Goal: Task Accomplishment & Management: Manage account settings

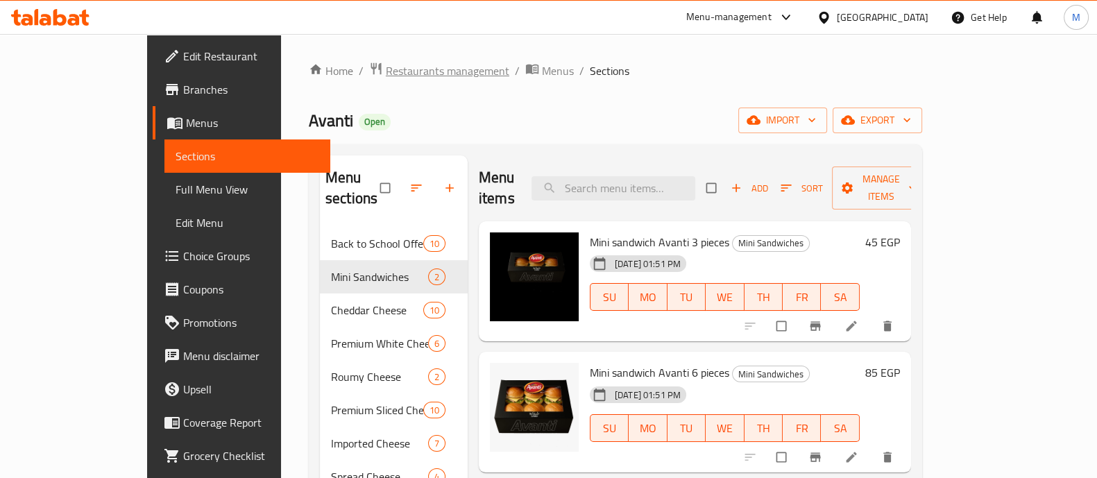
click at [386, 71] on span "Restaurants management" at bounding box center [448, 70] width 124 height 17
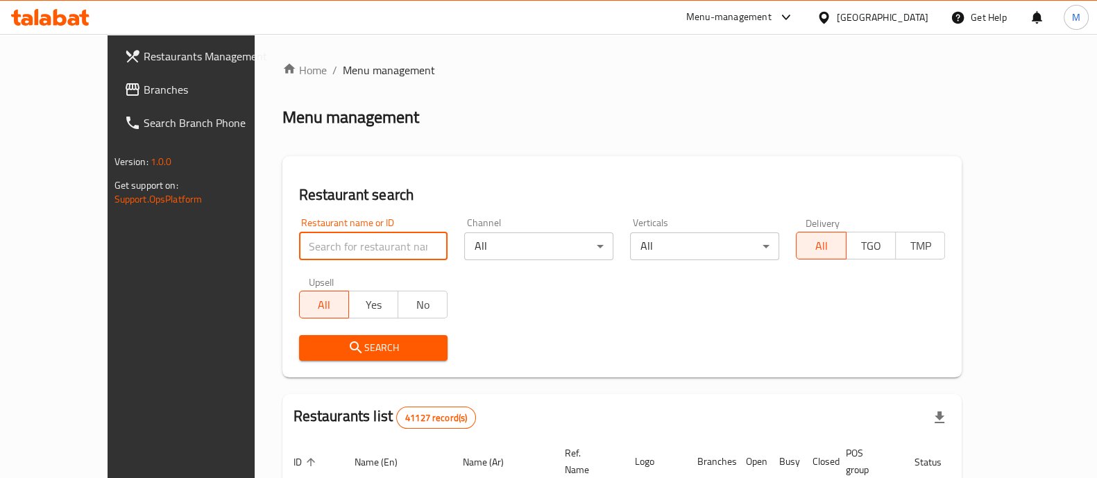
click at [324, 248] on input "search" at bounding box center [373, 247] width 149 height 28
paste input "608133"
type input "608133"
click button "Search" at bounding box center [373, 348] width 149 height 26
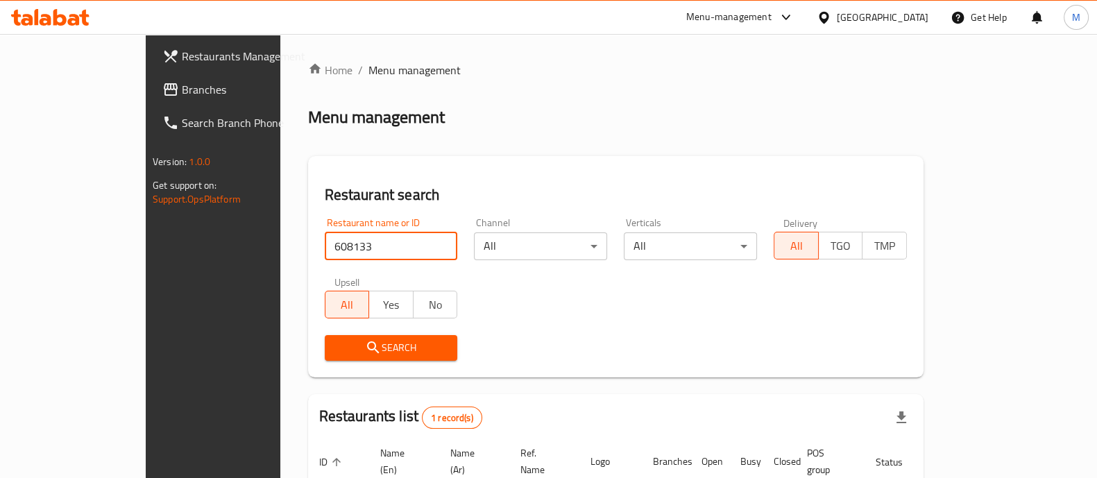
scroll to position [113, 0]
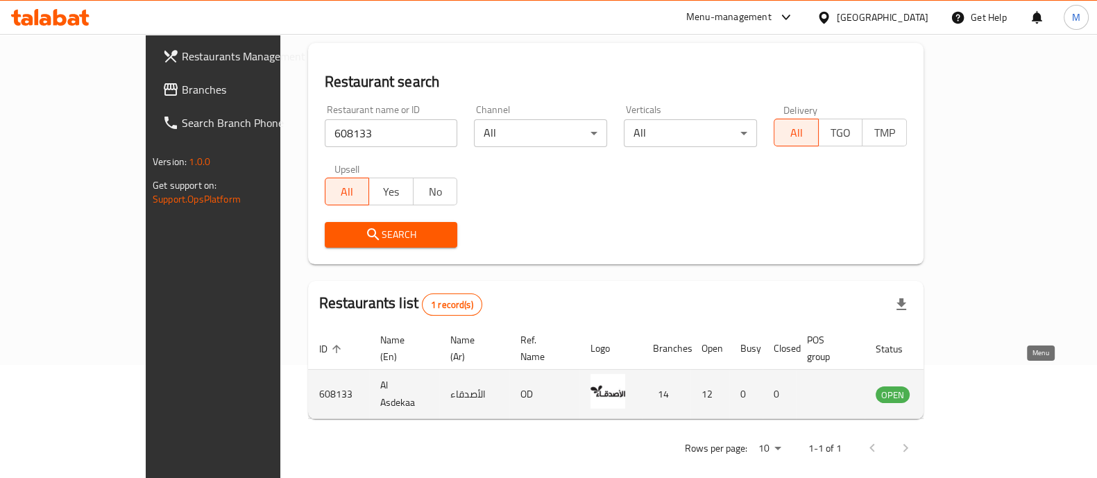
click at [965, 386] on icon "enhanced table" at bounding box center [957, 394] width 17 height 17
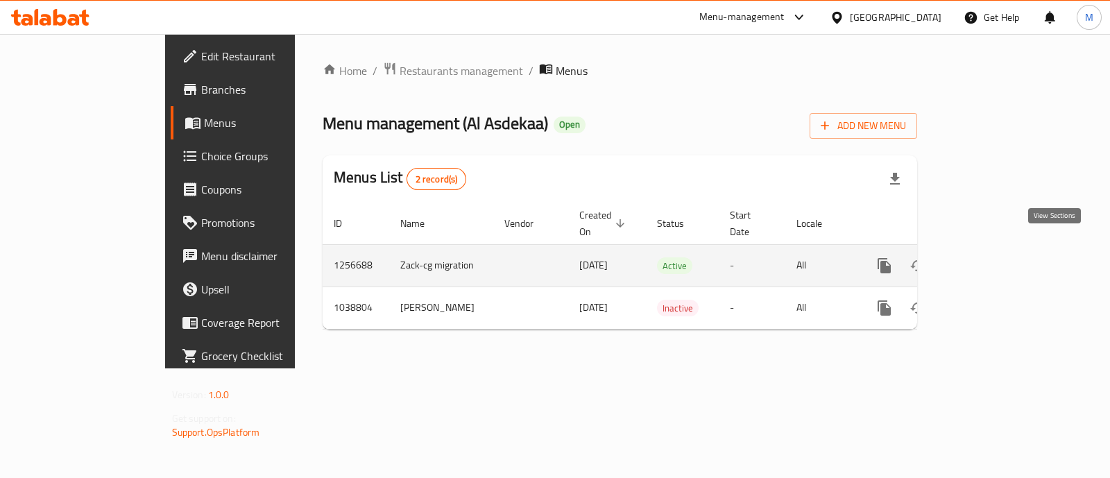
click at [993, 257] on icon "enhanced table" at bounding box center [985, 265] width 17 height 17
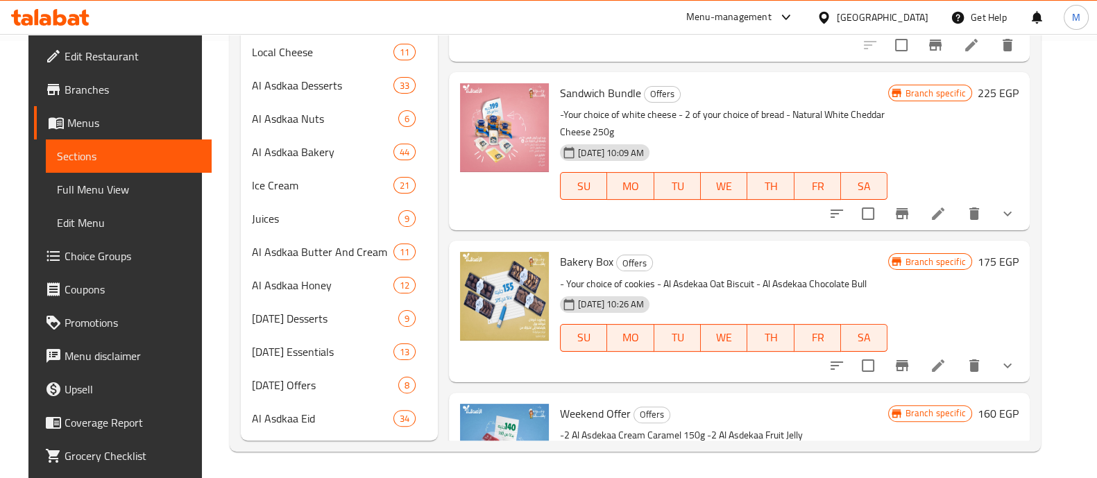
scroll to position [387, 0]
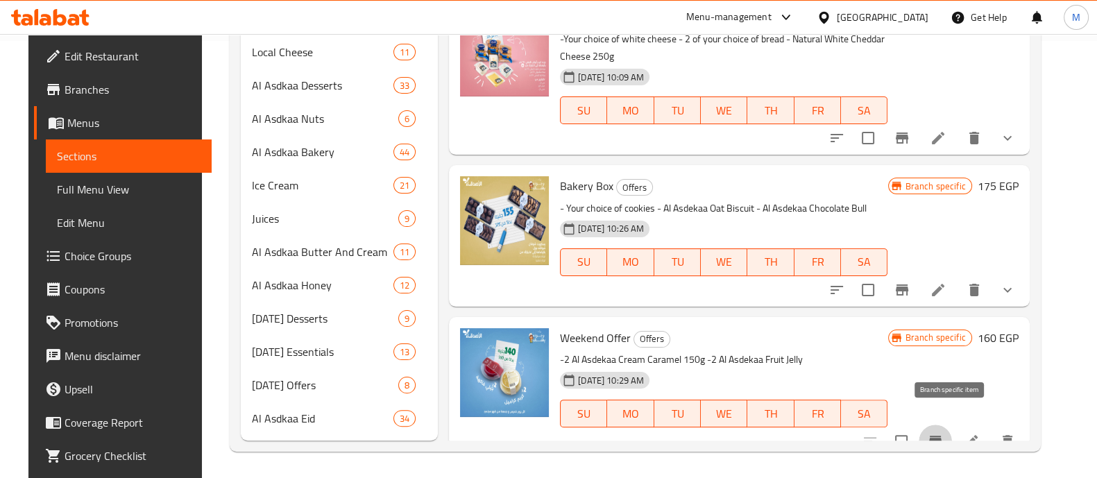
click at [942, 436] on icon "Branch-specific-item" at bounding box center [935, 441] width 12 height 11
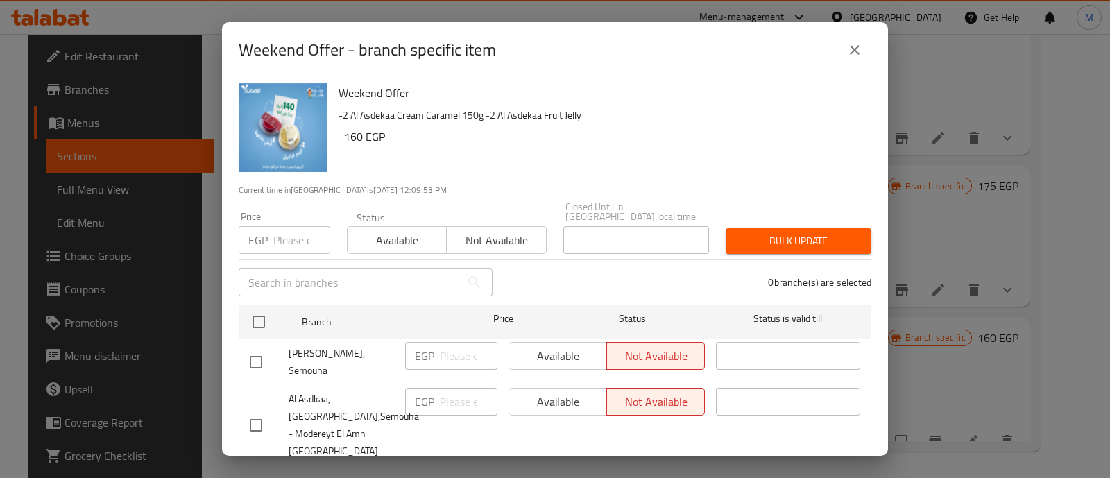
click at [857, 53] on icon "close" at bounding box center [855, 50] width 10 height 10
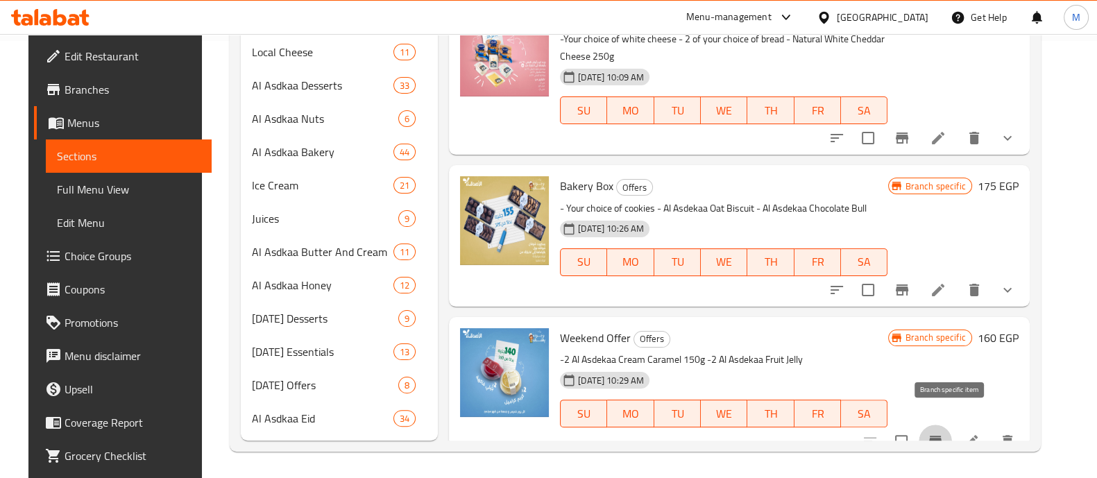
click at [944, 433] on icon "Branch-specific-item" at bounding box center [935, 441] width 17 height 17
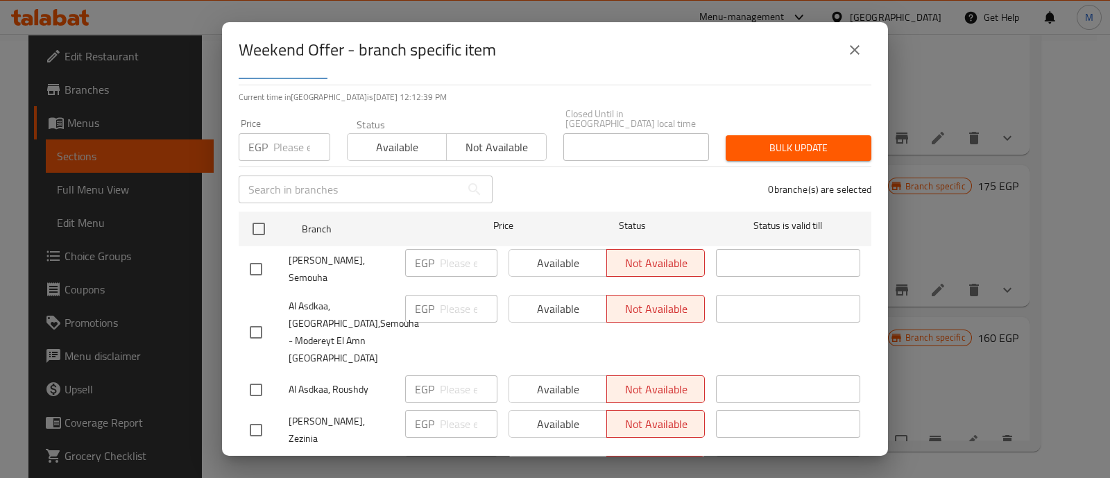
scroll to position [0, 0]
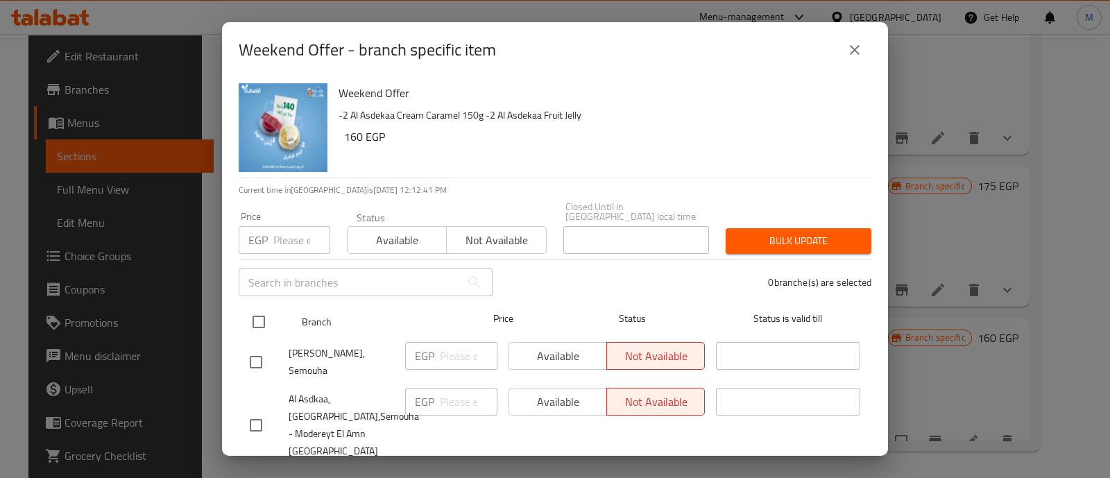
click at [257, 316] on input "checkbox" at bounding box center [258, 321] width 29 height 29
checkbox input "true"
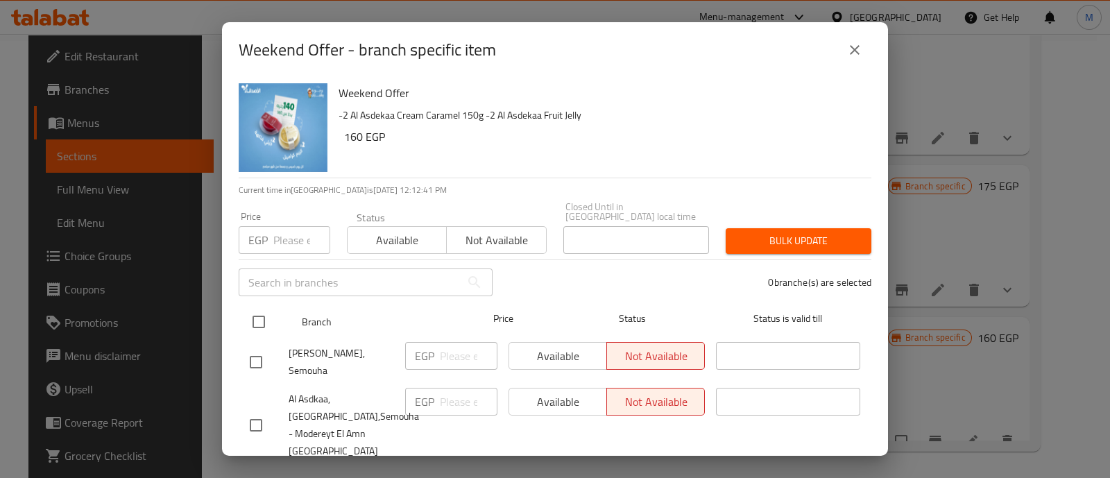
checkbox input "true"
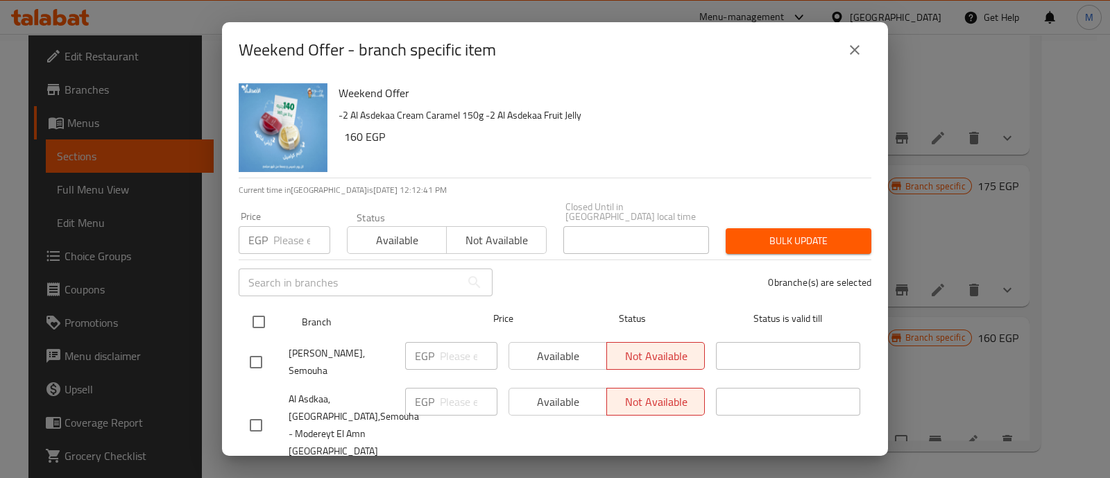
checkbox input "true"
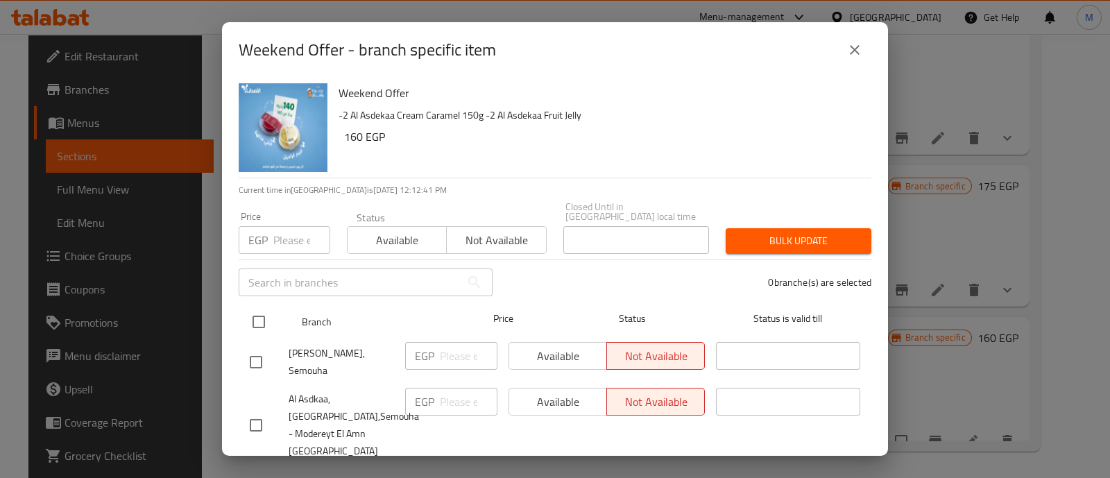
checkbox input "true"
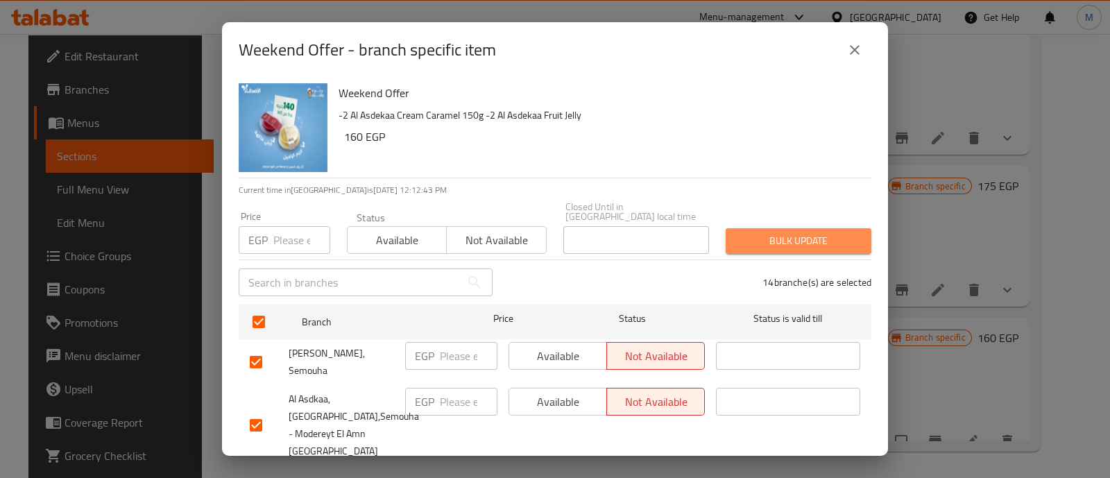
click at [791, 233] on span "Bulk update" at bounding box center [799, 241] width 124 height 17
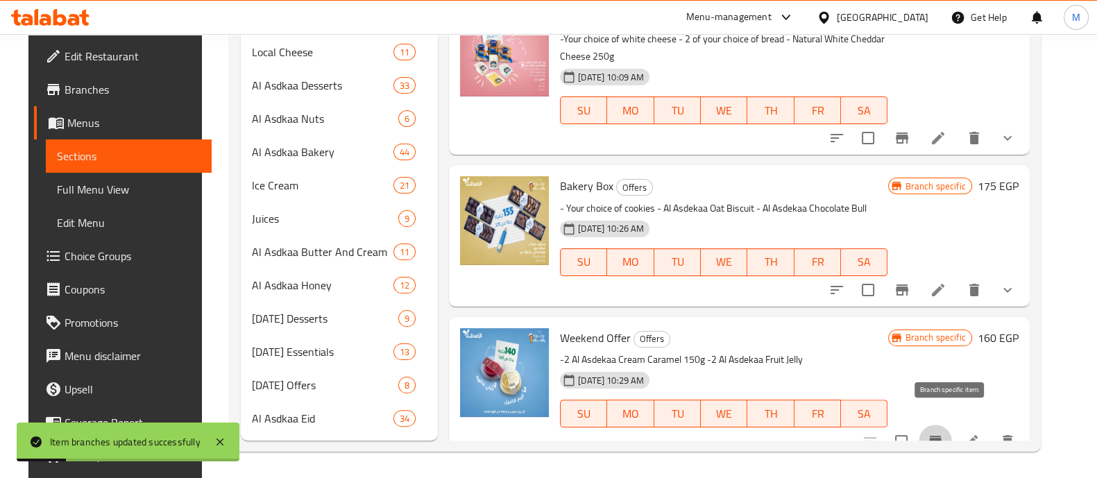
click at [944, 433] on icon "Branch-specific-item" at bounding box center [935, 441] width 17 height 17
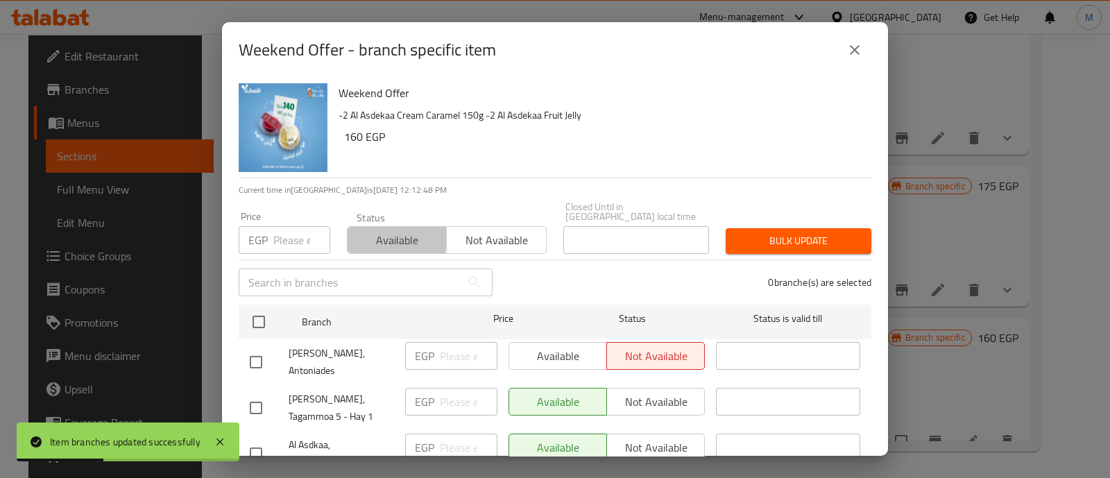
click at [368, 230] on span "Available" at bounding box center [397, 240] width 88 height 20
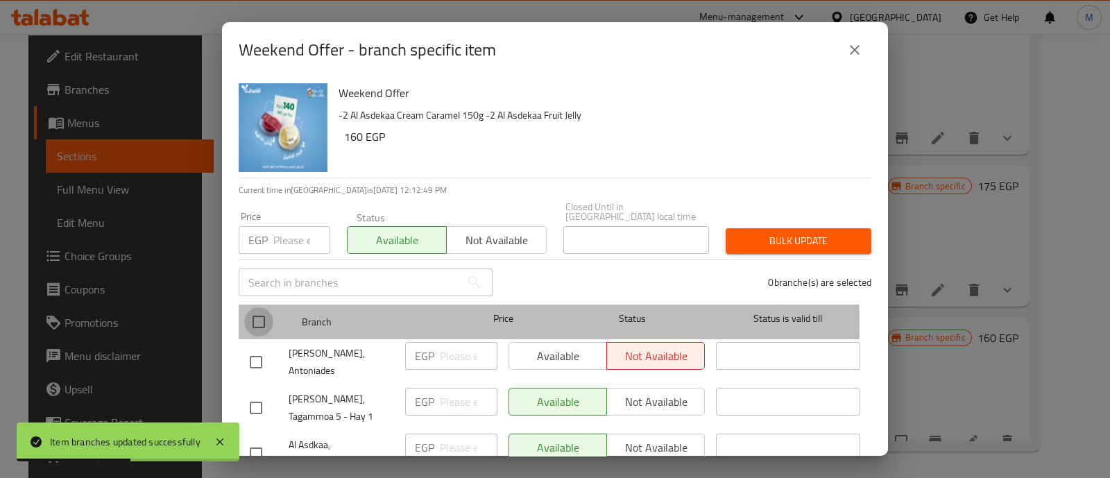
click at [254, 318] on input "checkbox" at bounding box center [258, 321] width 29 height 29
checkbox input "true"
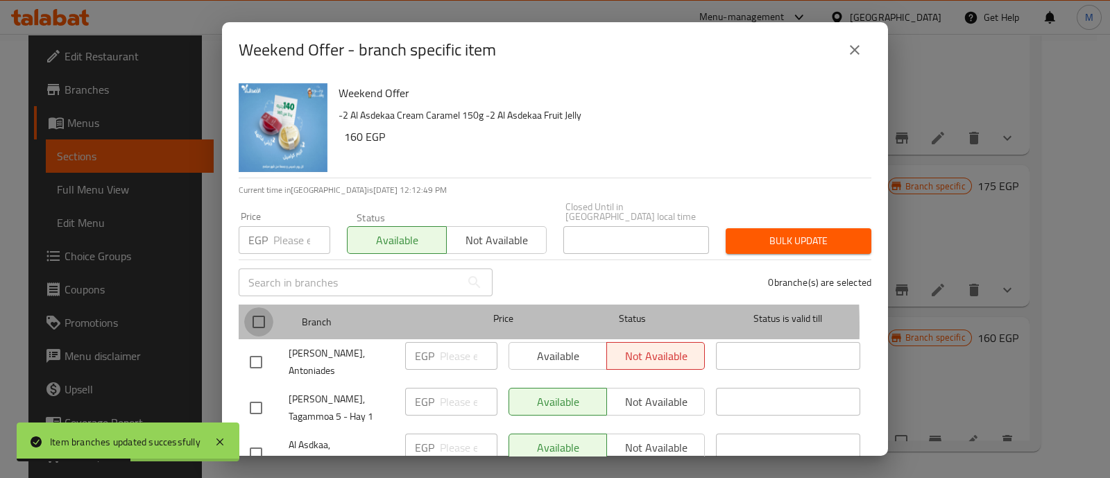
checkbox input "true"
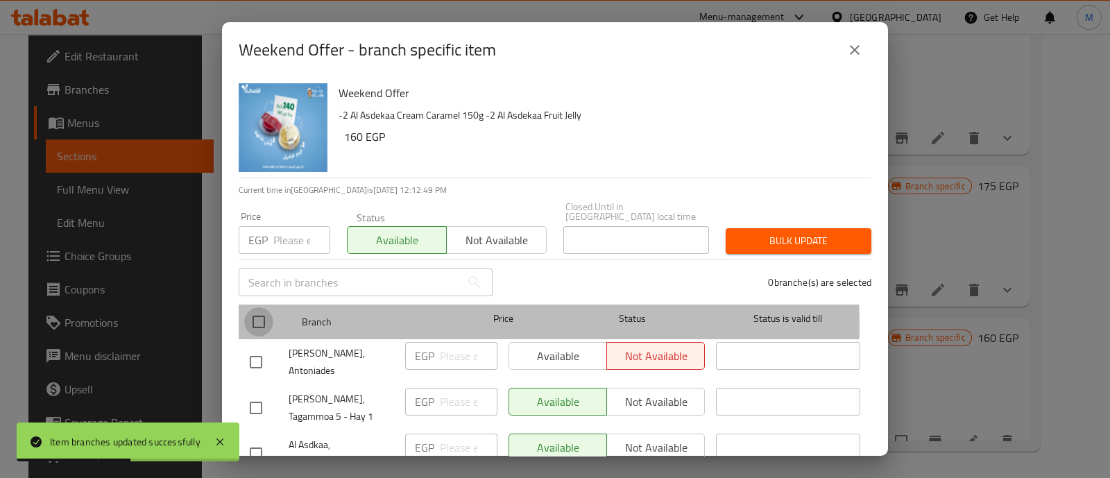
checkbox input "true"
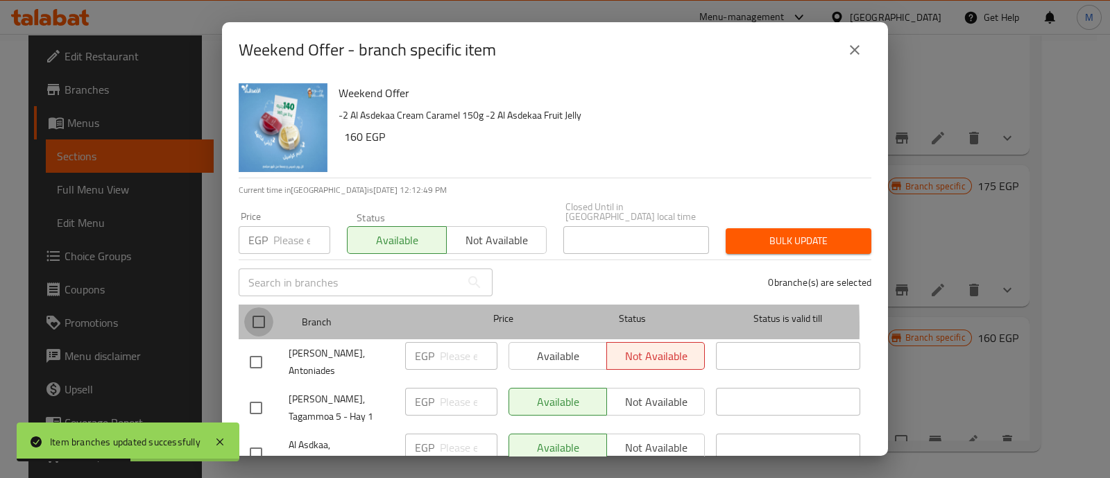
checkbox input "true"
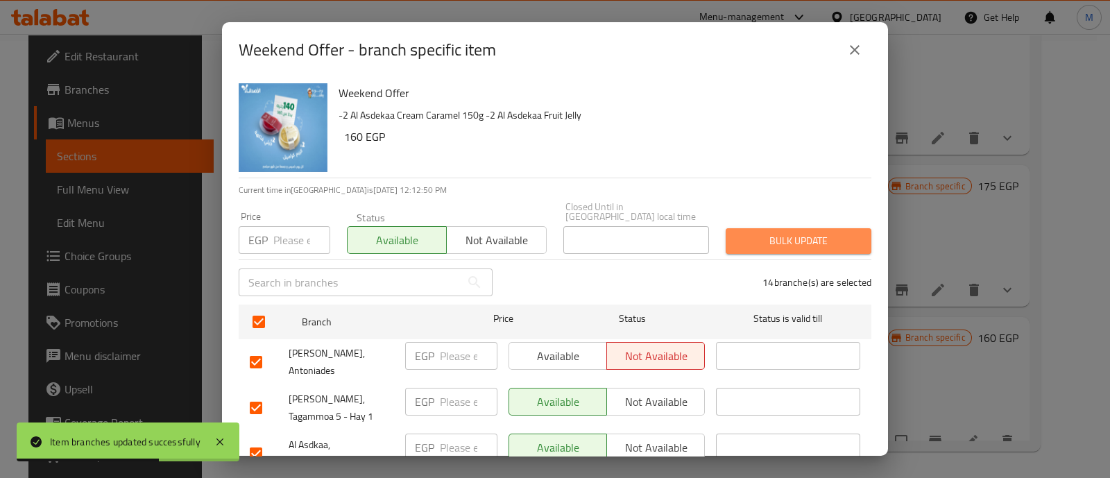
click at [827, 234] on span "Bulk update" at bounding box center [799, 241] width 124 height 17
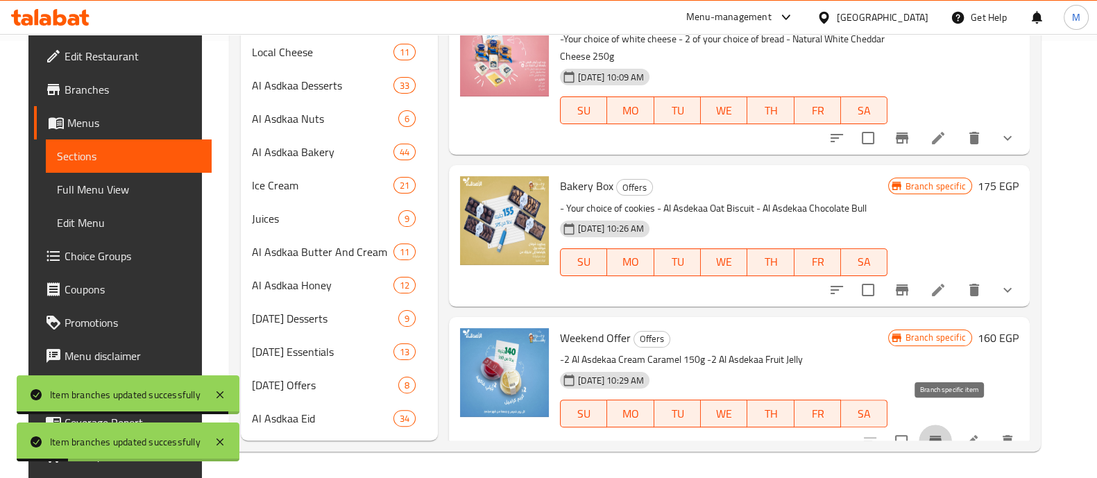
click at [944, 433] on icon "Branch-specific-item" at bounding box center [935, 441] width 17 height 17
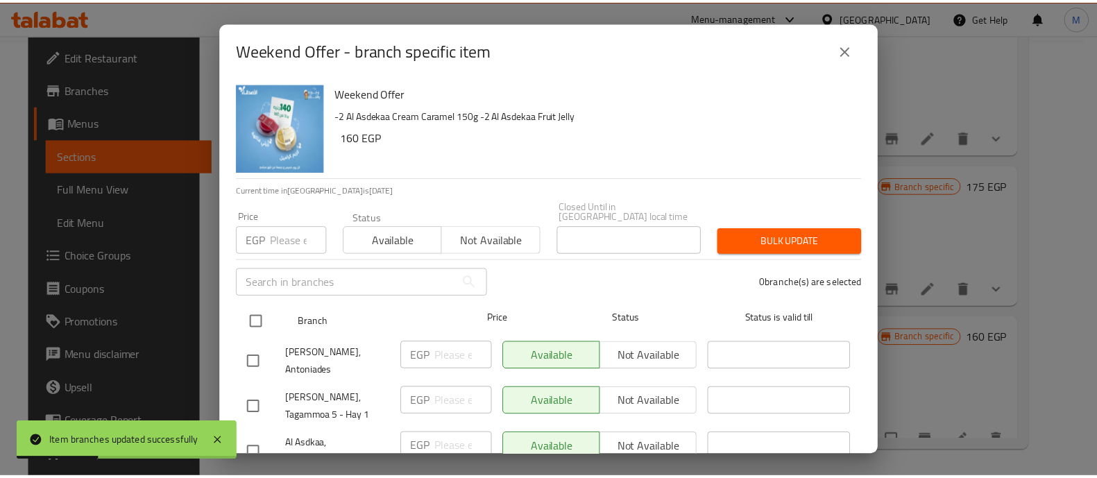
scroll to position [486, 0]
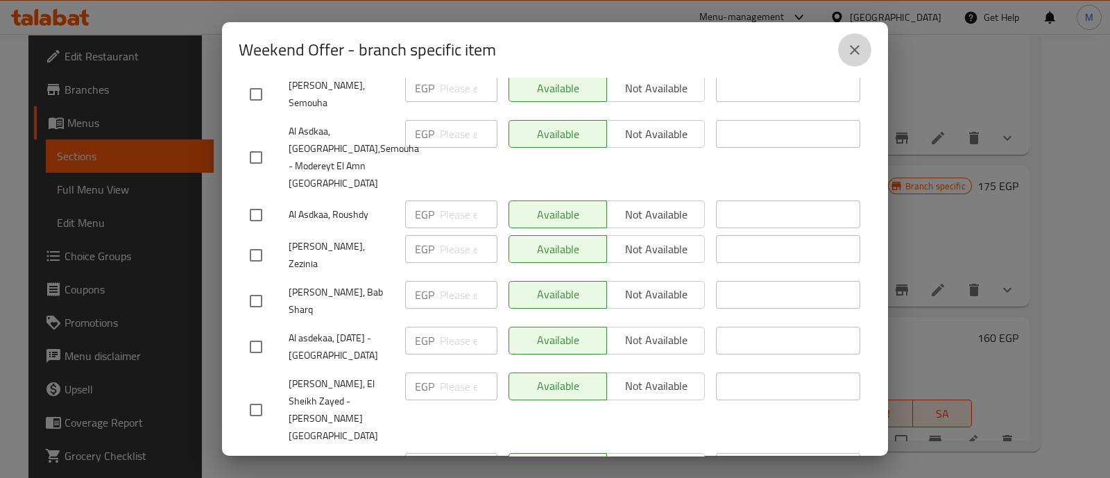
click at [853, 45] on icon "close" at bounding box center [855, 50] width 17 height 17
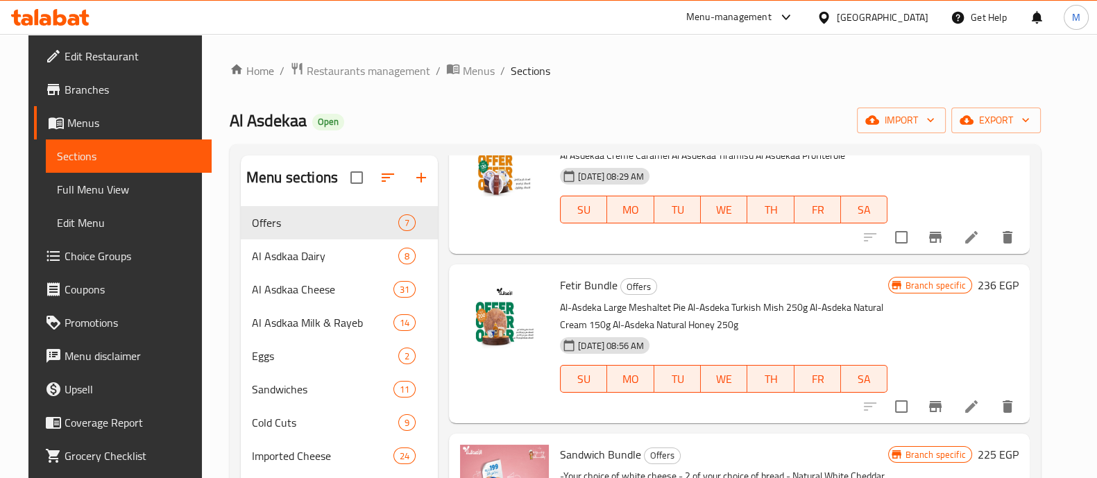
scroll to position [438, 0]
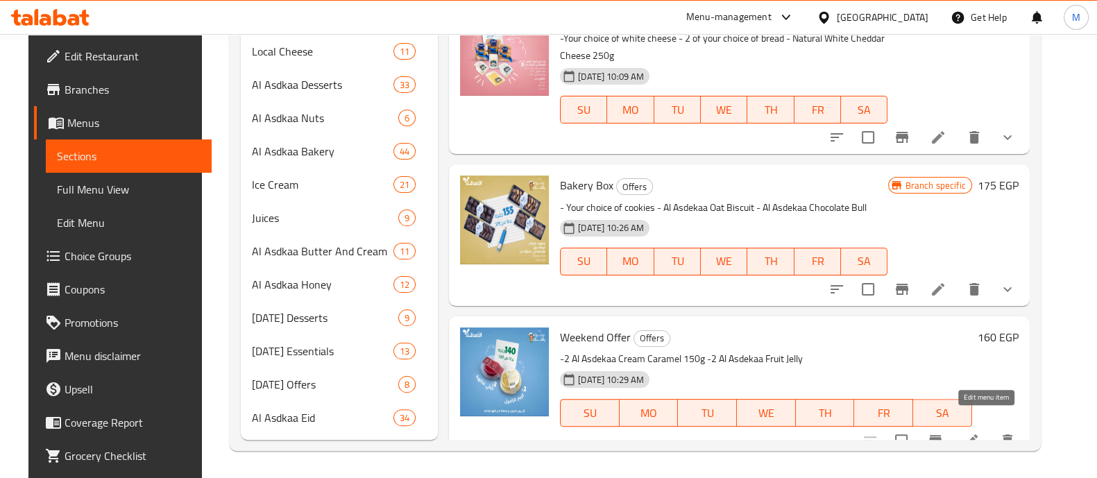
click at [978, 434] on icon at bounding box center [971, 440] width 12 height 12
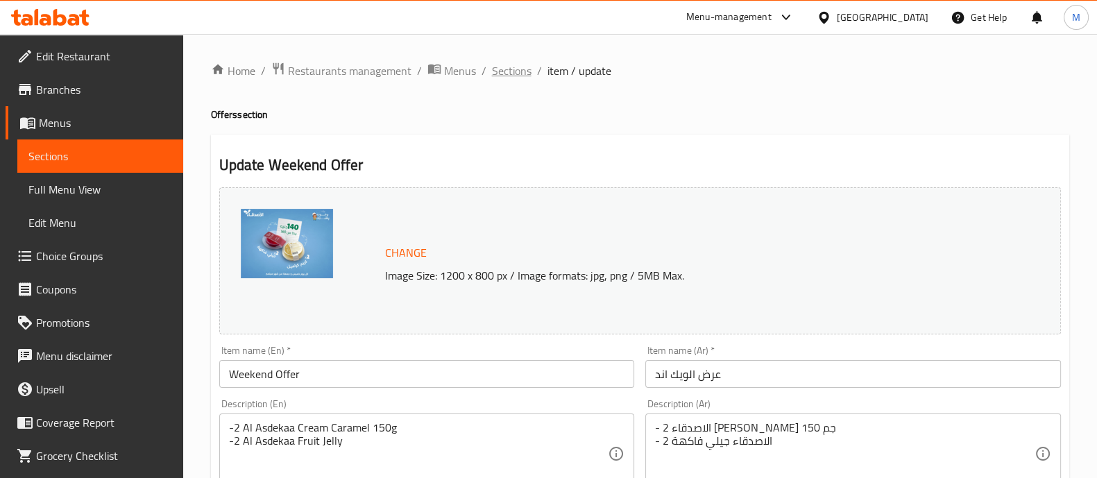
click at [503, 67] on span "Sections" at bounding box center [512, 70] width 40 height 17
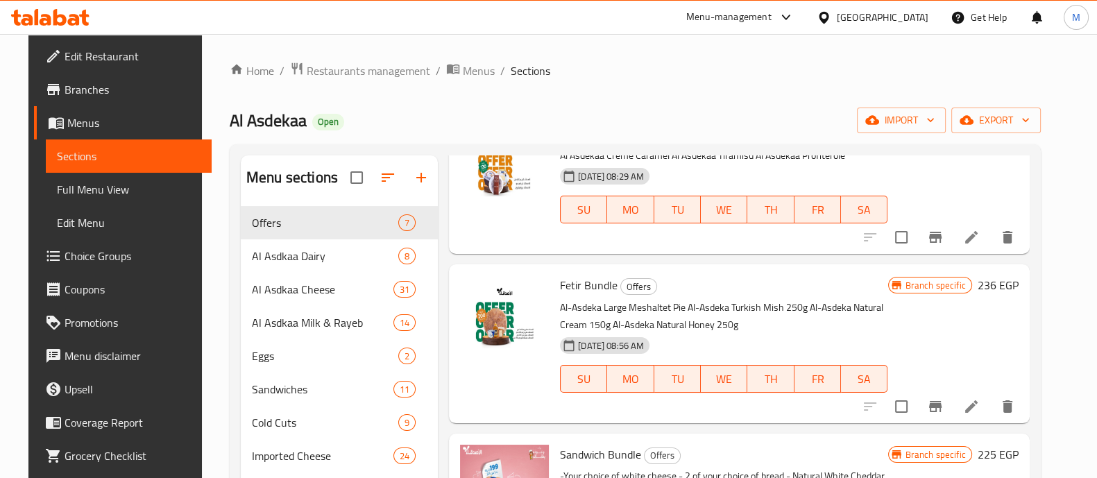
scroll to position [438, 0]
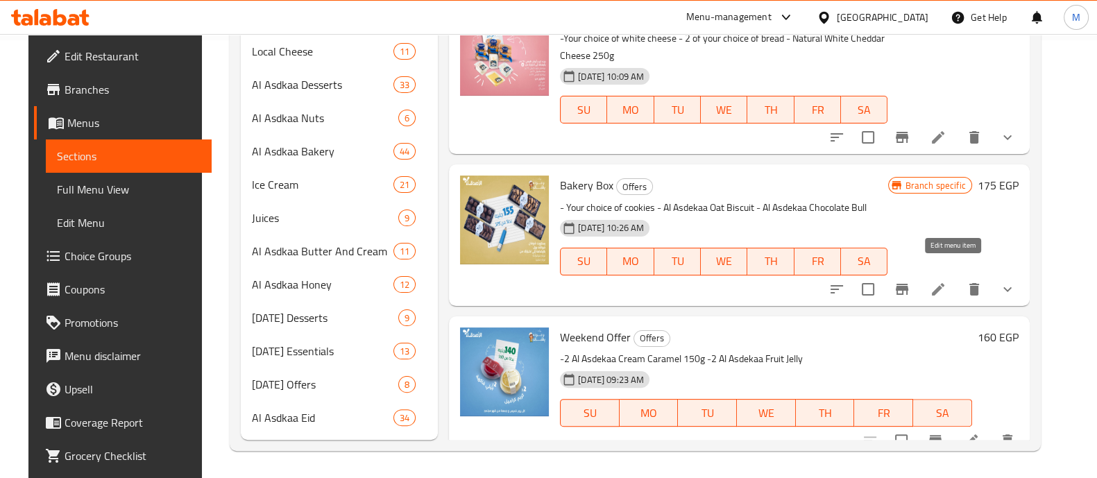
click at [945, 283] on icon at bounding box center [938, 289] width 12 height 12
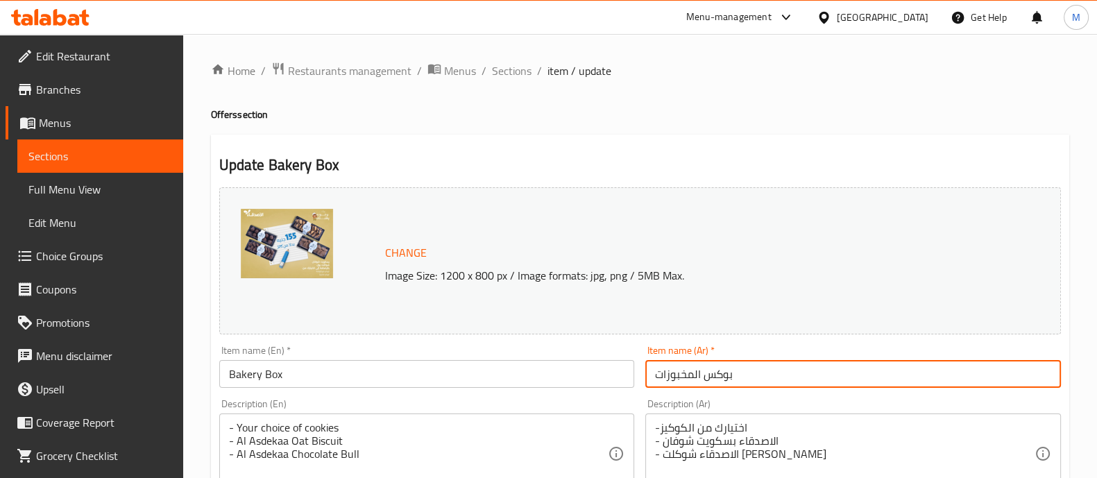
click at [758, 383] on input "بوكس المخبوزات" at bounding box center [853, 374] width 416 height 28
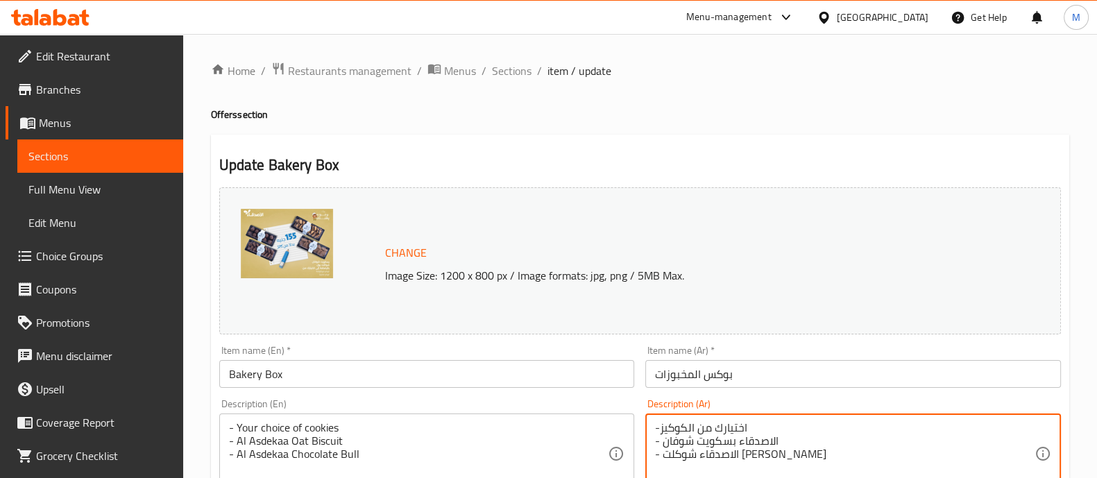
click at [515, 76] on span "Sections" at bounding box center [512, 70] width 40 height 17
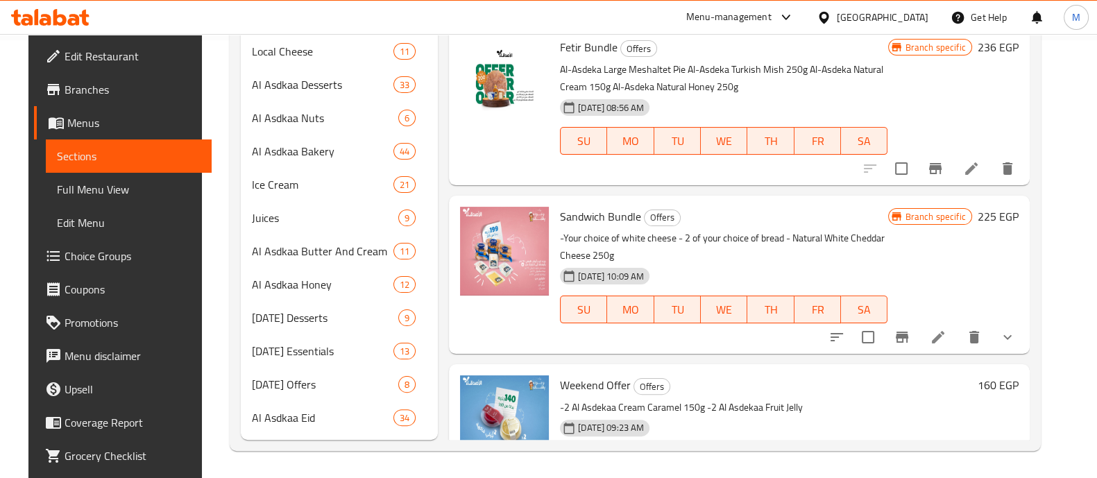
scroll to position [189, 0]
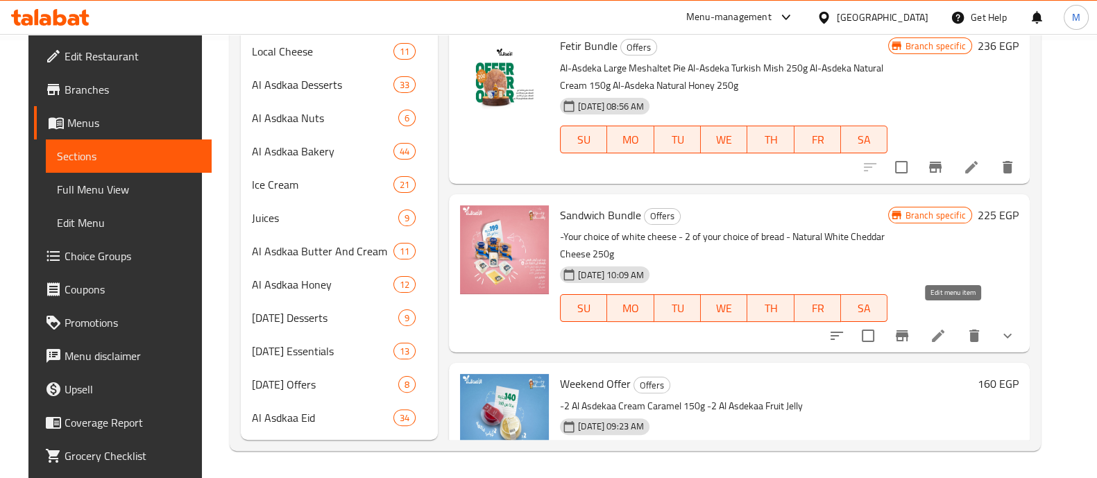
click at [947, 328] on icon at bounding box center [938, 336] width 17 height 17
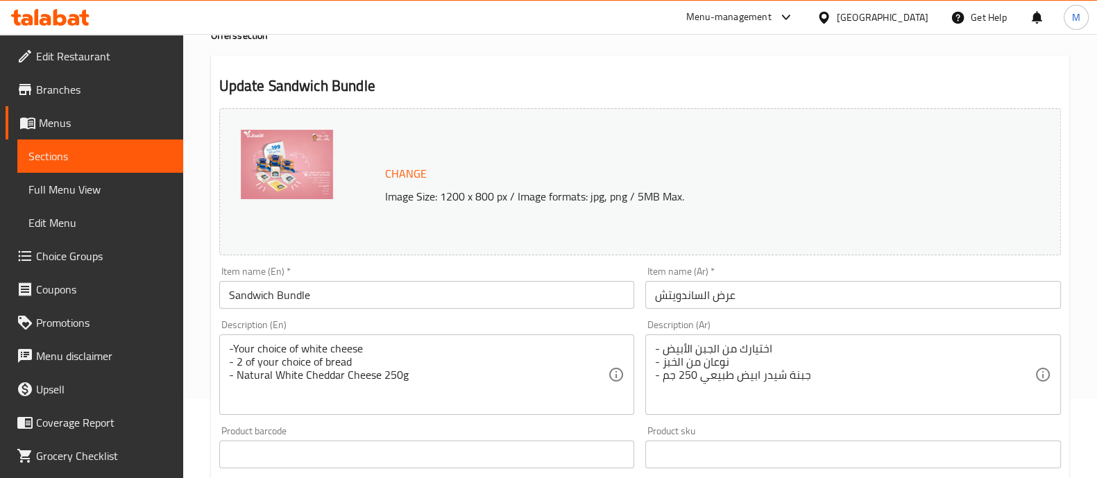
scroll to position [81, 0]
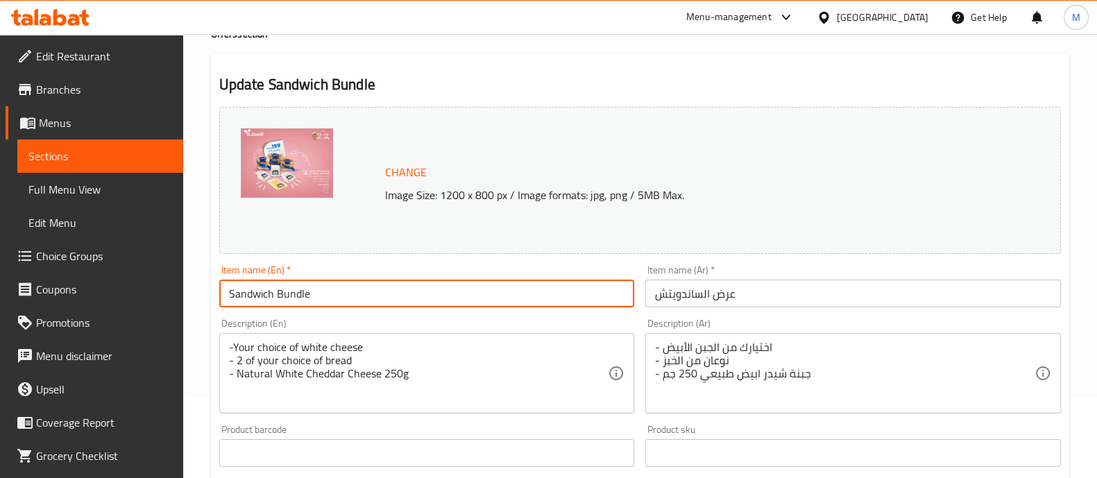
click at [425, 300] on input "Sandwich Bundle" at bounding box center [427, 294] width 416 height 28
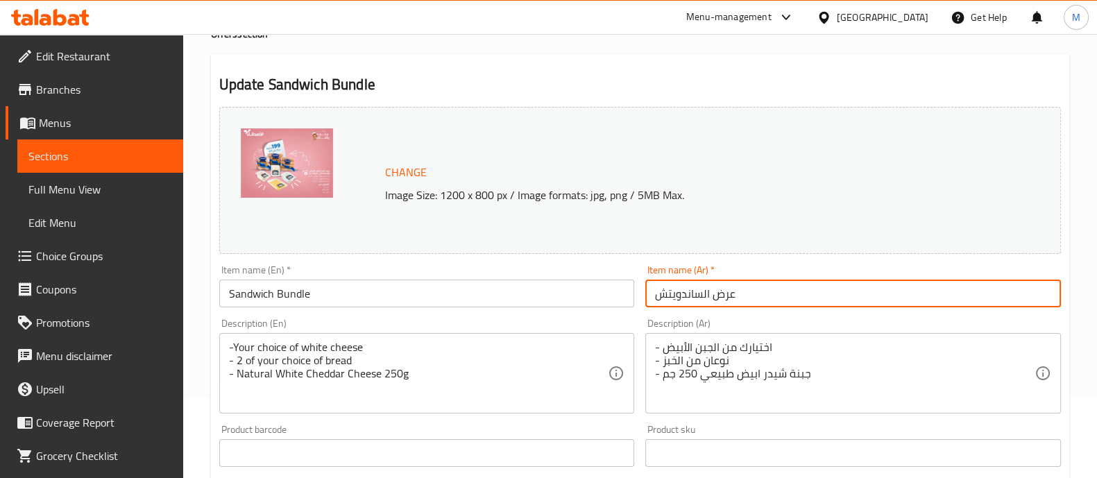
click at [744, 289] on input "عرض الساندويتش" at bounding box center [853, 294] width 416 height 28
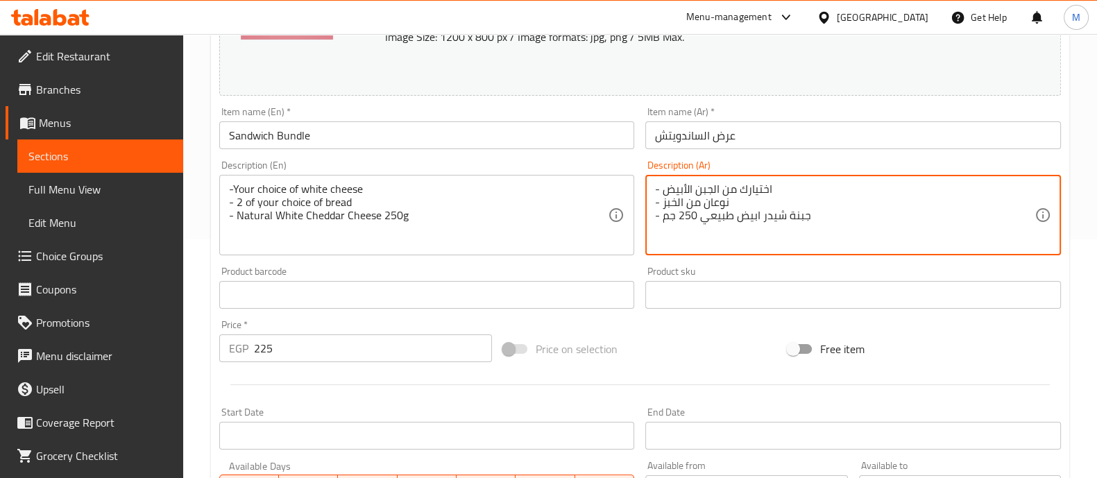
scroll to position [658, 0]
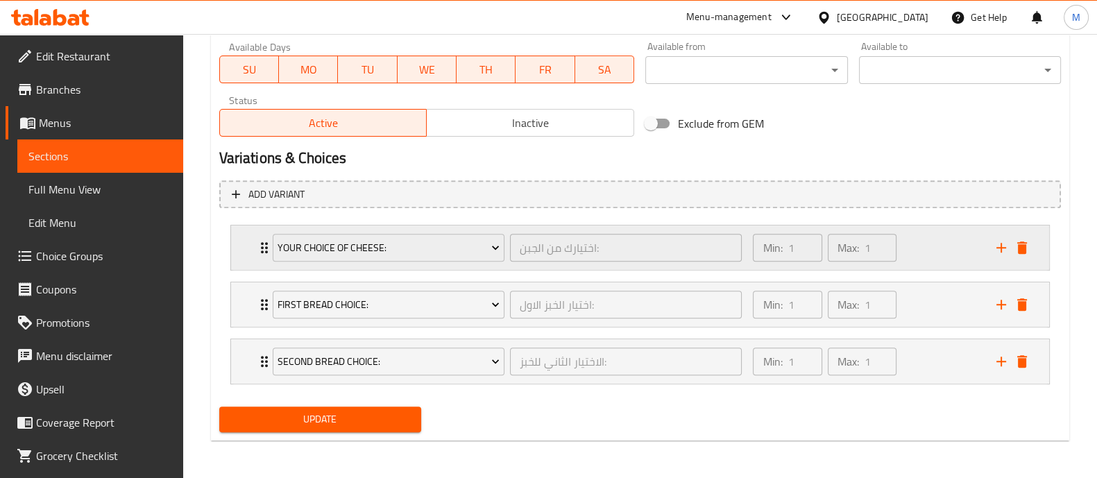
click at [264, 254] on div "Your Choice Of Cheese: اختيارك من الجبن: ​" at bounding box center [507, 248] width 487 height 44
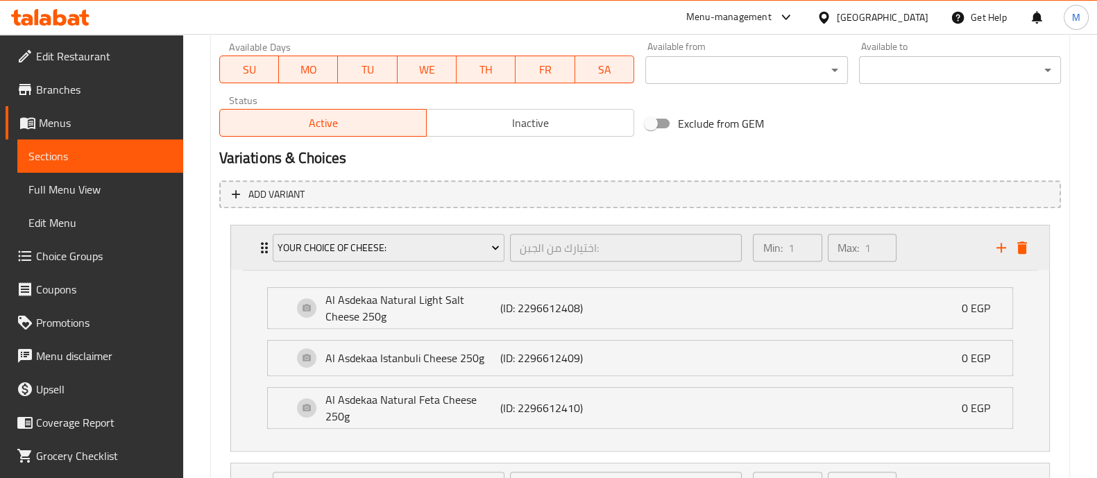
click at [264, 254] on div "Your Choice Of Cheese: اختيارك من الجبن: ​" at bounding box center [507, 248] width 487 height 44
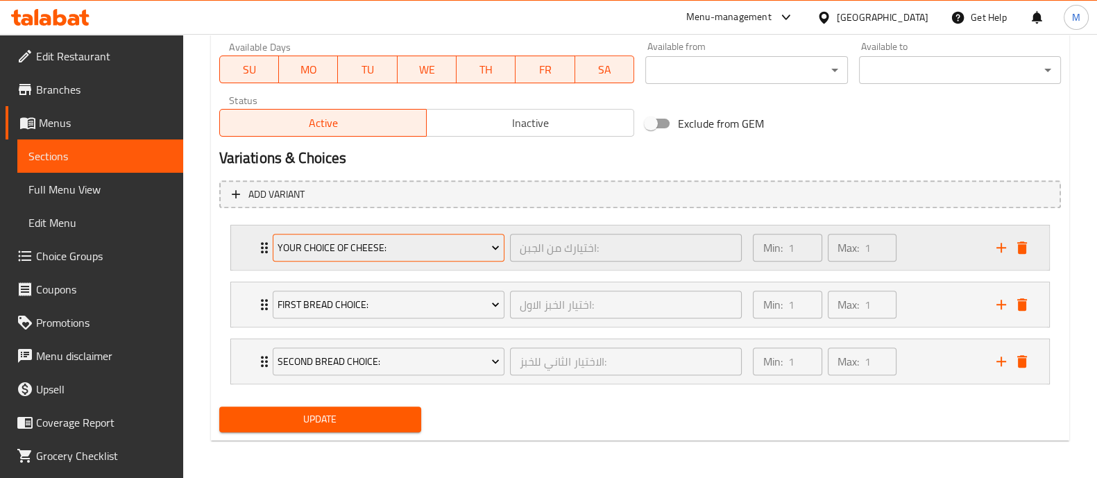
scroll to position [0, 0]
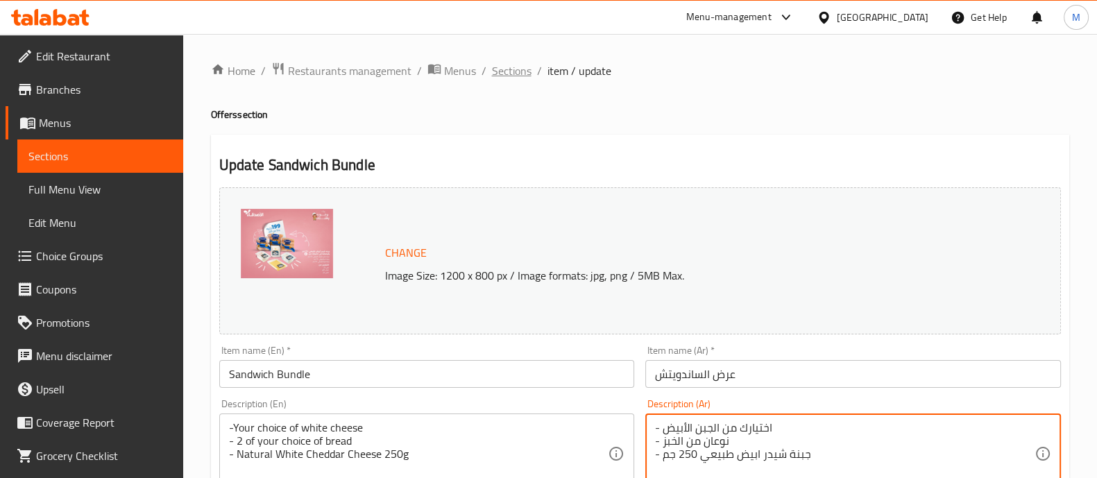
click at [510, 67] on span "Sections" at bounding box center [512, 70] width 40 height 17
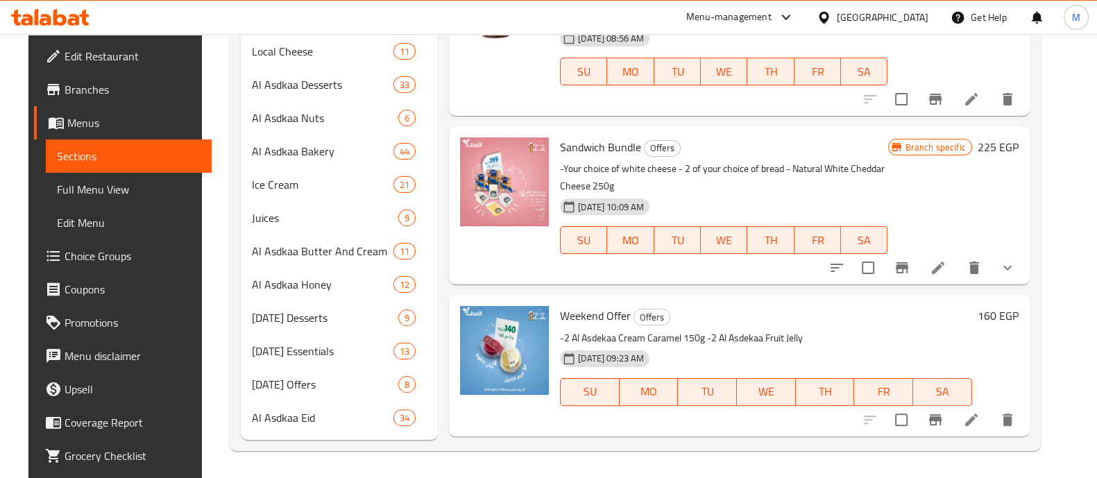
scroll to position [246, 0]
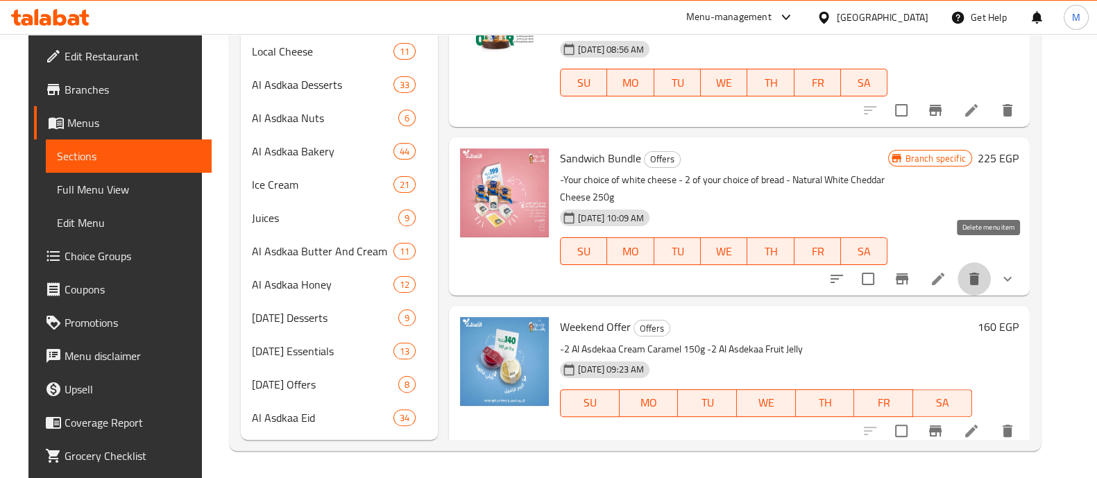
click at [979, 273] on icon "delete" at bounding box center [975, 279] width 10 height 12
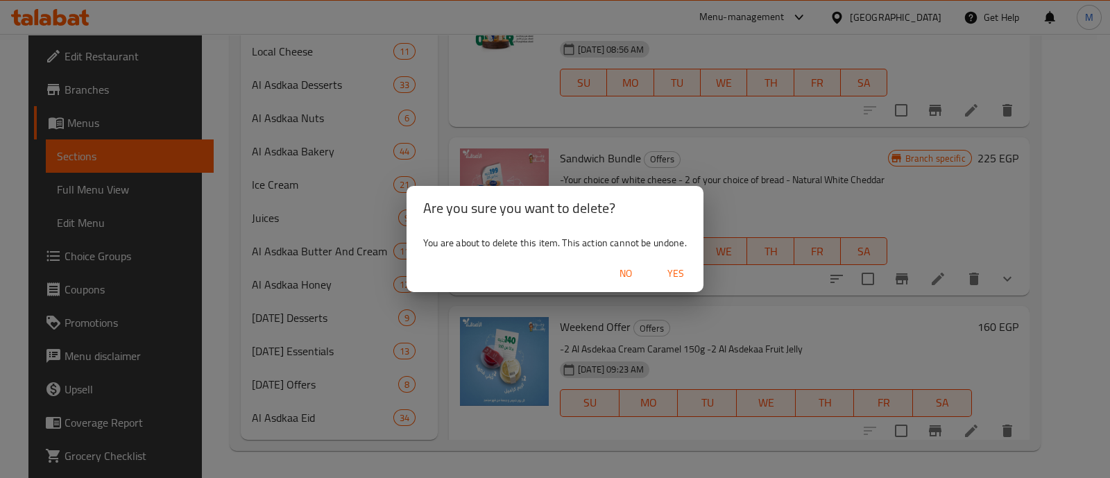
click at [676, 274] on span "Yes" at bounding box center [675, 273] width 33 height 17
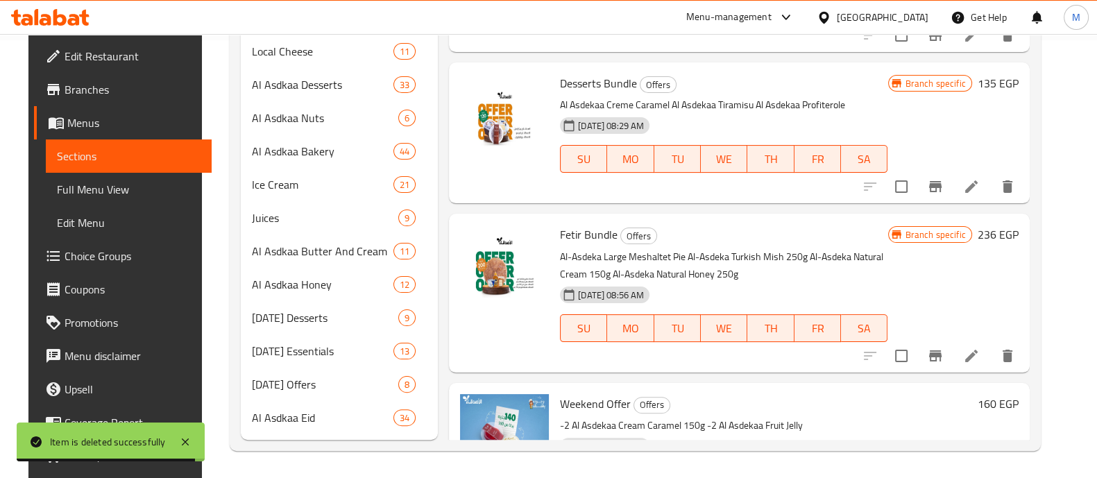
scroll to position [0, 0]
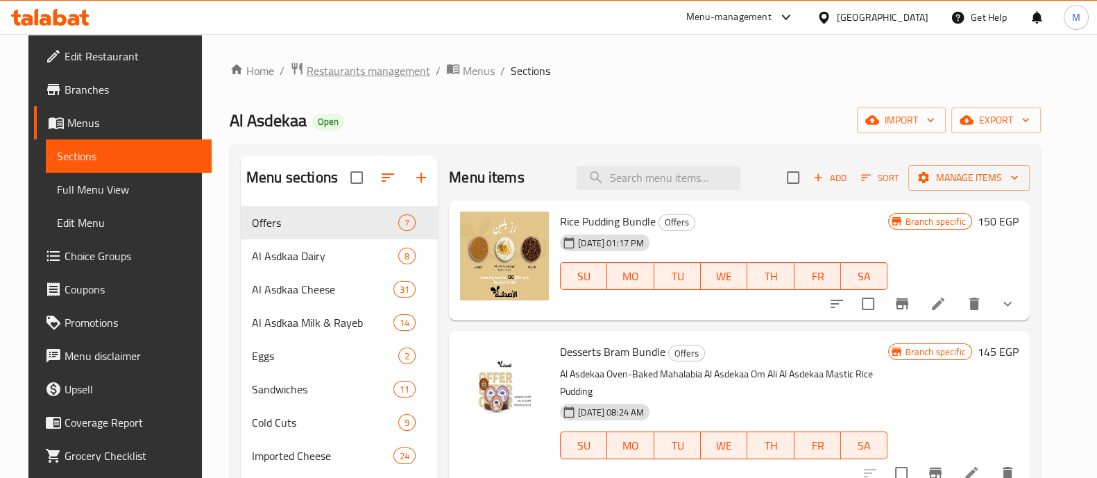
click at [369, 67] on span "Restaurants management" at bounding box center [369, 70] width 124 height 17
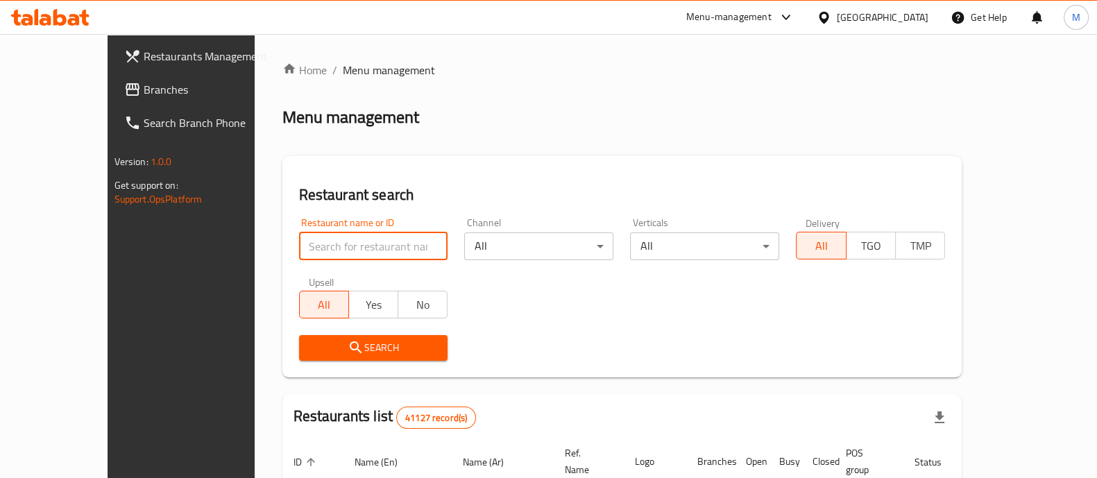
click at [345, 241] on input "search" at bounding box center [373, 247] width 149 height 28
paste input "674033"
type input "674033"
click button "Search" at bounding box center [373, 348] width 149 height 26
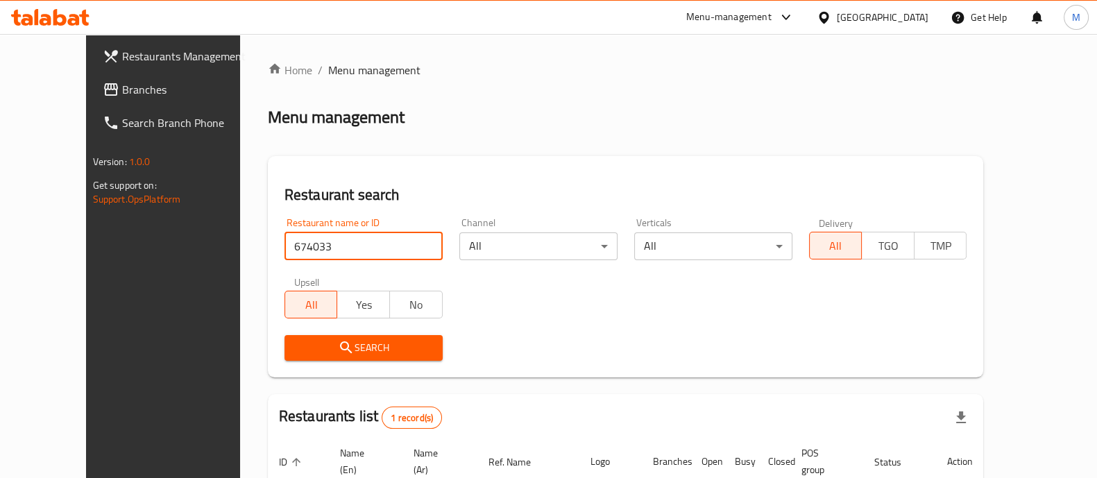
scroll to position [129, 0]
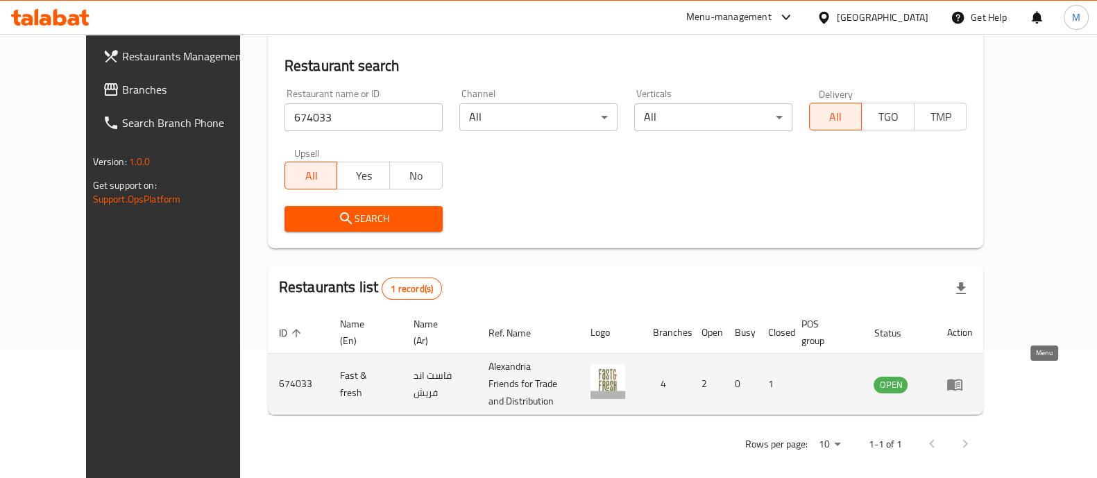
click at [963, 378] on icon "enhanced table" at bounding box center [955, 384] width 17 height 17
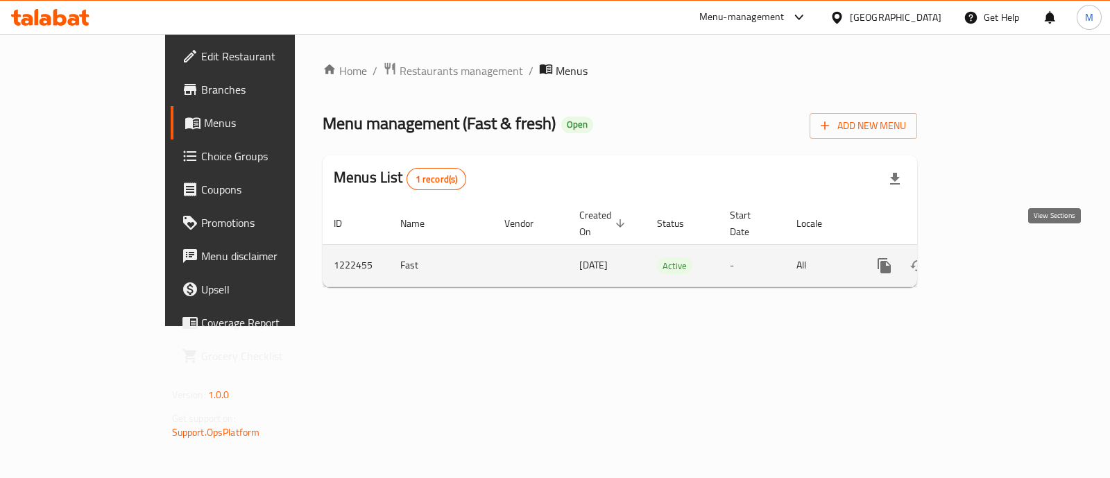
click at [1002, 251] on link "enhanced table" at bounding box center [984, 265] width 33 height 33
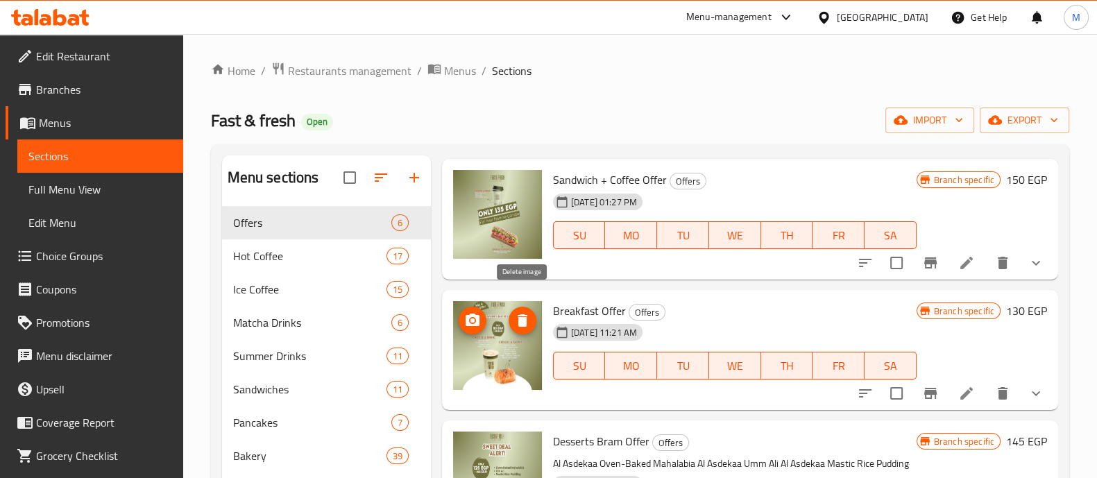
scroll to position [405, 0]
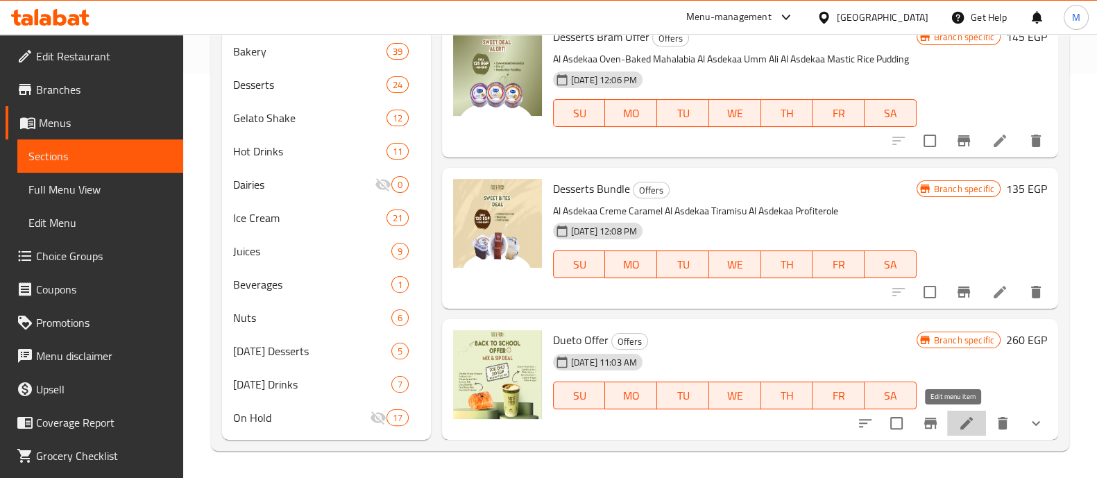
click at [958, 422] on icon at bounding box center [966, 423] width 17 height 17
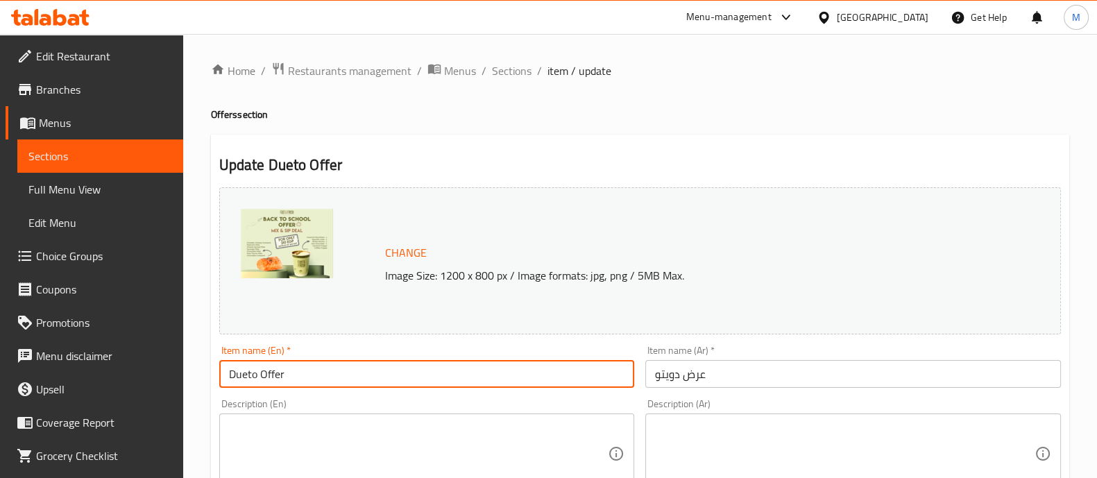
click at [356, 385] on input "Dueto Offer" at bounding box center [427, 374] width 416 height 28
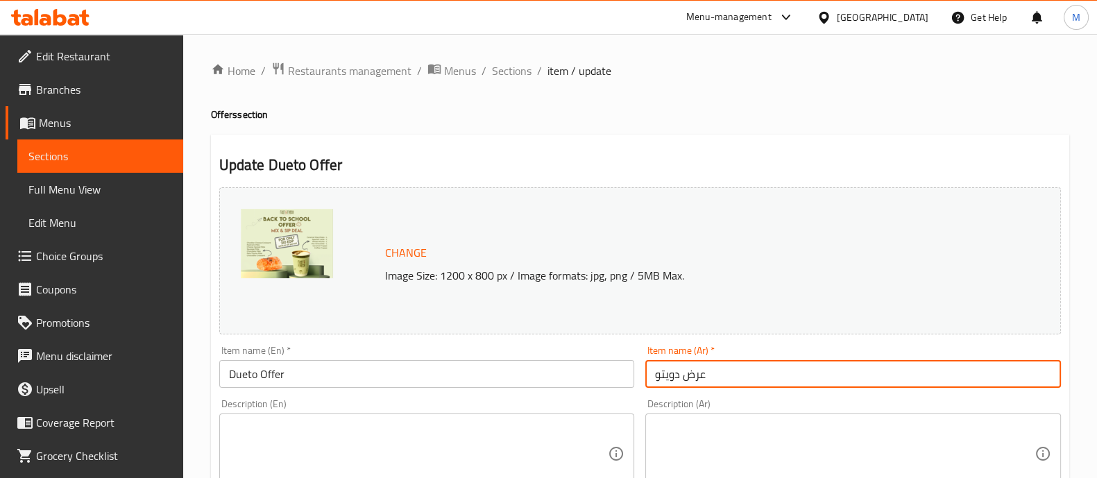
click at [713, 377] on input "عرض دويتو" at bounding box center [853, 374] width 416 height 28
drag, startPoint x: 515, startPoint y: 71, endPoint x: 615, endPoint y: 4, distance: 120.1
click at [515, 71] on span "Sections" at bounding box center [512, 70] width 40 height 17
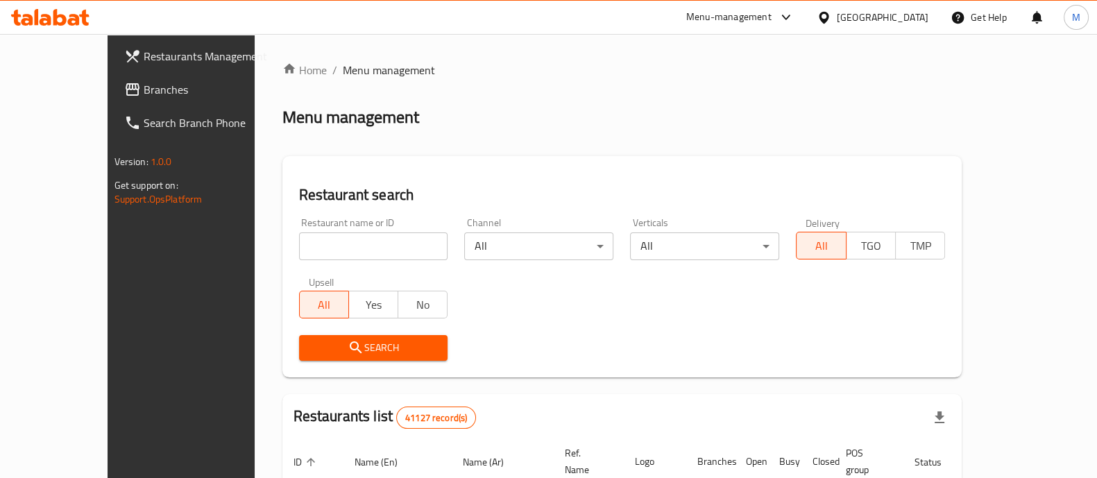
click at [299, 244] on input "search" at bounding box center [373, 247] width 149 height 28
paste input "608133"
type input "608133"
click button "Search" at bounding box center [373, 348] width 149 height 26
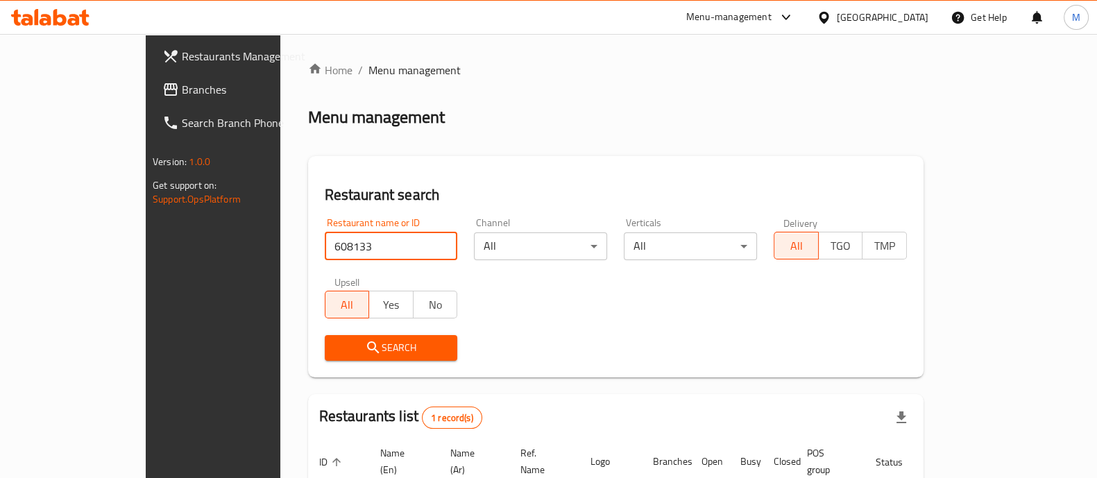
scroll to position [113, 0]
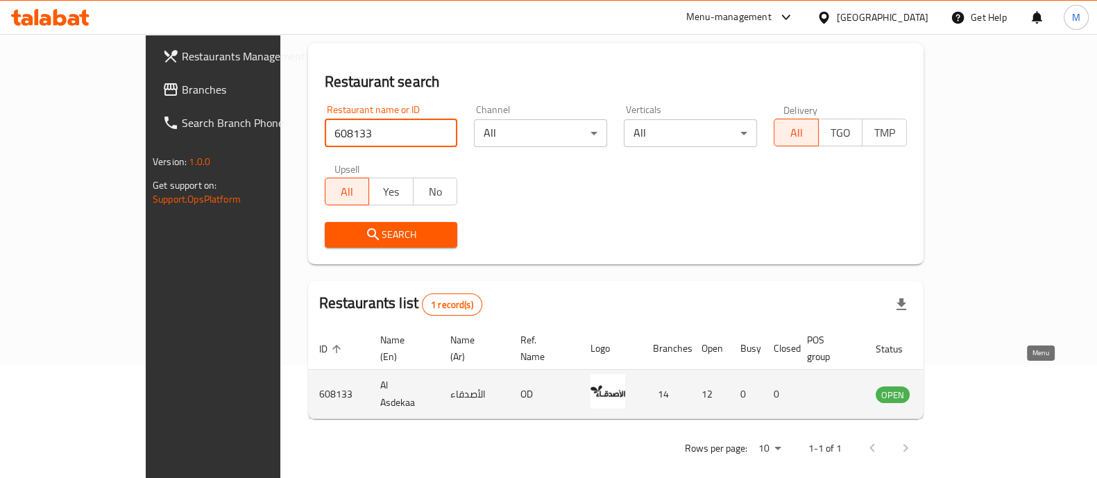
click at [965, 389] on icon "enhanced table" at bounding box center [956, 395] width 15 height 12
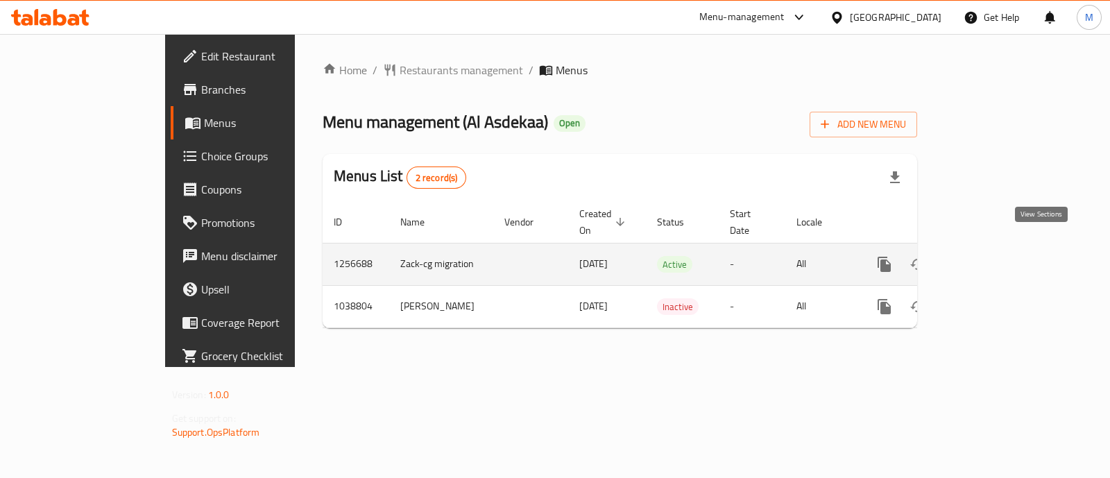
click at [993, 256] on icon "enhanced table" at bounding box center [985, 264] width 17 height 17
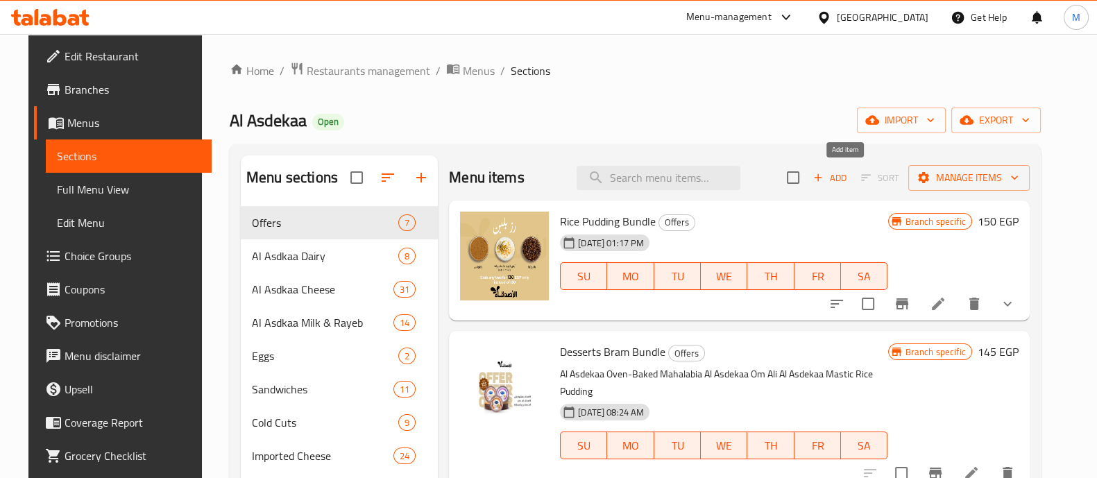
click at [849, 178] on span "Add" at bounding box center [829, 178] width 37 height 16
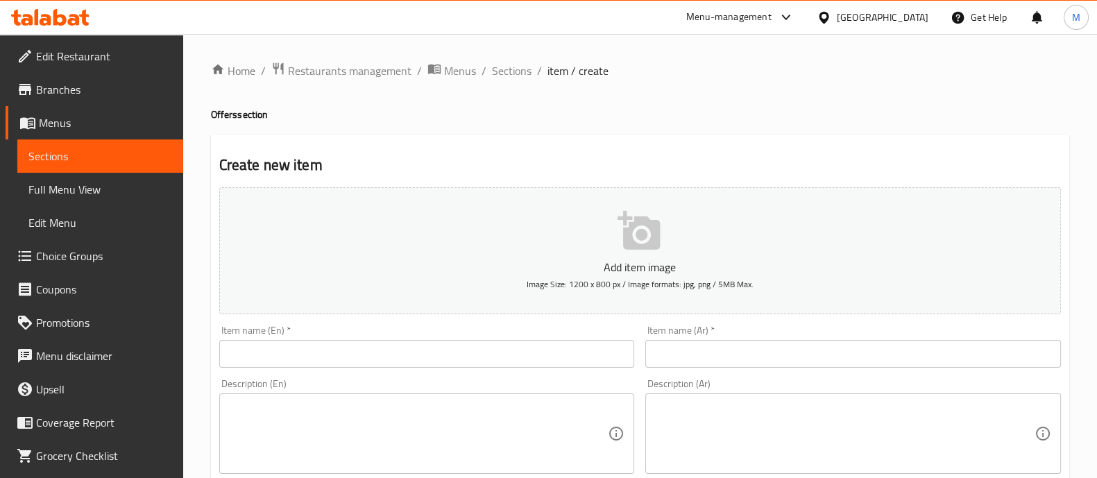
click at [469, 354] on input "text" at bounding box center [427, 354] width 416 height 28
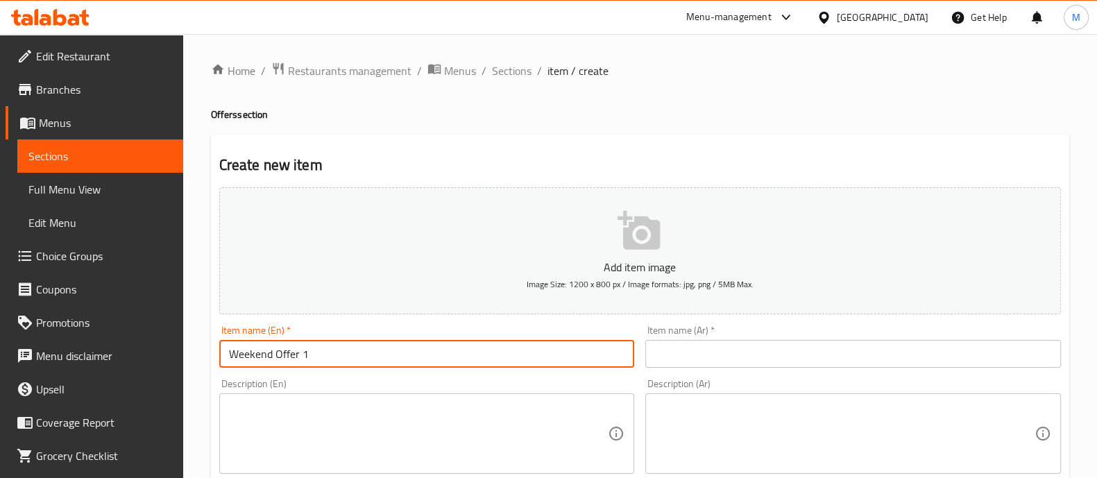
type input "Weekend Offer 1"
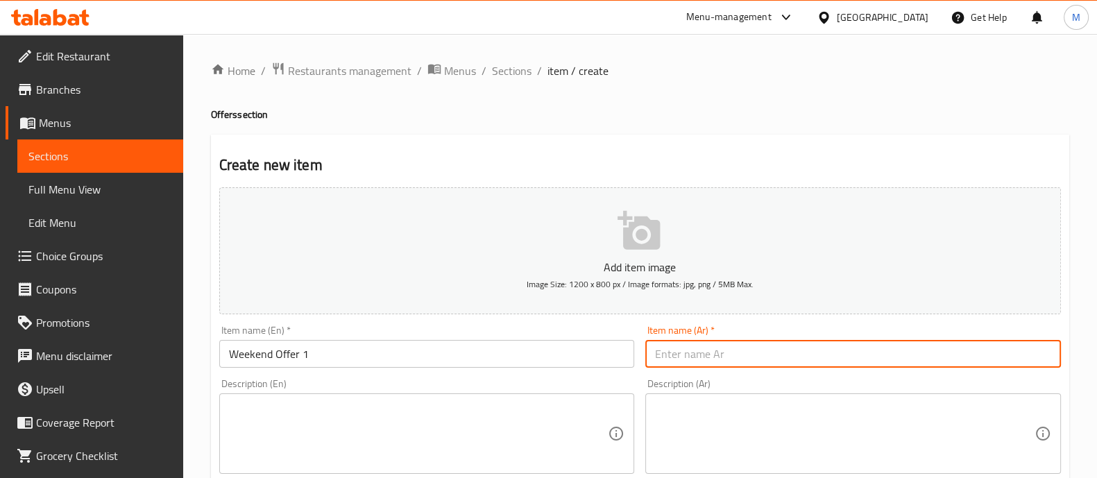
click at [737, 355] on input "text" at bounding box center [853, 354] width 416 height 28
type input "u"
type input "عرض الويك اند"
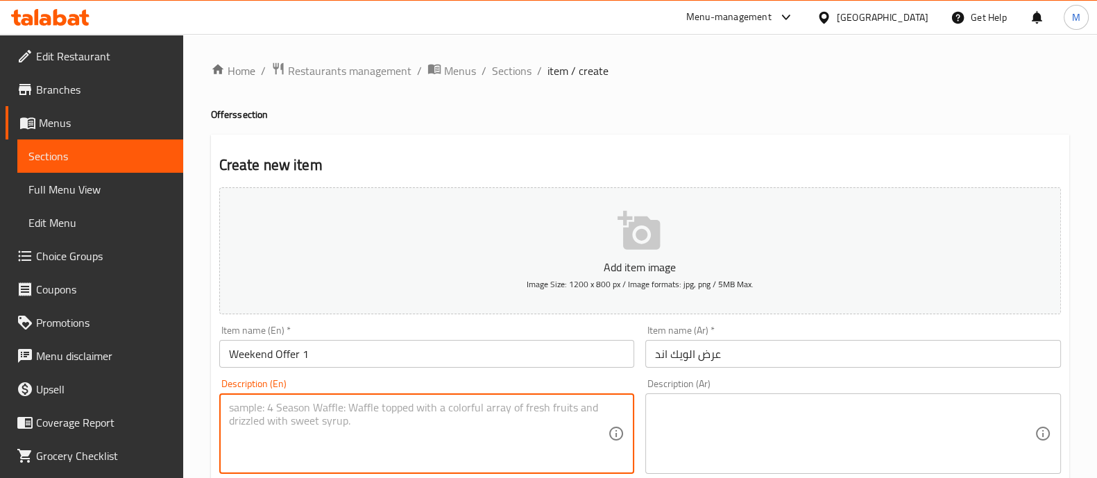
click at [360, 441] on textarea at bounding box center [419, 434] width 380 height 66
paste textarea "-2 Al Asdekaa Cream Caramel 150g -2 Al Asdekaa Fruit Jelly"
type textarea "-2 Al Asdekaa Cream Caramel 150g -2 Al Asdekaa Fruit Jelly"
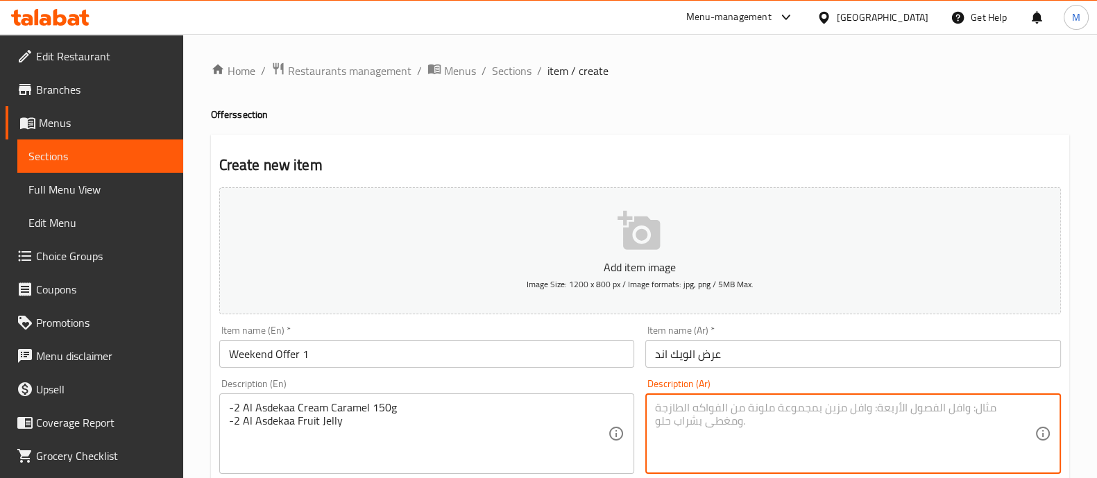
click at [724, 430] on textarea at bounding box center [845, 434] width 380 height 66
paste textarea "- 2 الاصدقاء كريم كراميل 150 جم - 2 الاصدقاء جيلي فاكهة"
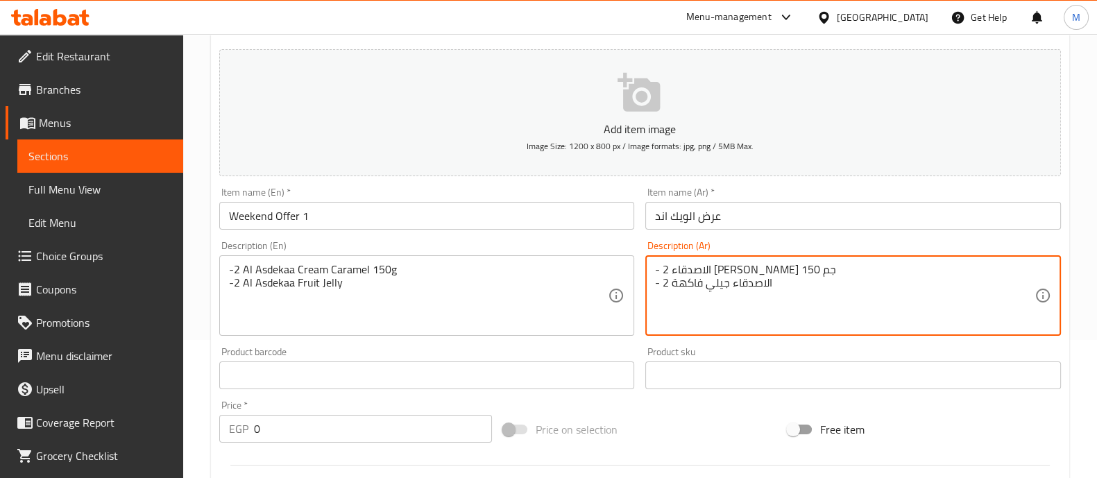
scroll to position [138, 0]
type textarea "- 2 الاصدقاء كريم كراميل 150 جم - 2 الاصدقاء جيلي فاكهة"
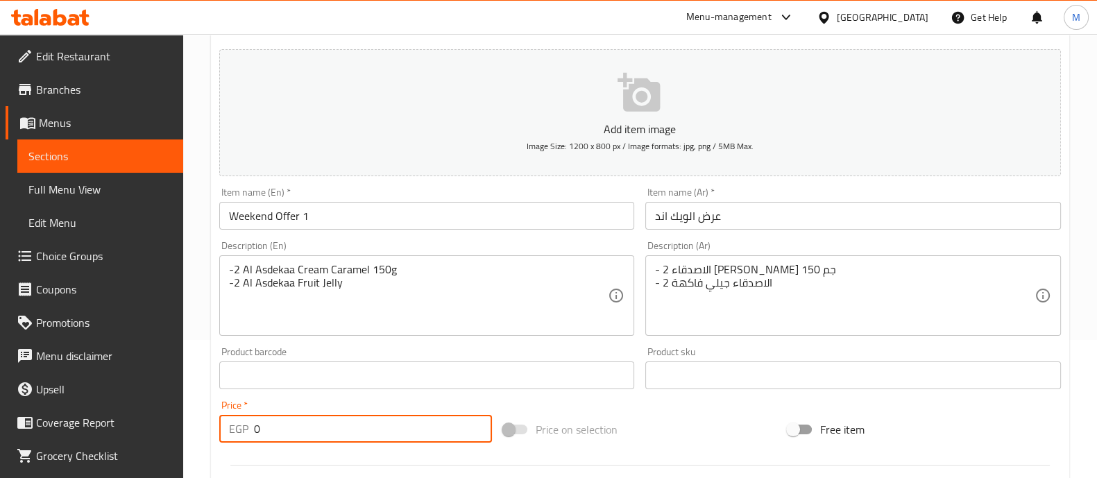
click at [281, 432] on input "0" at bounding box center [373, 429] width 239 height 28
type input "160"
click at [316, 391] on div "Product barcode Product barcode" at bounding box center [427, 367] width 427 height 53
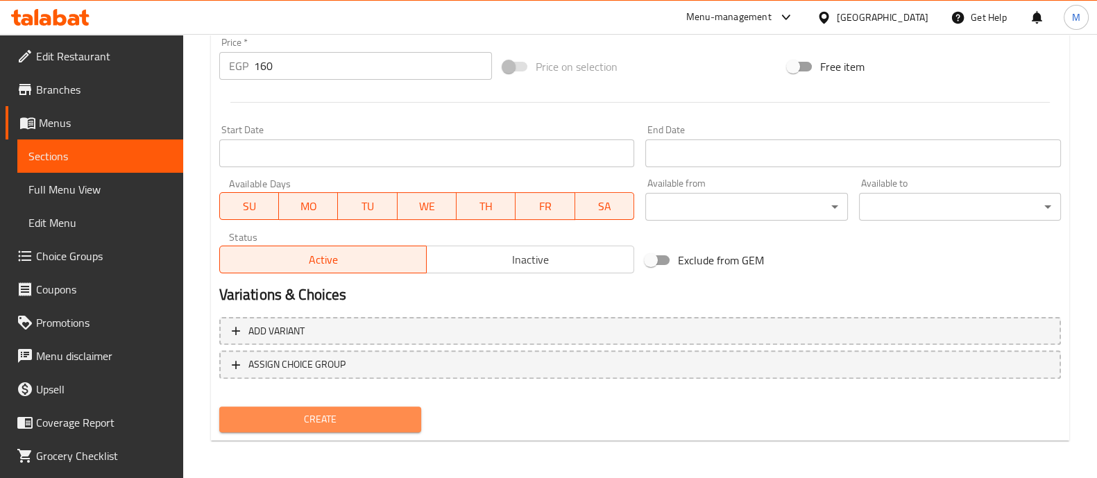
click at [345, 420] on span "Create" at bounding box center [320, 419] width 180 height 17
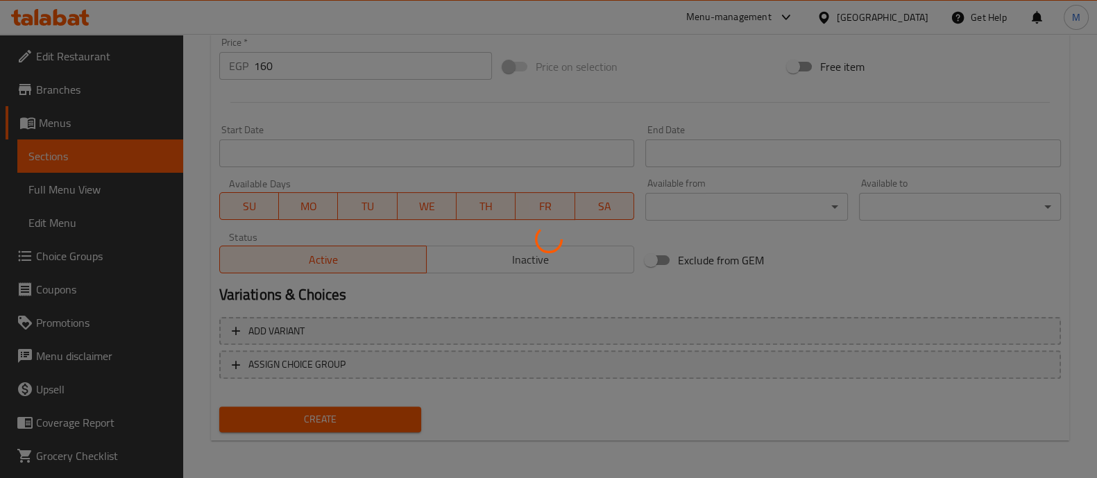
type input "0"
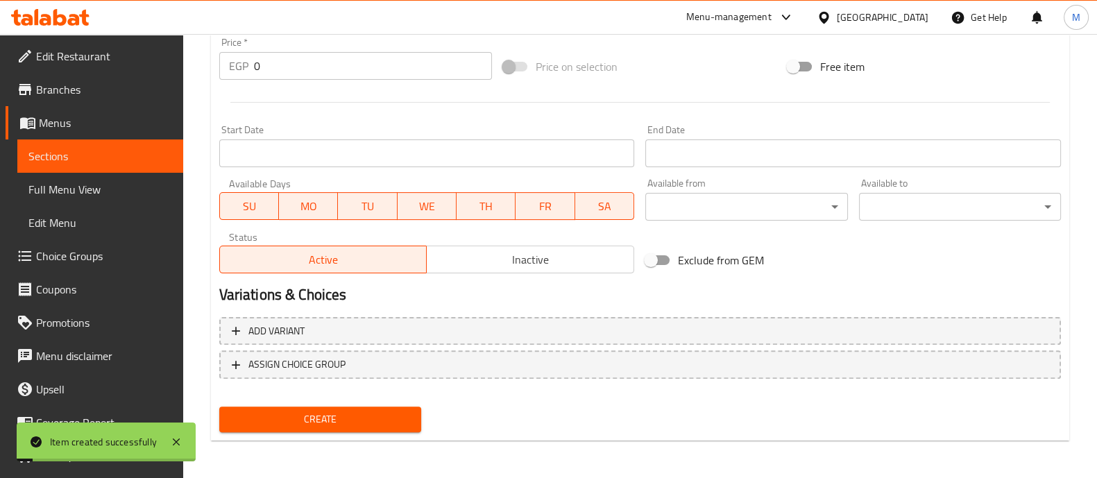
scroll to position [0, 0]
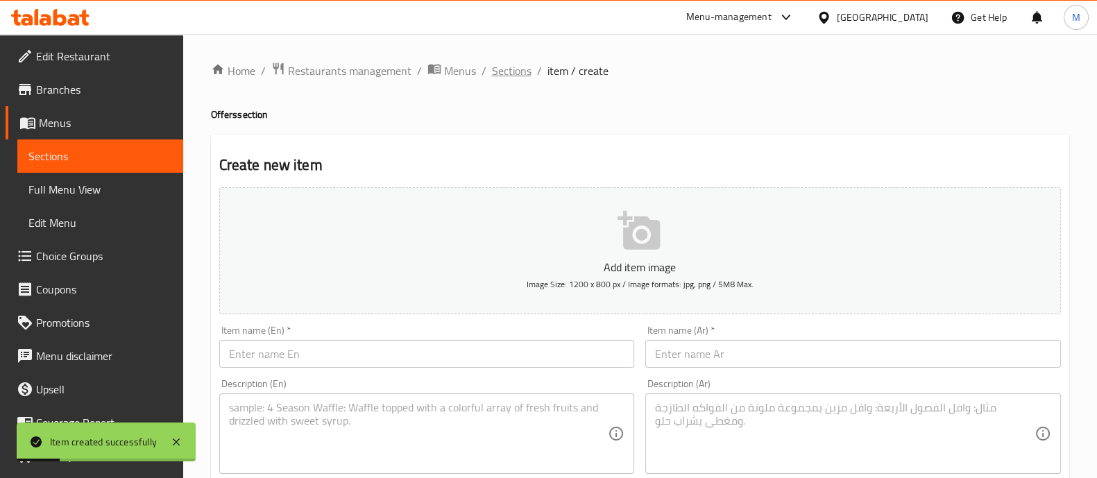
click at [513, 73] on span "Sections" at bounding box center [512, 70] width 40 height 17
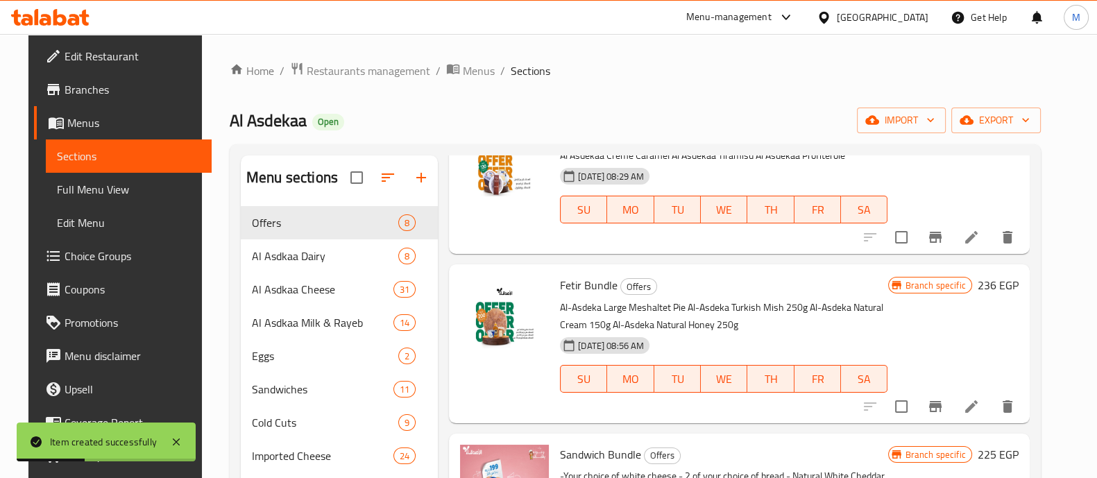
scroll to position [438, 0]
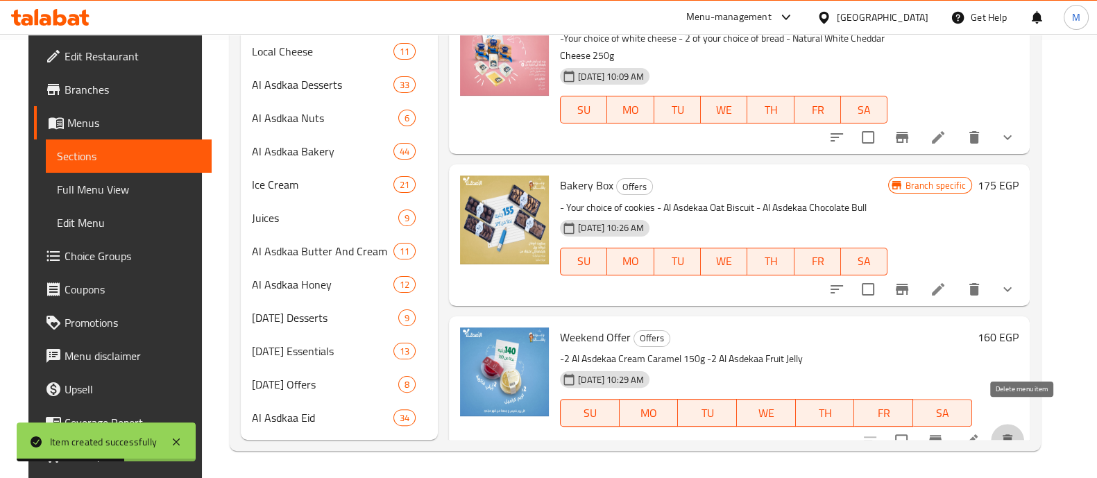
click at [1016, 432] on icon "delete" at bounding box center [1007, 440] width 17 height 17
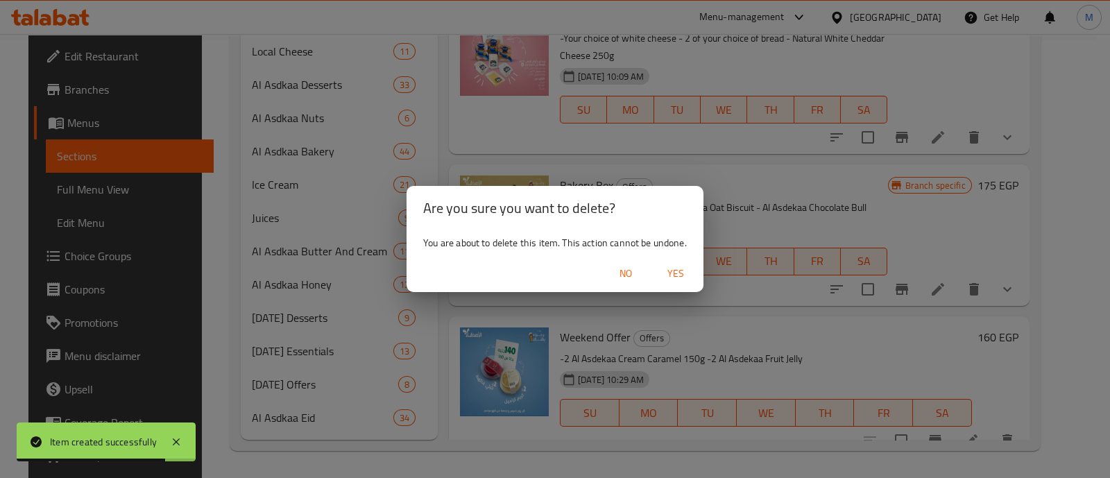
click at [675, 269] on span "Yes" at bounding box center [675, 273] width 33 height 17
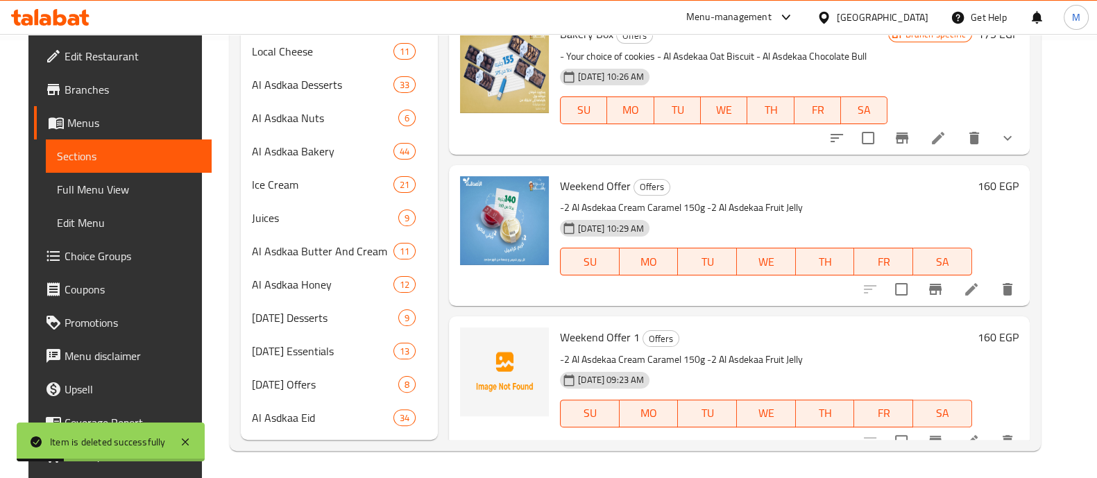
scroll to position [387, 0]
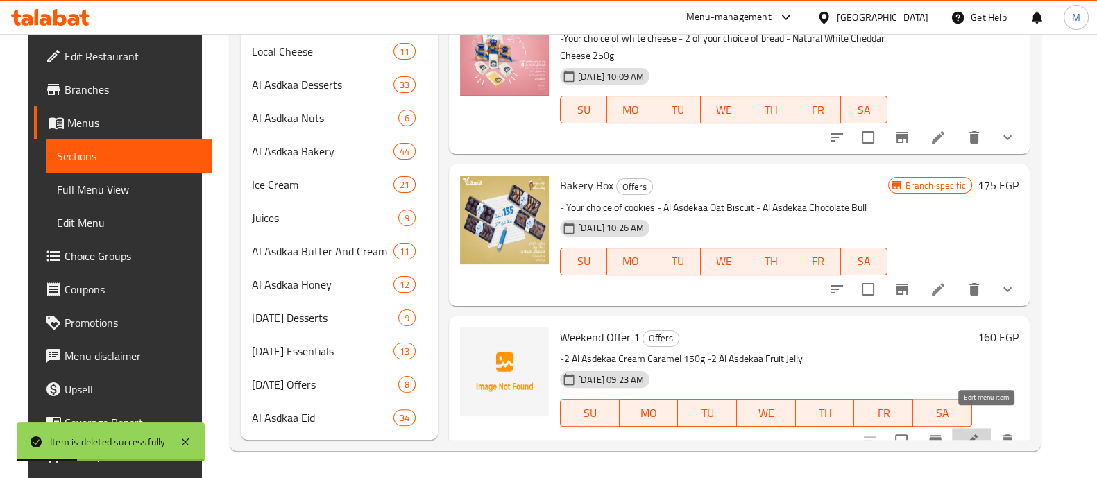
click at [978, 434] on icon at bounding box center [971, 440] width 12 height 12
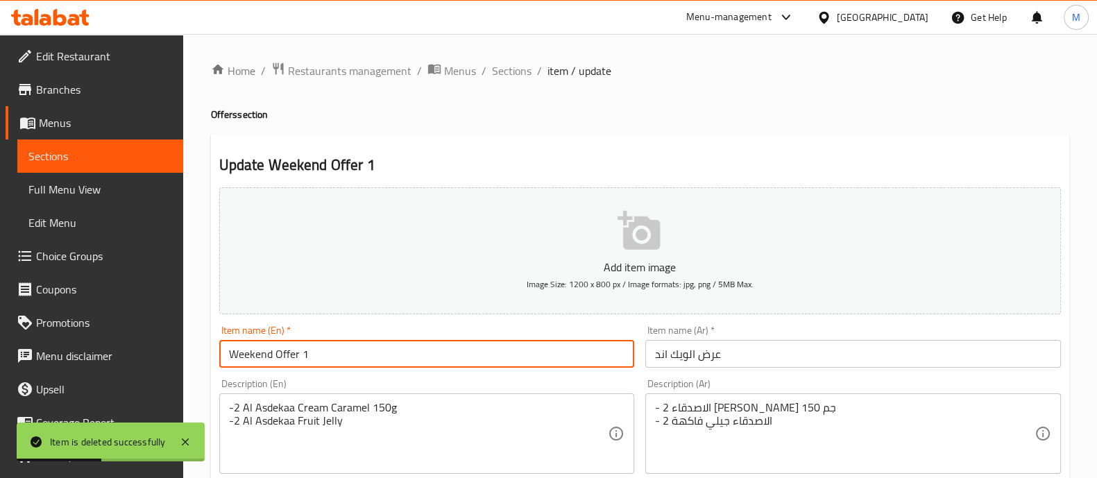
click at [326, 360] on input "Weekend Offer 1" at bounding box center [427, 354] width 416 height 28
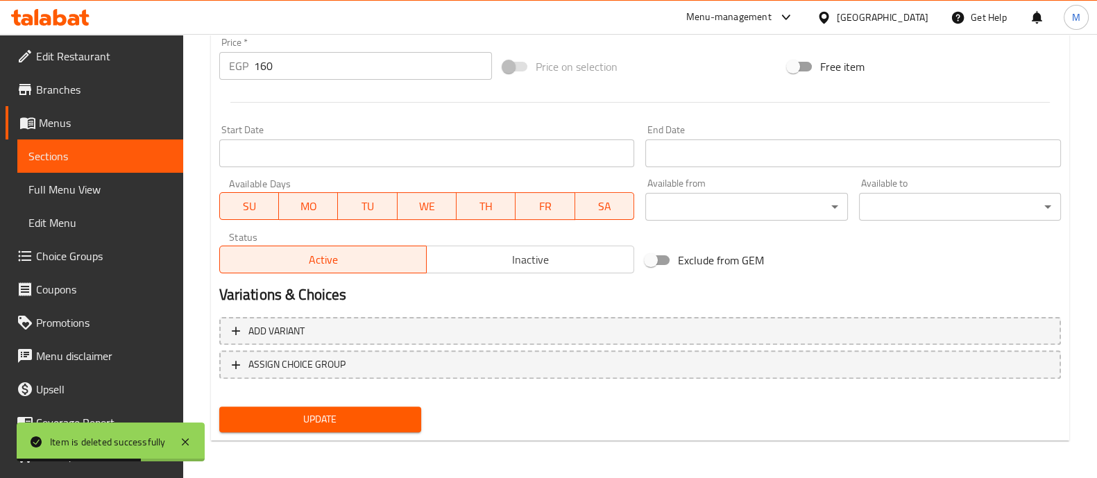
type input "Weekend Offer"
click at [239, 412] on span "Update" at bounding box center [320, 419] width 180 height 17
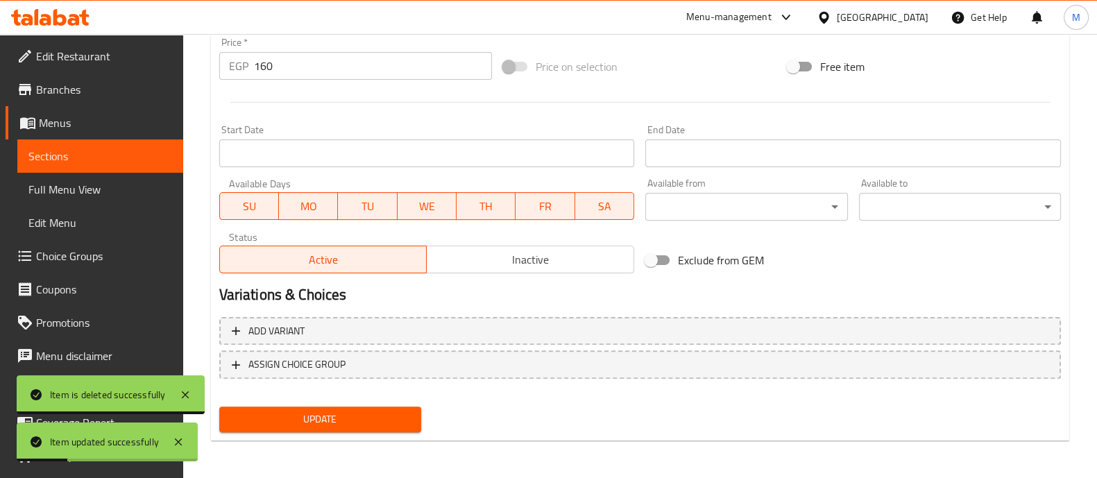
scroll to position [0, 0]
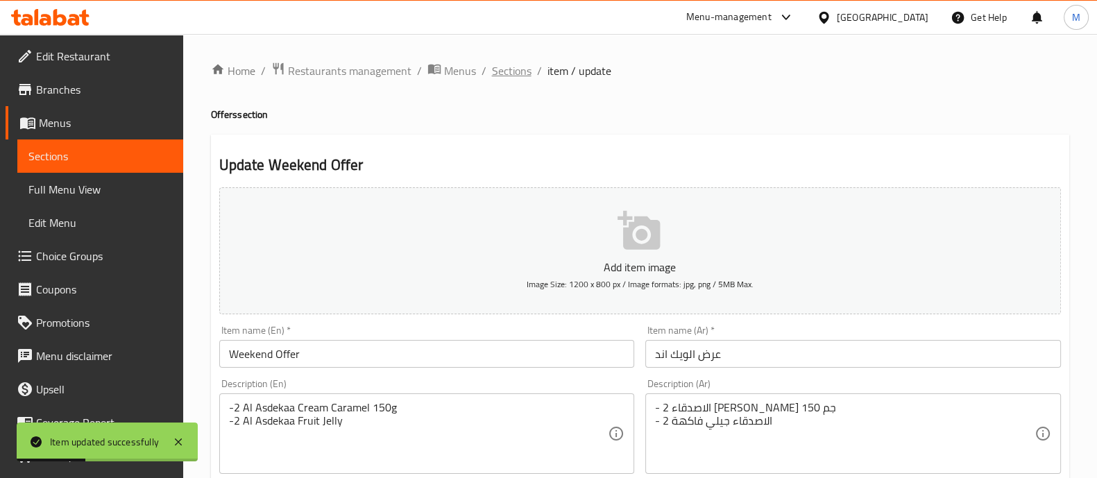
click at [508, 69] on span "Sections" at bounding box center [512, 70] width 40 height 17
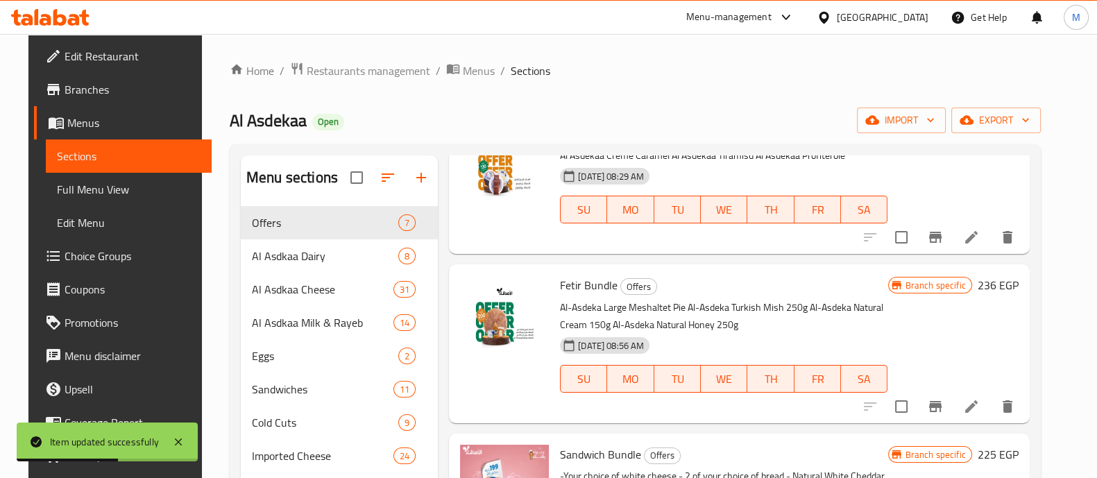
scroll to position [438, 0]
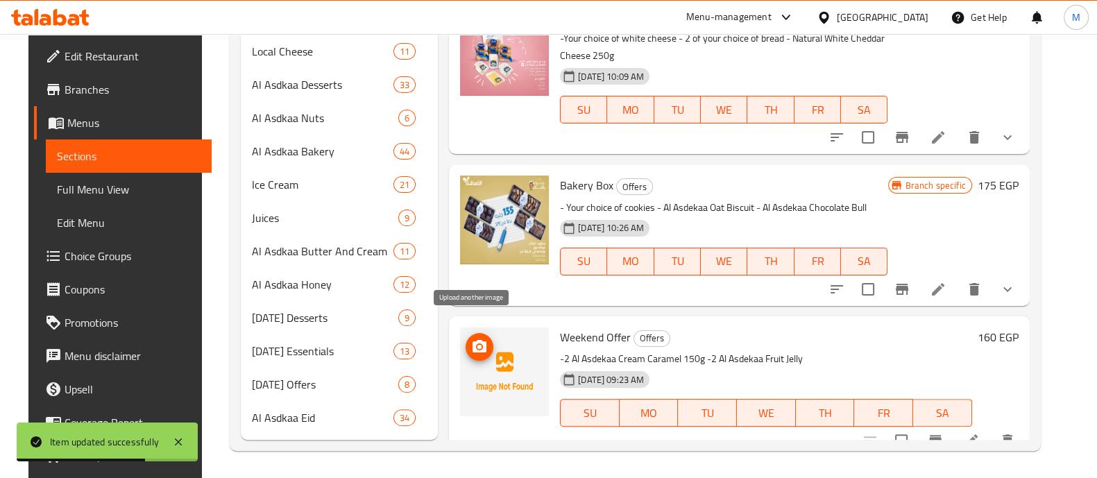
click at [473, 340] on icon "upload picture" at bounding box center [480, 346] width 14 height 12
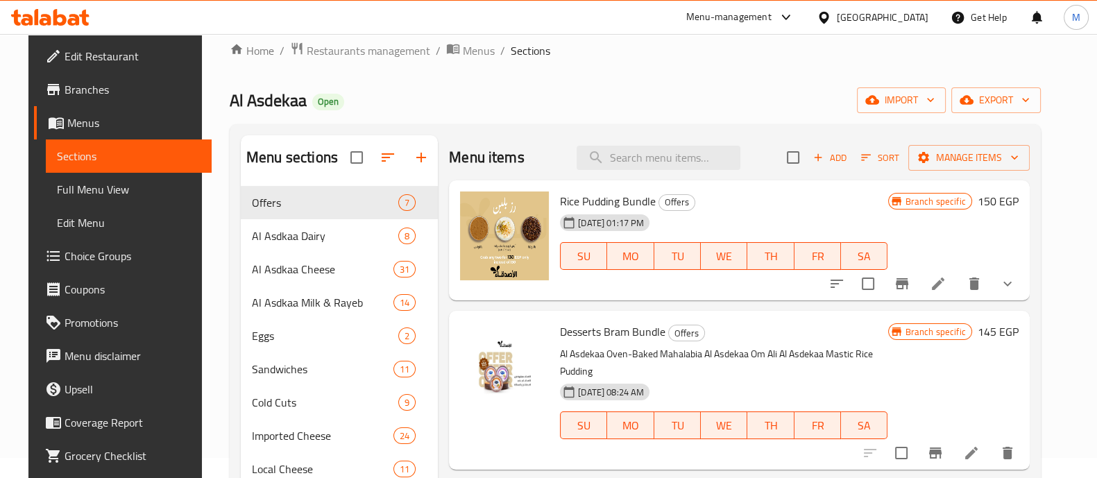
scroll to position [0, 0]
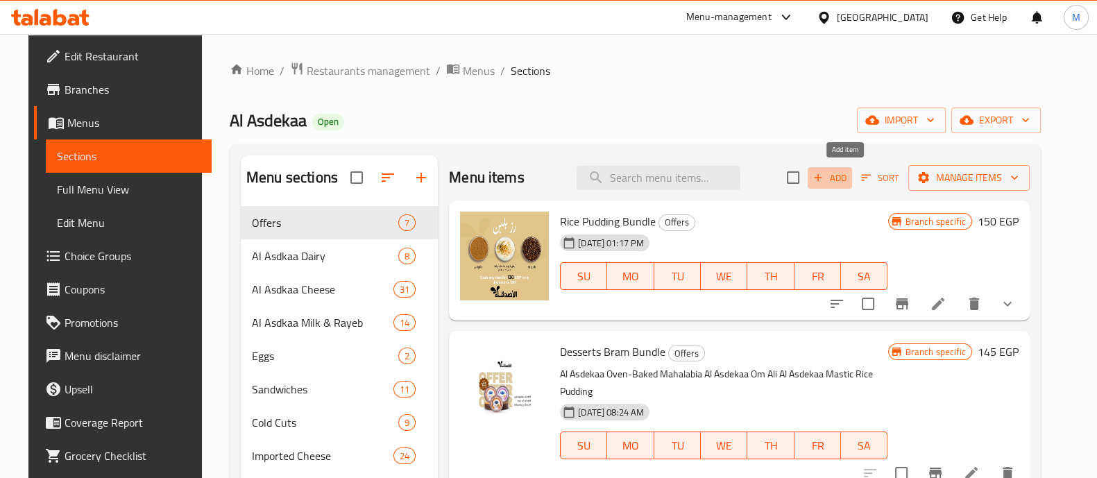
click at [849, 183] on span "Add" at bounding box center [829, 178] width 37 height 16
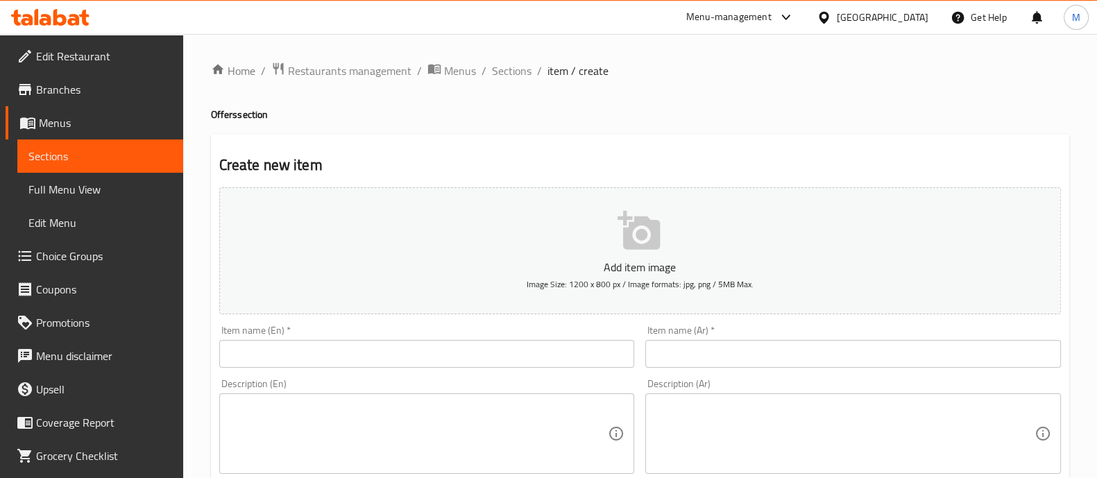
click at [315, 345] on input "text" at bounding box center [427, 354] width 416 height 28
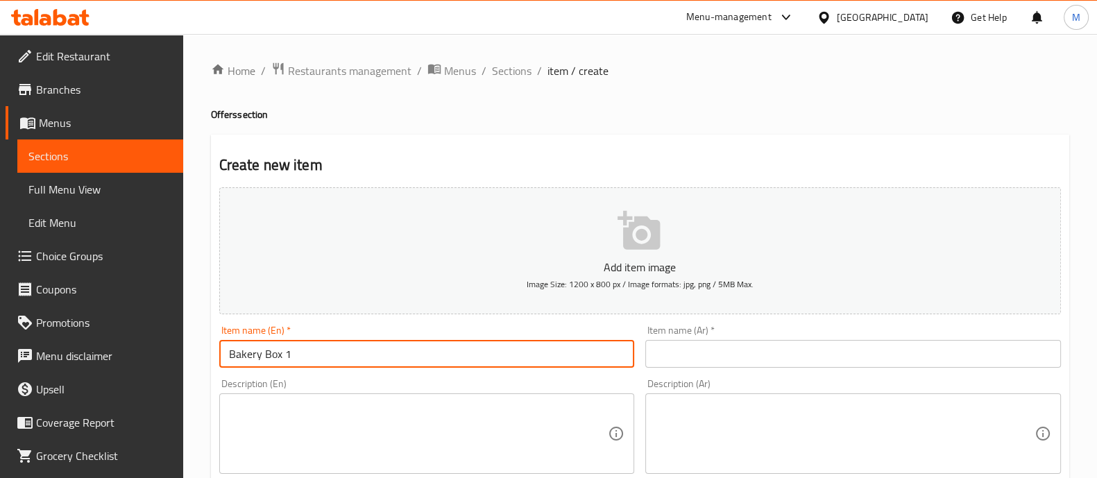
type input "Bakery Box 1"
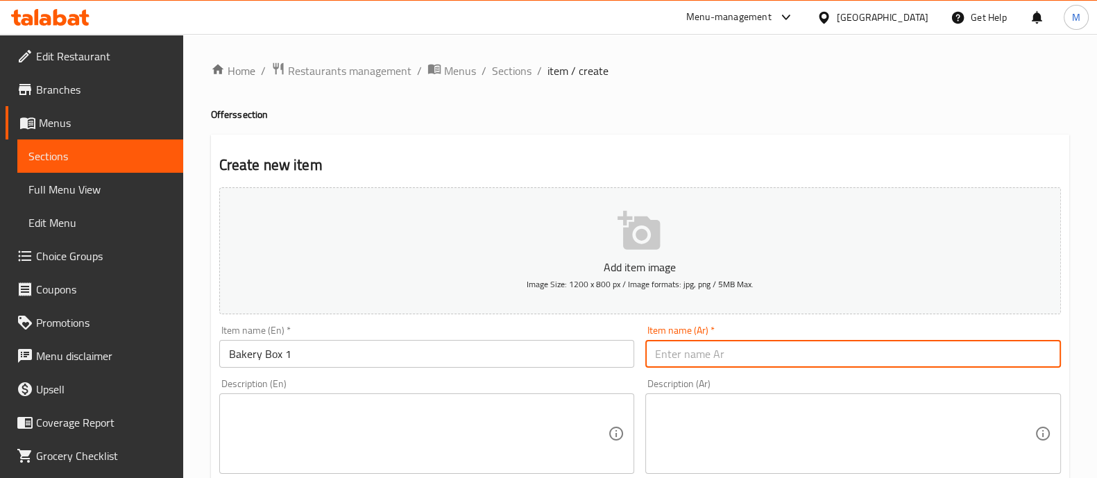
click at [698, 355] on input "text" at bounding box center [853, 354] width 416 height 28
click at [694, 355] on input "text" at bounding box center [853, 354] width 416 height 28
paste input "بوكس المخبوزات"
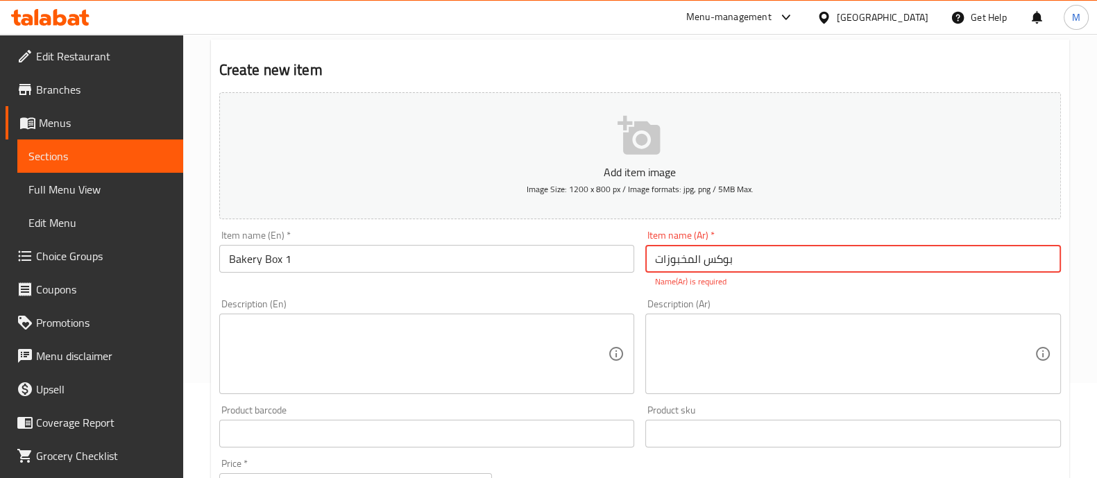
type input "بوكس المخبوزات"
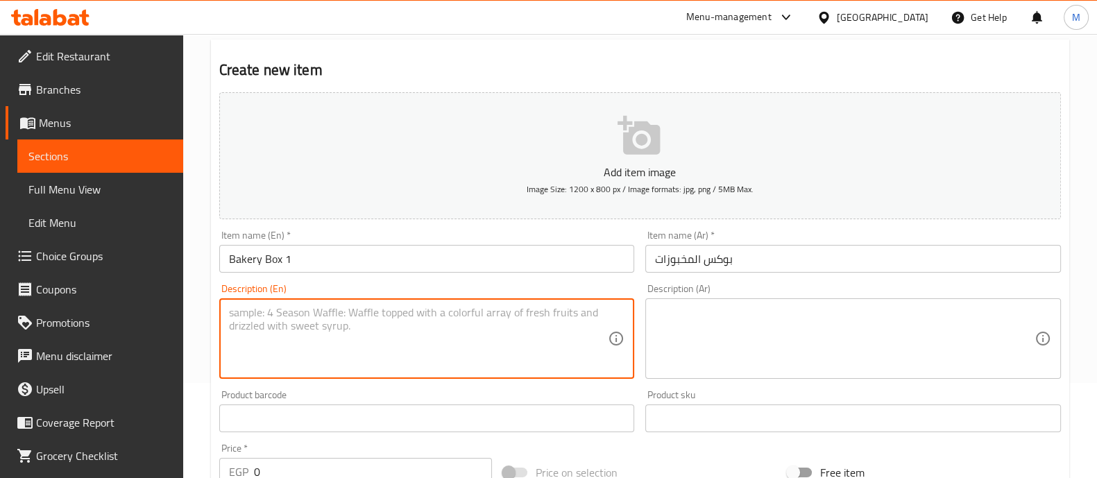
click at [387, 332] on textarea at bounding box center [419, 339] width 380 height 66
paste textarea "- Your choice of cookies - Al Asdekaa Oat Biscuit - Al Asdekaa Chocolate Bull"
type textarea "- Your choice of cookies - Al Asdekaa Oat Biscuit - Al Asdekaa Chocolate Bull"
click at [707, 352] on textarea at bounding box center [845, 339] width 380 height 66
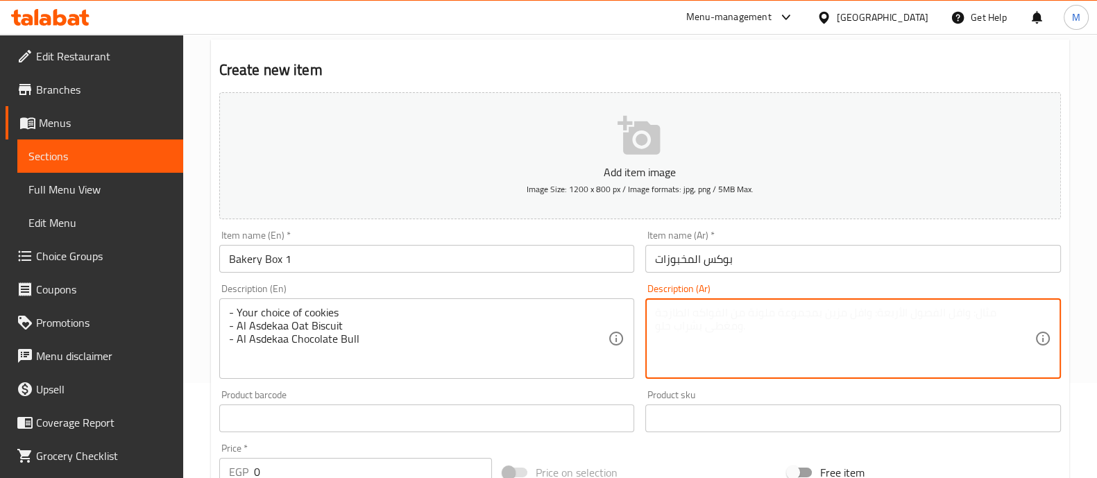
paste textarea "-اختيارك من الكوكيز - الاصدقاء بسكويت شوفان - الاصدقاء شوكلت بول"
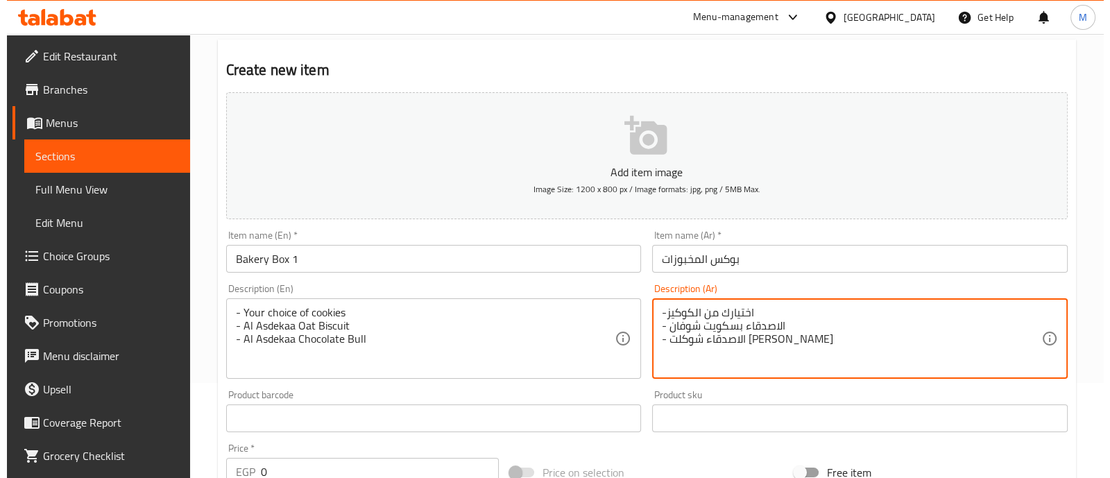
scroll to position [501, 0]
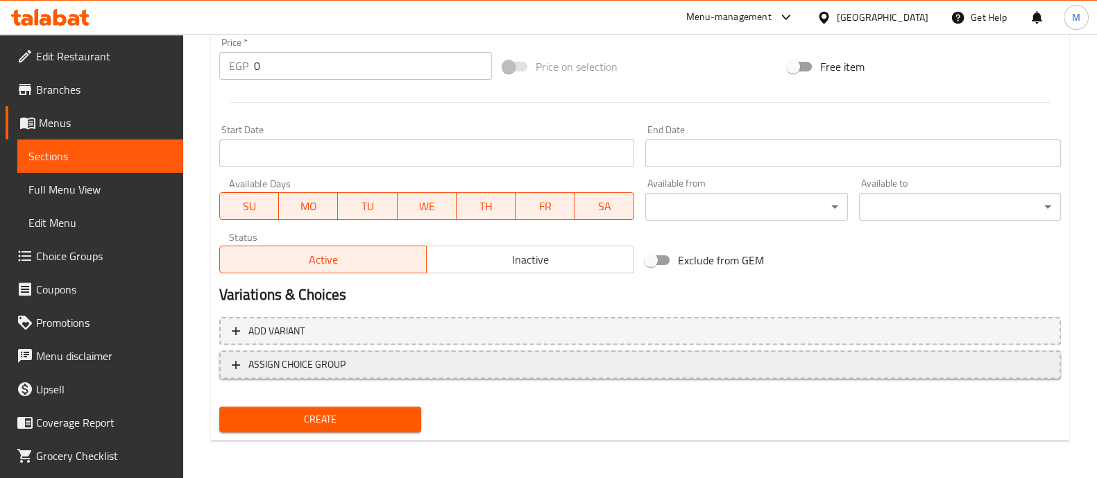
type textarea "-اختيارك من الكوكيز - الاصدقاء بسكويت شوفان - الاصدقاء شوكلت بول"
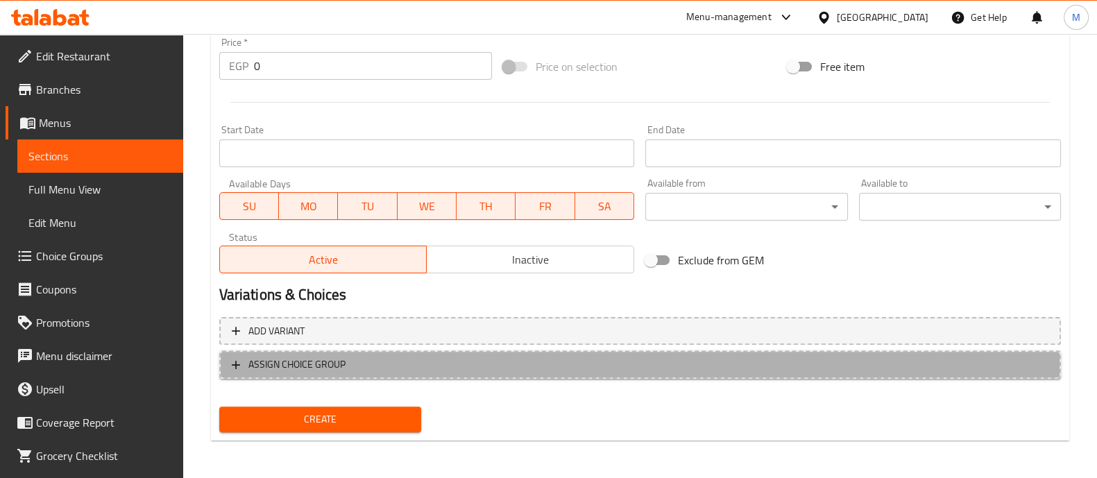
click at [388, 363] on span "ASSIGN CHOICE GROUP" at bounding box center [640, 364] width 817 height 17
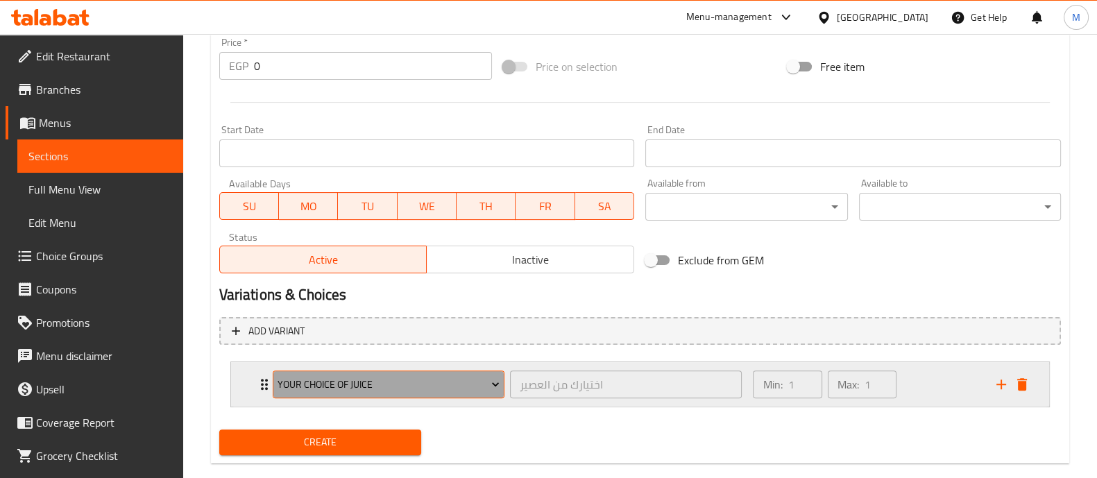
click at [378, 376] on span "Your Choice Of Juice" at bounding box center [389, 384] width 222 height 17
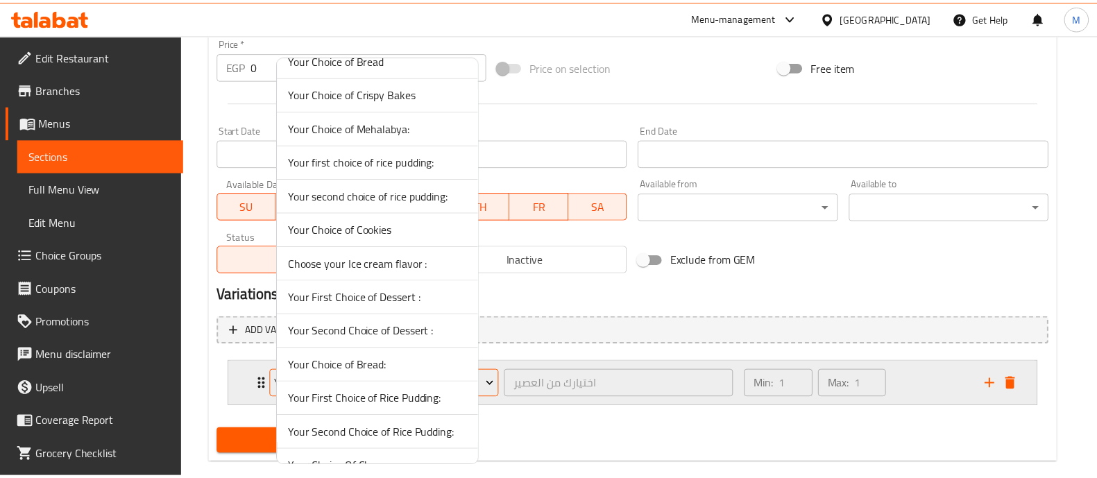
scroll to position [1260, 0]
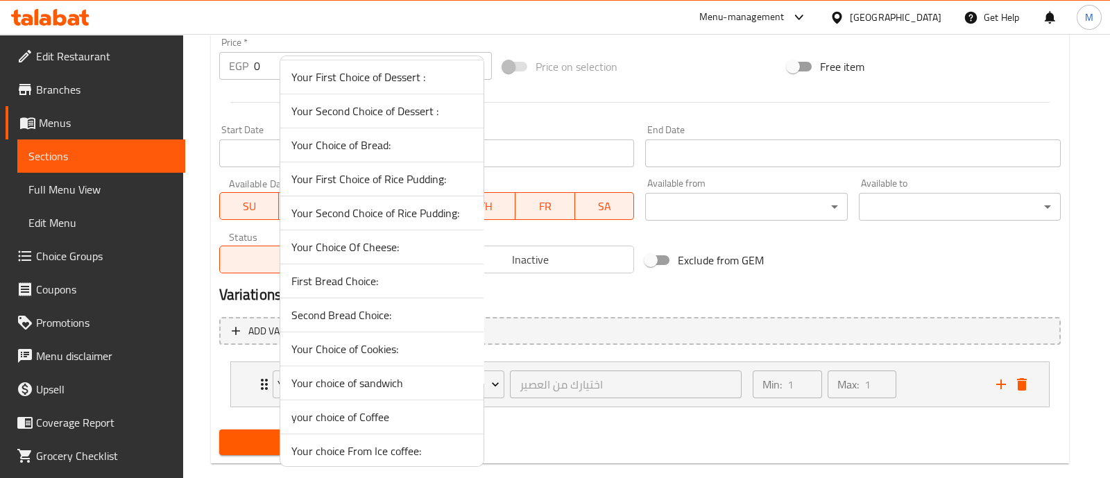
click at [369, 341] on span "Your Choice of Cookies:" at bounding box center [381, 349] width 181 height 17
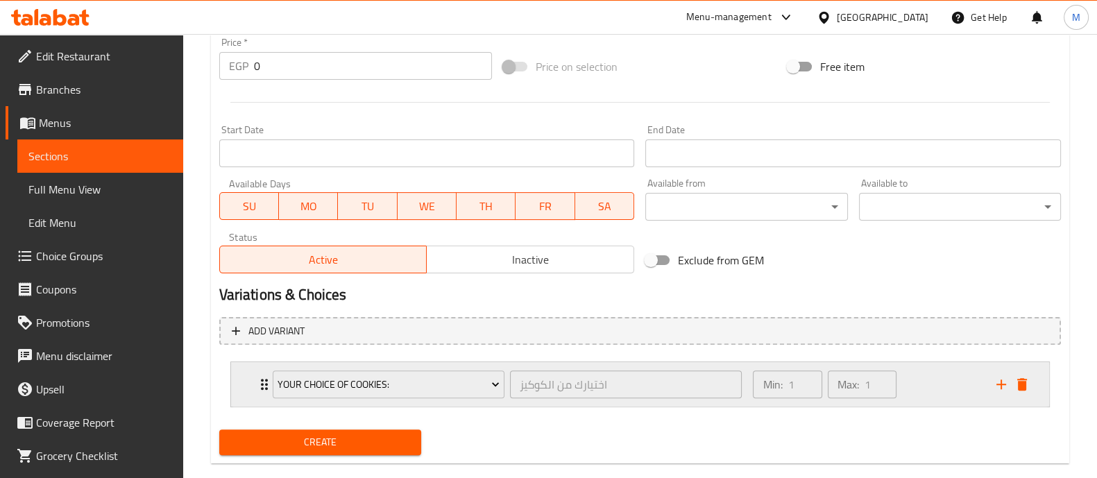
click at [260, 387] on icon "Expand" at bounding box center [264, 384] width 17 height 17
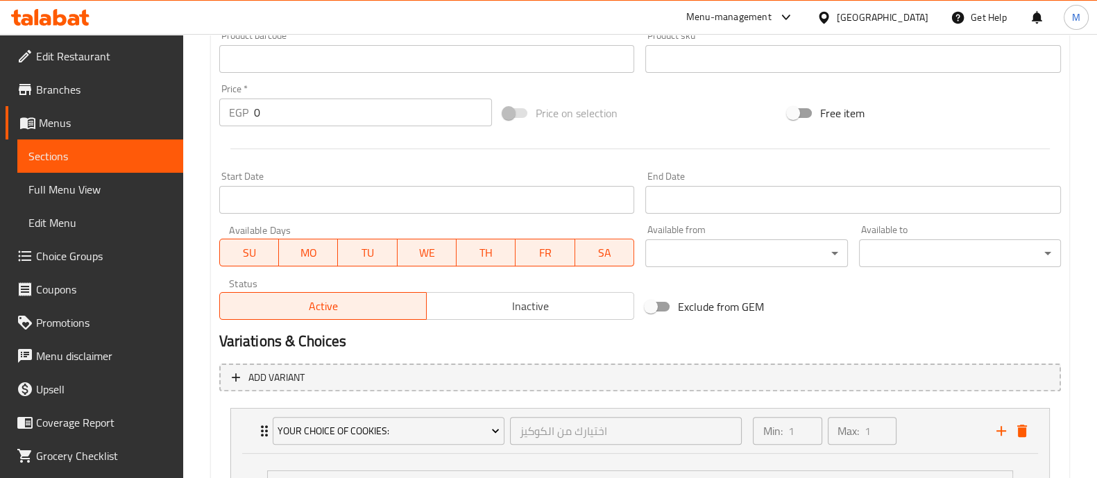
scroll to position [454, 0]
click at [276, 116] on input "0" at bounding box center [373, 113] width 239 height 28
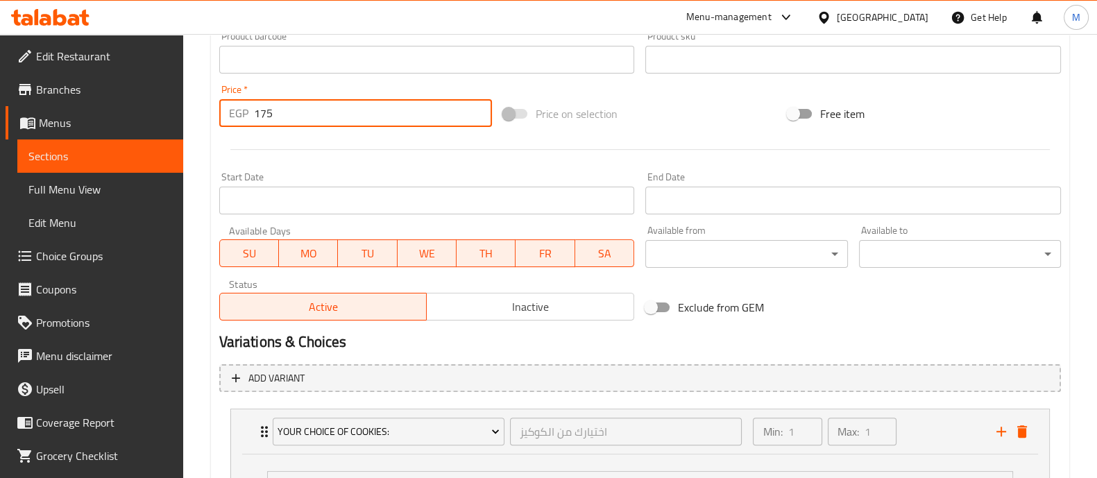
type input "175"
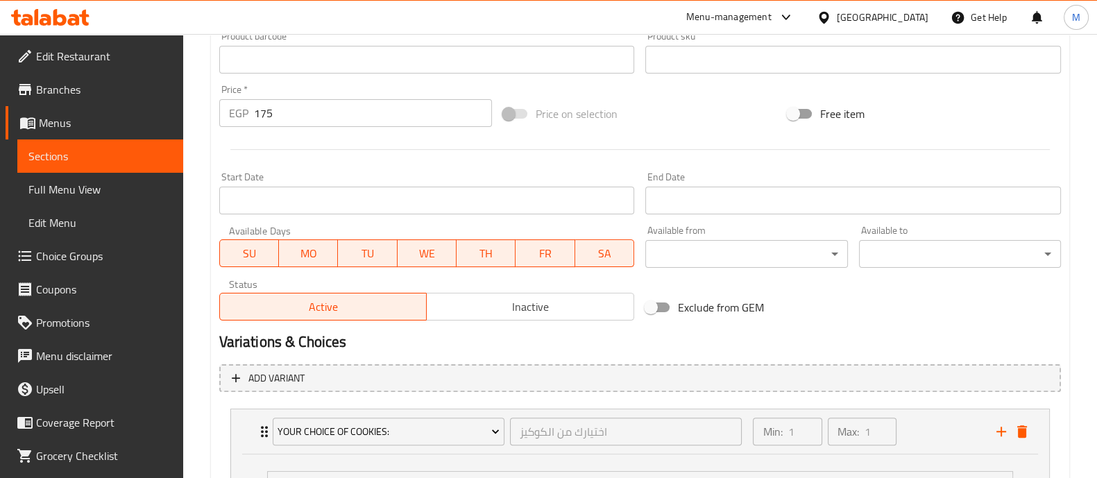
click at [283, 134] on div at bounding box center [640, 150] width 853 height 34
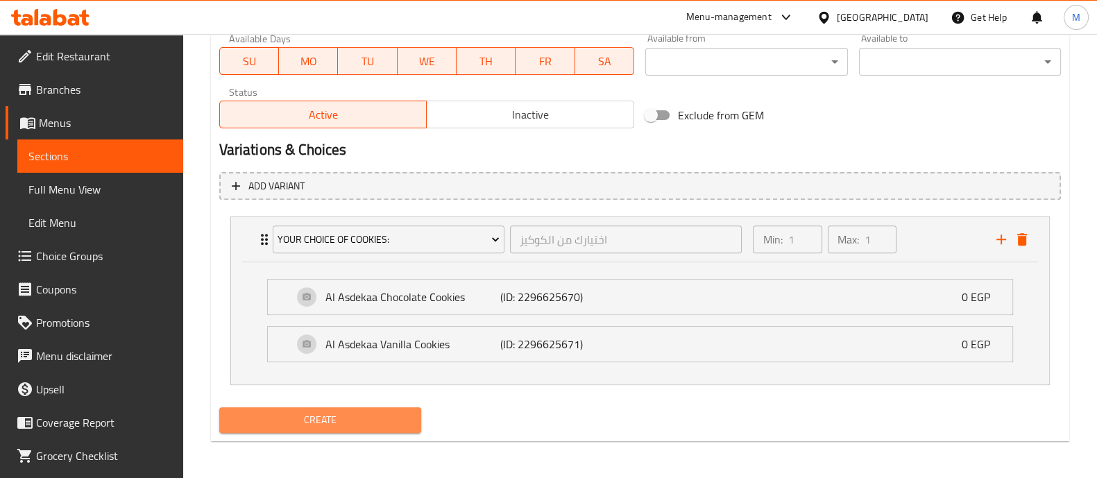
click at [355, 423] on span "Create" at bounding box center [320, 420] width 180 height 17
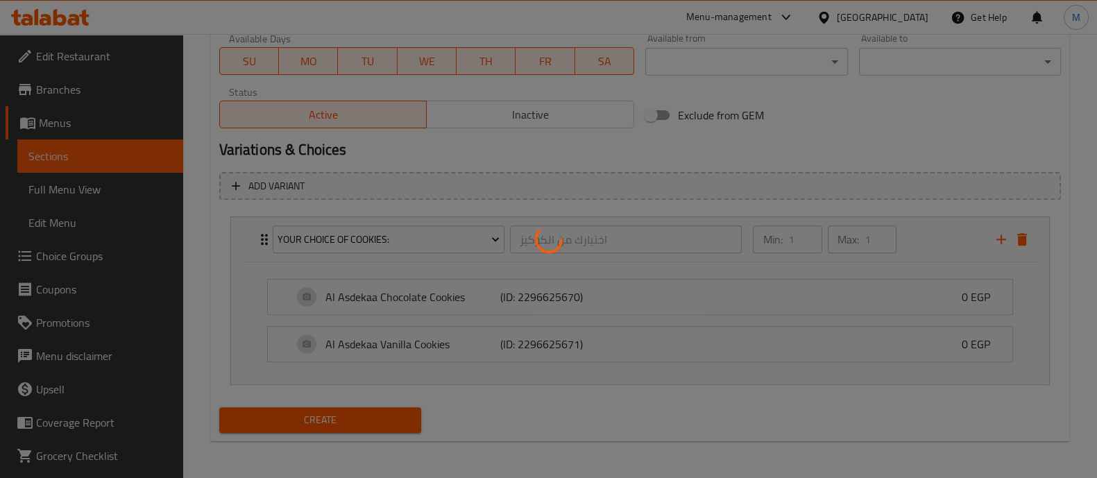
type input "0"
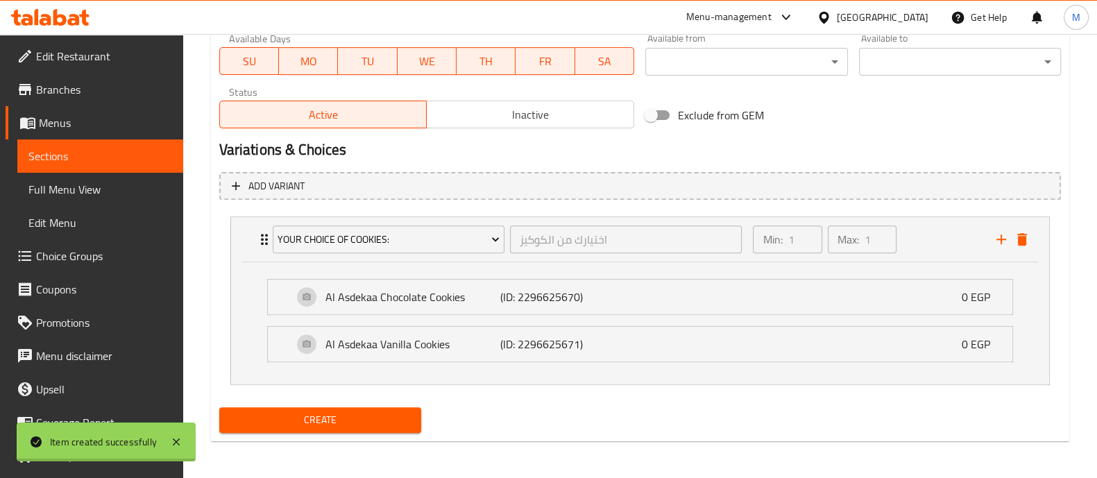
scroll to position [0, 0]
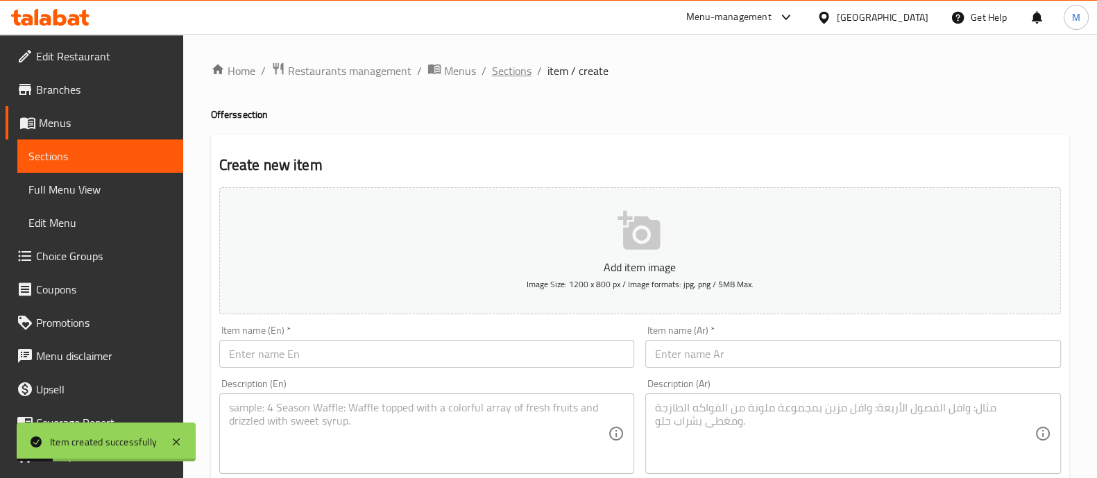
click at [518, 69] on span "Sections" at bounding box center [512, 70] width 40 height 17
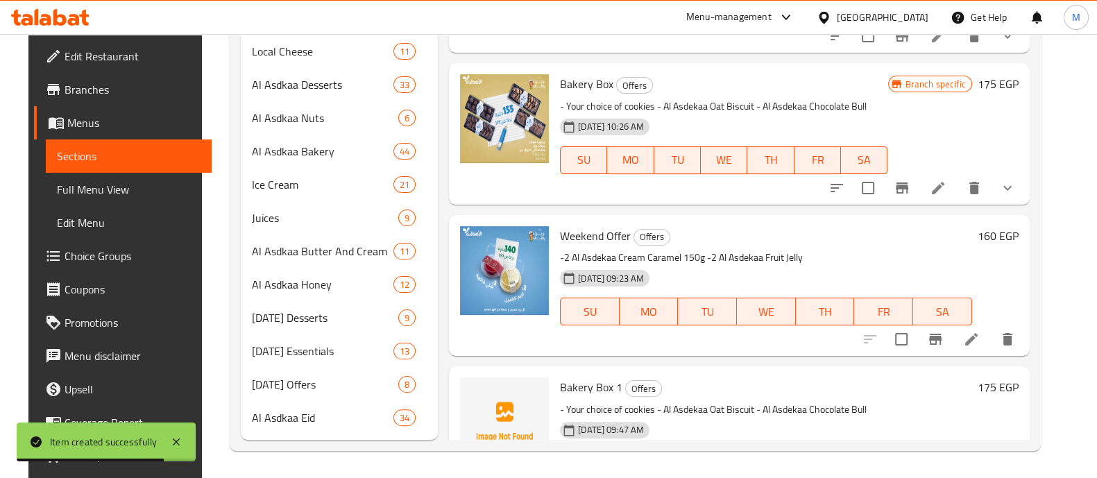
scroll to position [489, 0]
click at [983, 179] on icon "delete" at bounding box center [974, 187] width 17 height 17
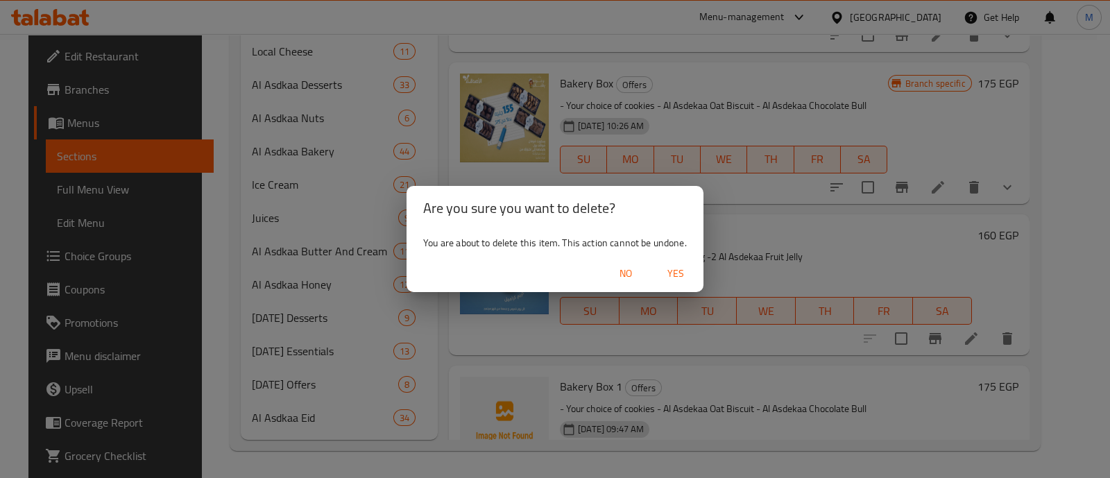
click at [668, 276] on span "Yes" at bounding box center [675, 273] width 33 height 17
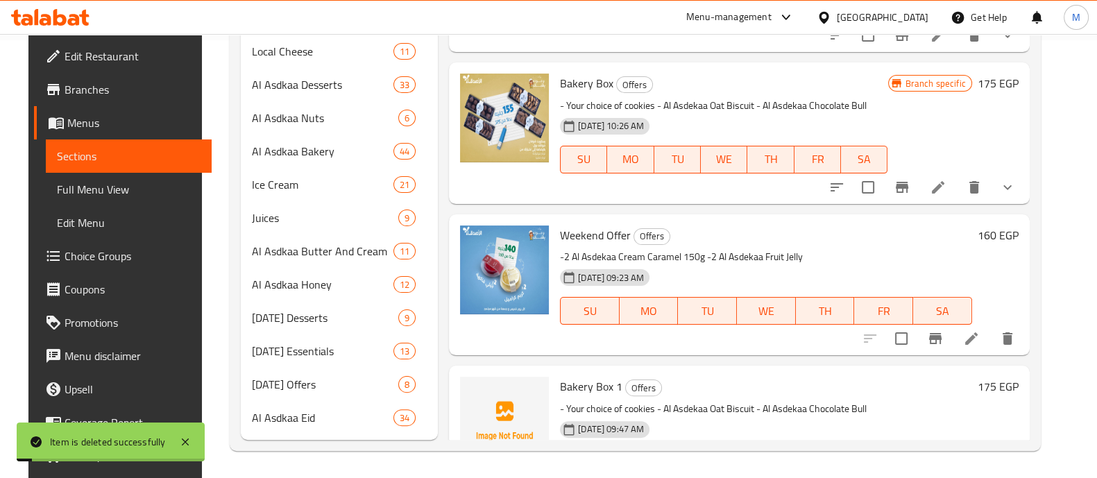
scroll to position [387, 0]
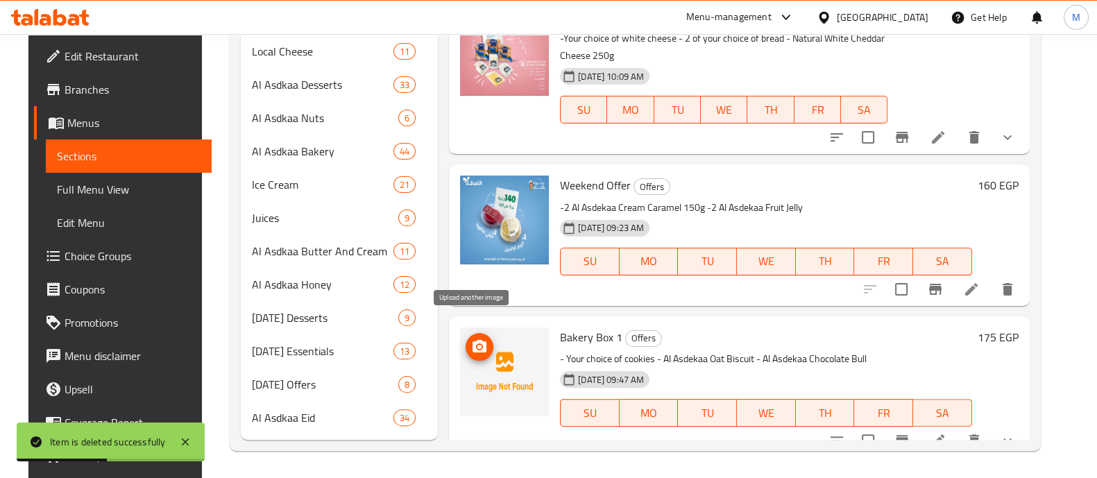
click at [473, 340] on icon "upload picture" at bounding box center [480, 346] width 14 height 12
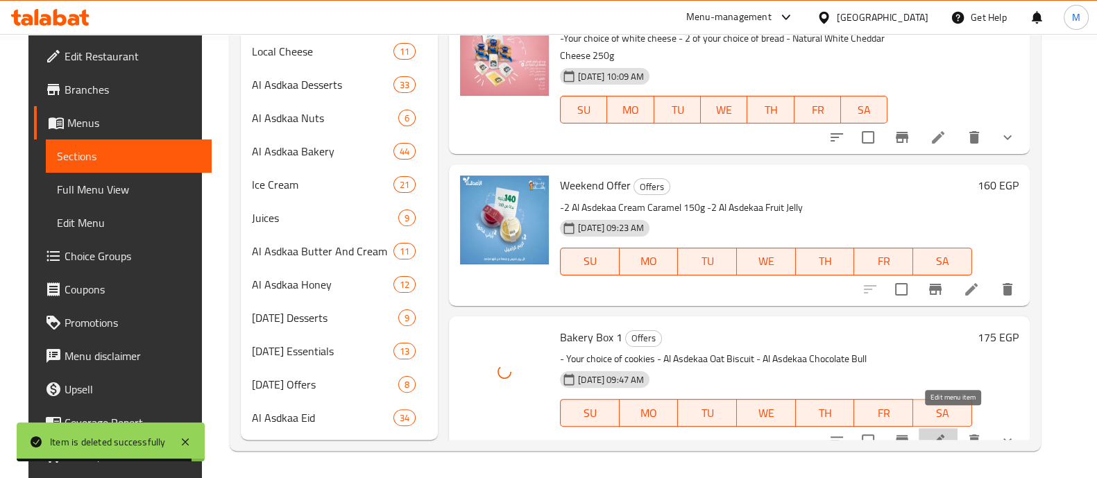
click at [945, 434] on icon at bounding box center [938, 440] width 12 height 12
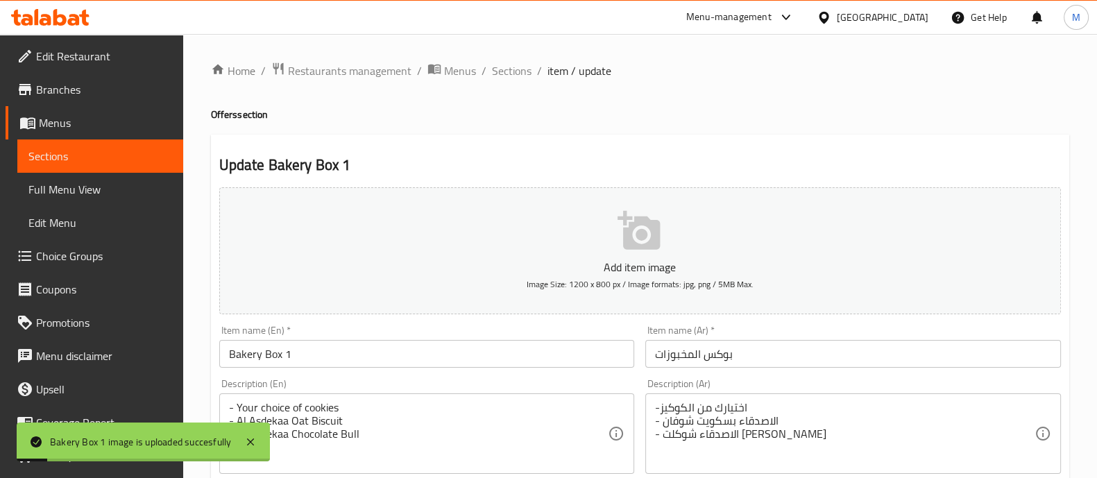
click at [396, 338] on div "Item name (En)   * Bakery Box 1 Item name (En) *" at bounding box center [427, 347] width 416 height 42
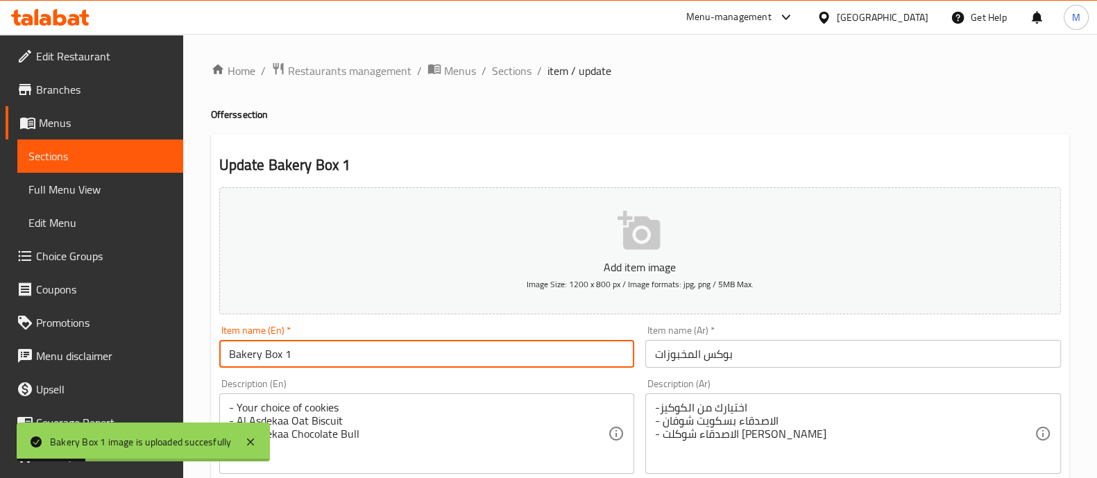
click at [389, 348] on input "Bakery Box 1" at bounding box center [427, 354] width 416 height 28
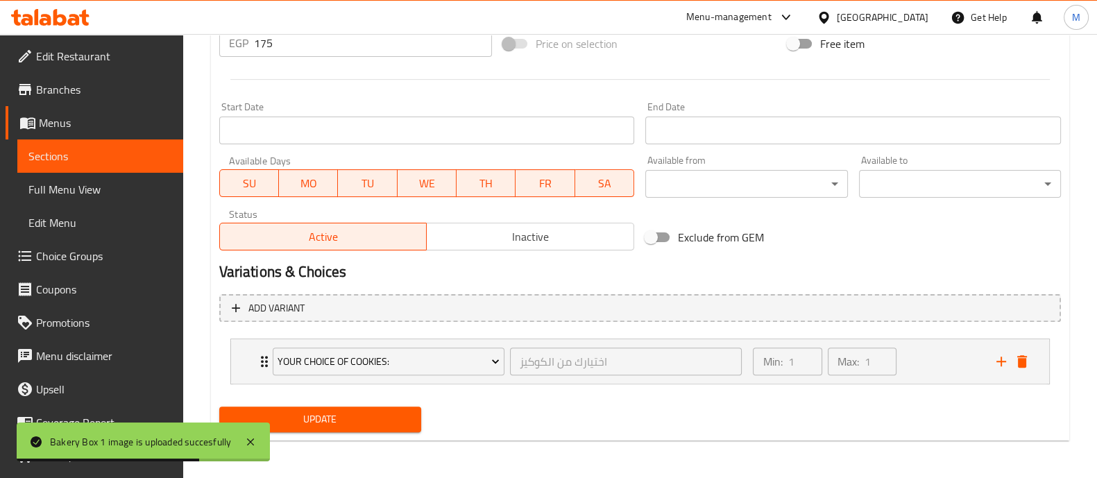
type input "Bakery Box"
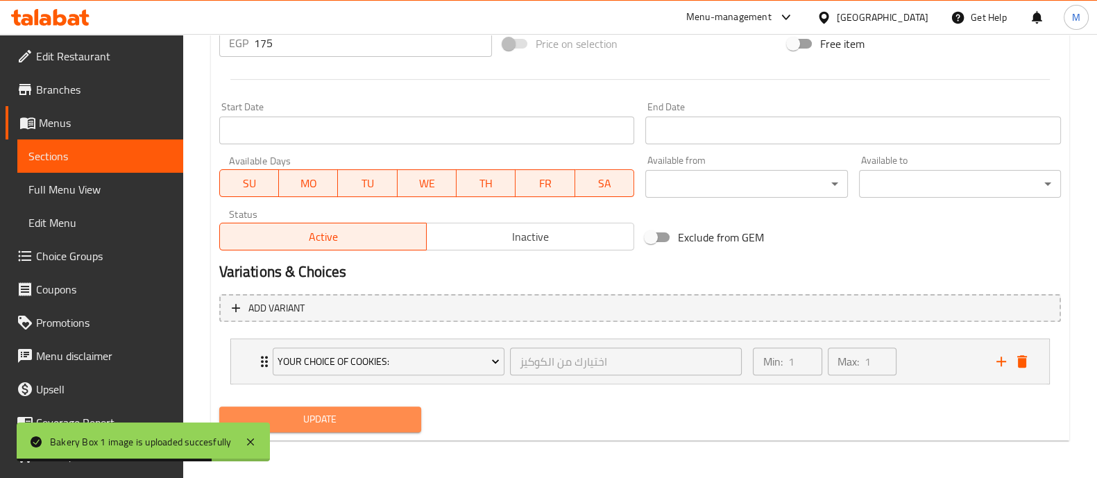
click at [311, 412] on span "Update" at bounding box center [320, 419] width 180 height 17
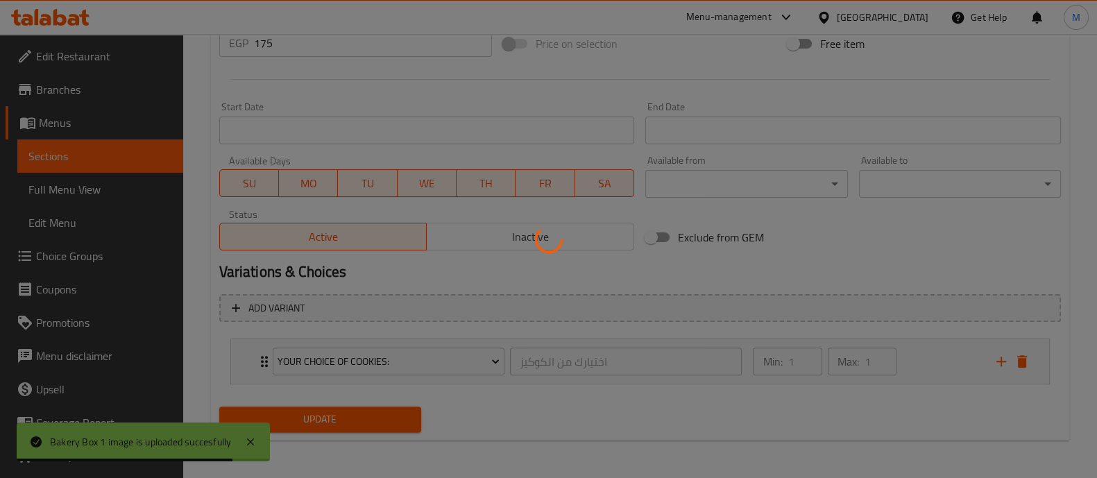
scroll to position [0, 0]
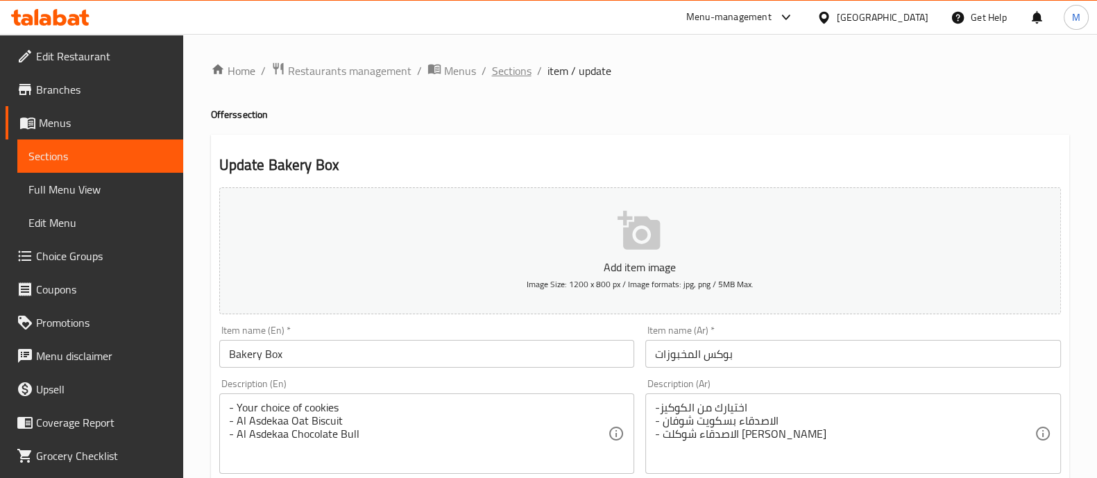
click at [500, 71] on span "Sections" at bounding box center [512, 70] width 40 height 17
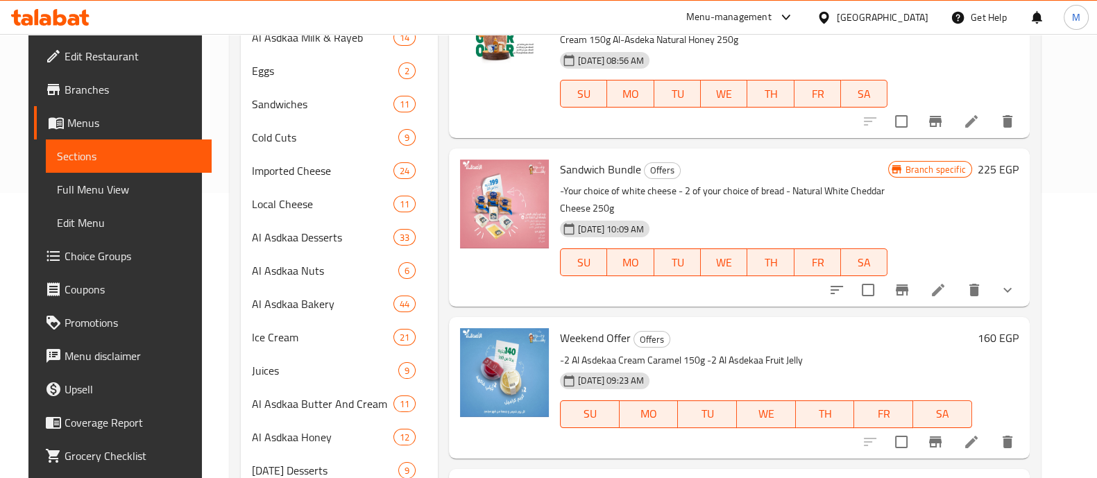
scroll to position [438, 0]
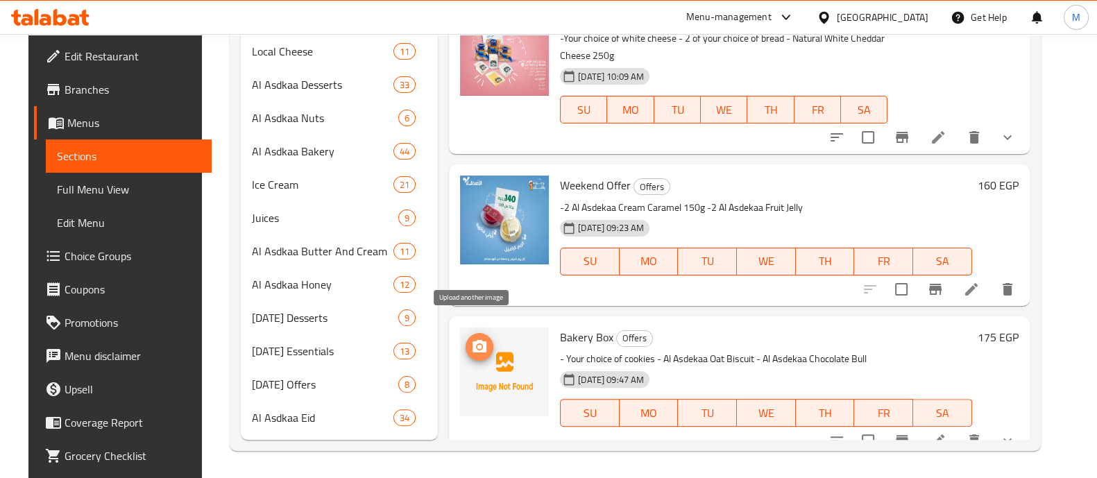
click at [471, 339] on icon "upload picture" at bounding box center [479, 347] width 17 height 17
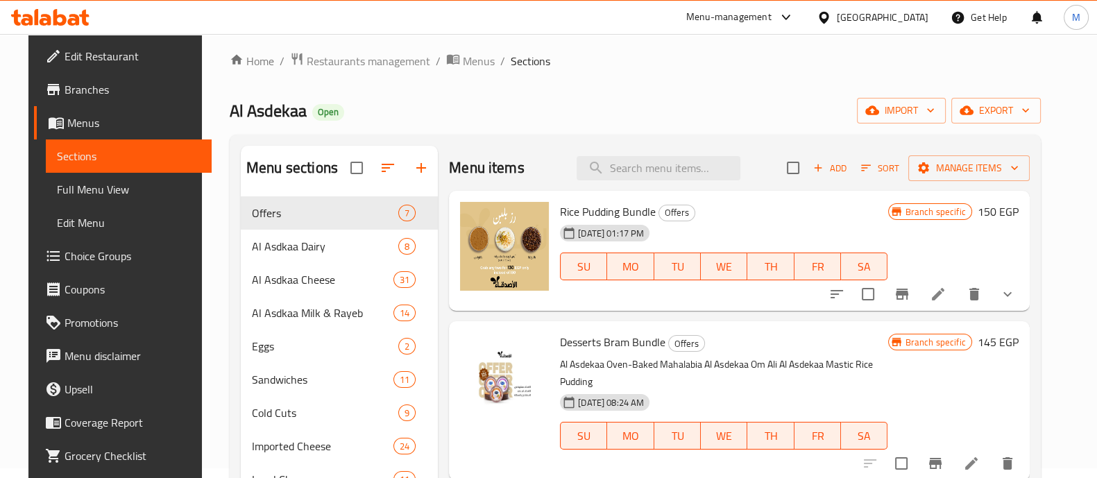
scroll to position [0, 0]
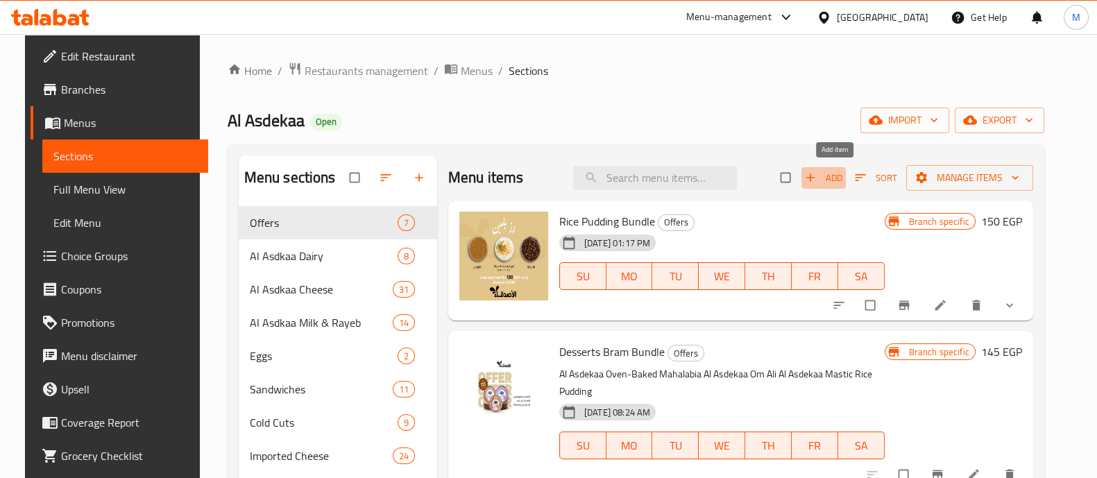
click at [843, 183] on span "Add" at bounding box center [823, 178] width 37 height 16
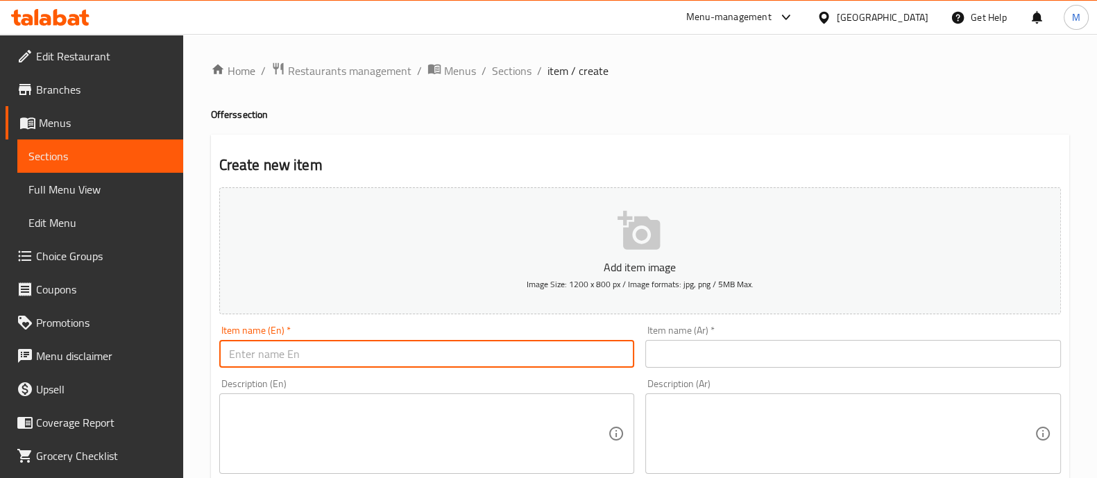
click at [260, 358] on input "text" at bounding box center [427, 354] width 416 height 28
paste input "Sandwich Bundle"
type input "Sandwich Bundle"
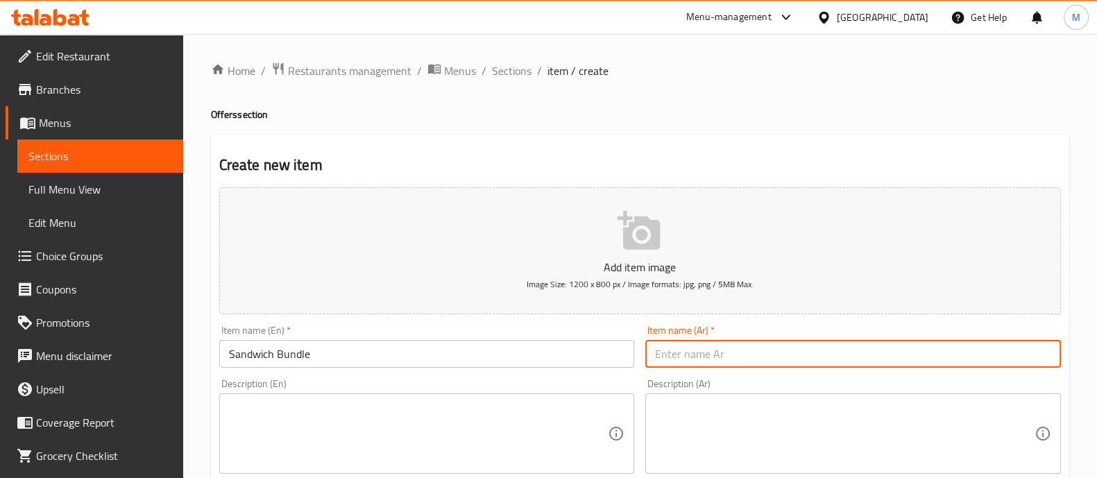
click at [732, 355] on input "text" at bounding box center [853, 354] width 416 height 28
paste input "عرض الساندويتش"
type input "عرض الساندويتش"
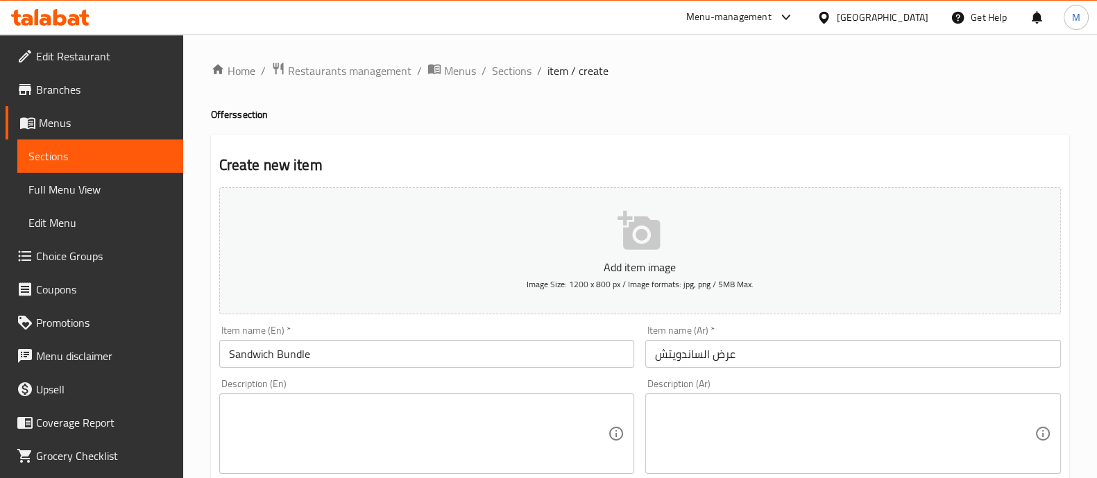
click at [534, 380] on div "Description (En) Description (En)" at bounding box center [427, 426] width 416 height 95
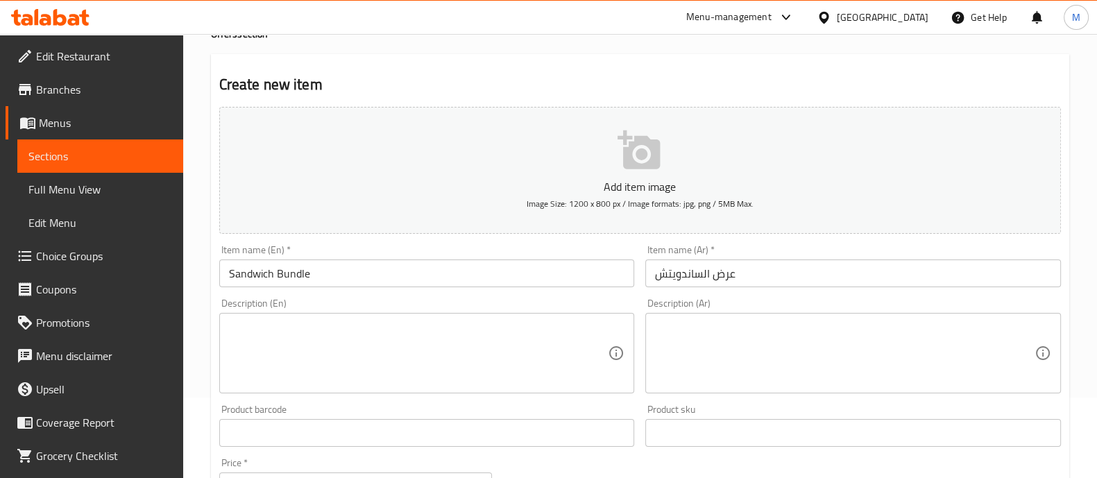
scroll to position [87, 0]
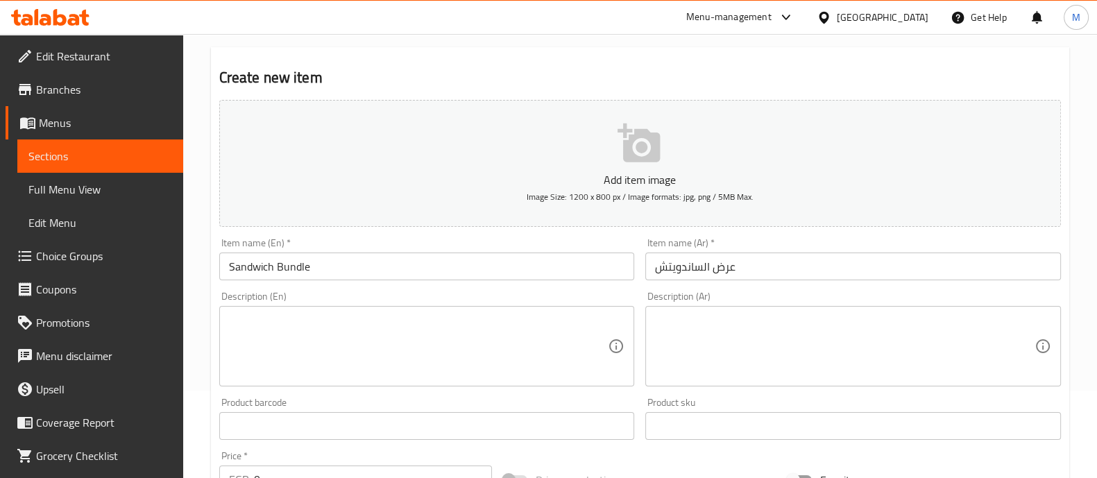
click at [334, 335] on textarea at bounding box center [419, 347] width 380 height 66
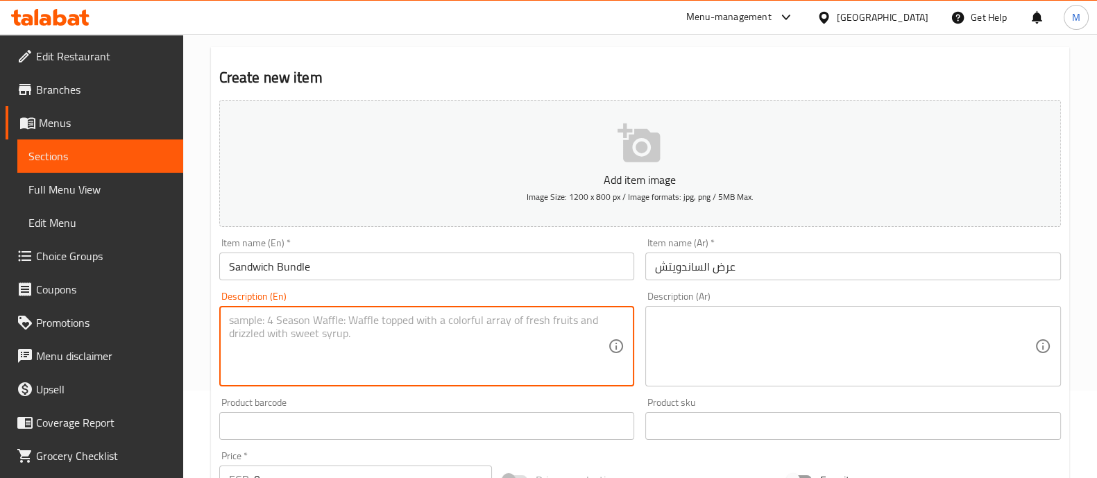
paste textarea "-Your choice of white cheese - 2 of your choice of bread - Natural White Chedda…"
type textarea "-Your choice of white cheese - 2 of your choice of bread - Natural White Chedda…"
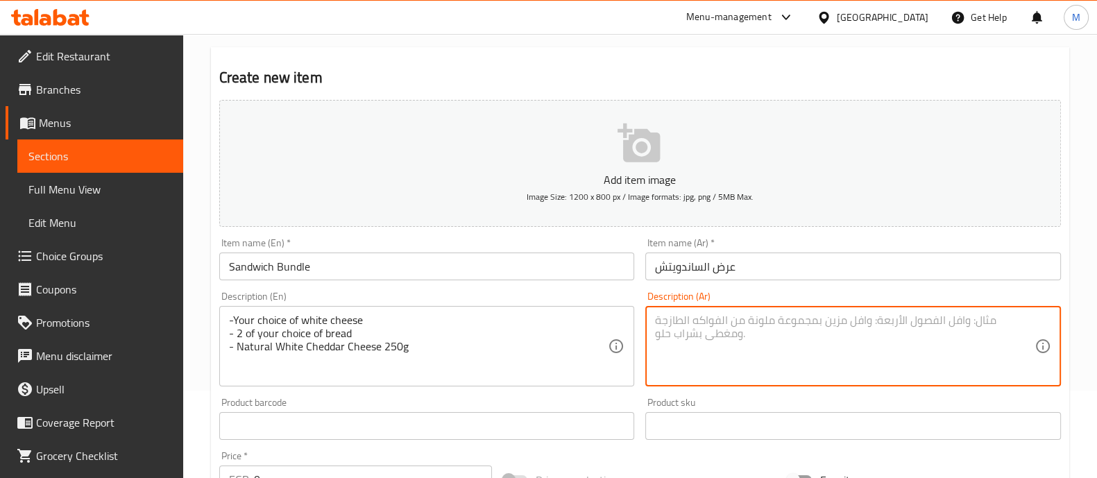
click at [738, 346] on textarea at bounding box center [845, 347] width 380 height 66
paste textarea "- اختيارك من الجبن الأبيض - نوعان من الخبز - جبنة شيدر ابيض طبيعي 250 جم"
type textarea "- اختيارك من الجبن الأبيض - نوعان من الخبز - جبنة شيدر ابيض طبيعي 250 جم"
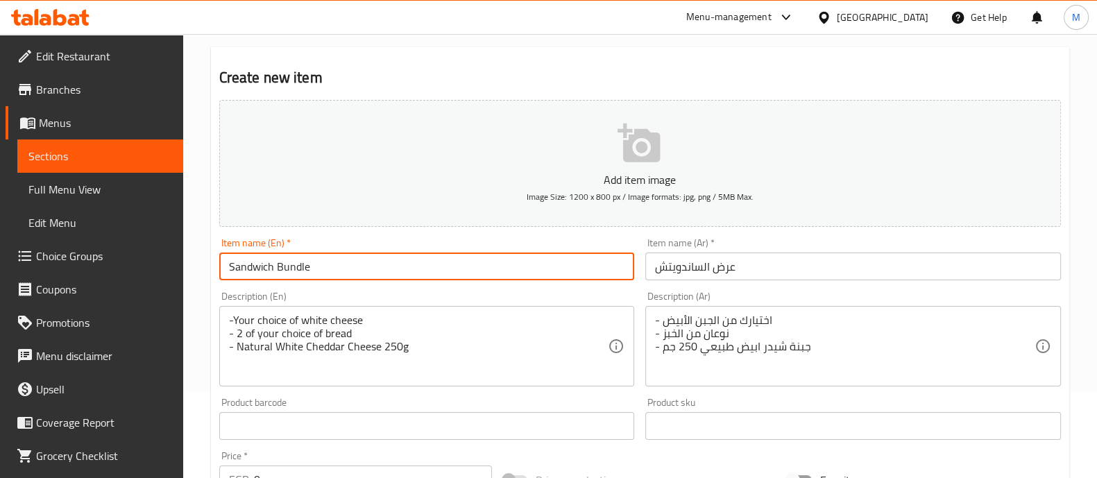
click at [378, 266] on input "Sandwich Bundle" at bounding box center [427, 267] width 416 height 28
type input "Sandwich Bundle1"
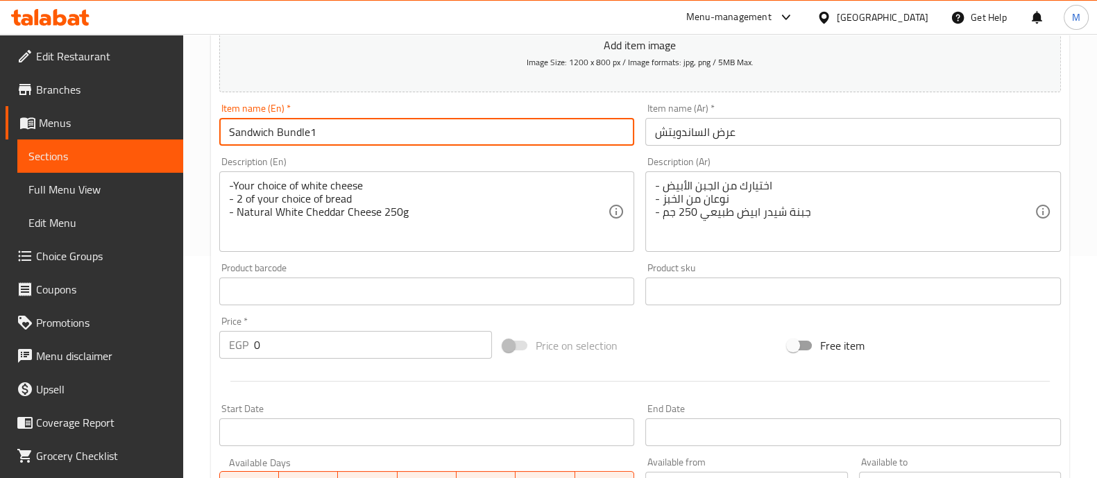
scroll to position [223, 0]
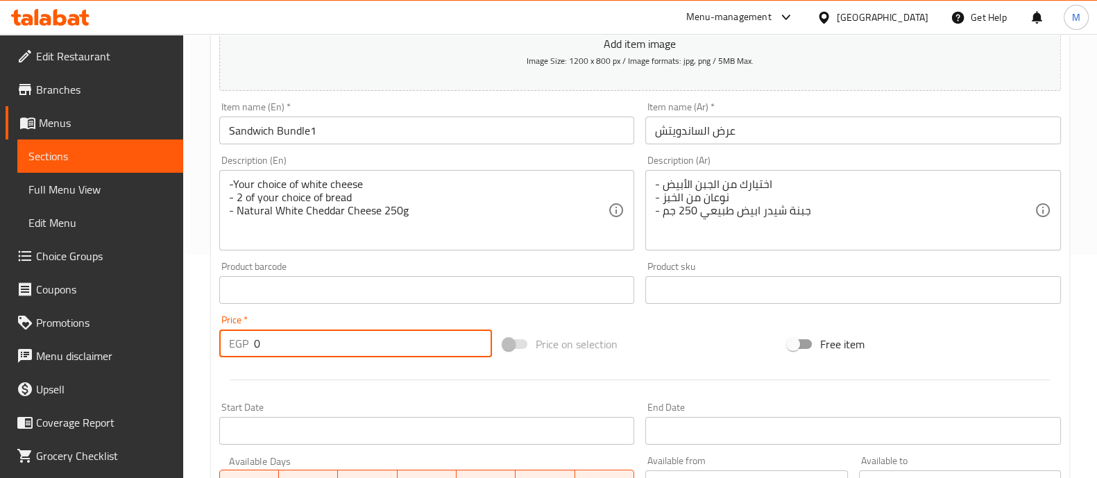
click at [310, 336] on input "0" at bounding box center [373, 344] width 239 height 28
type input "225"
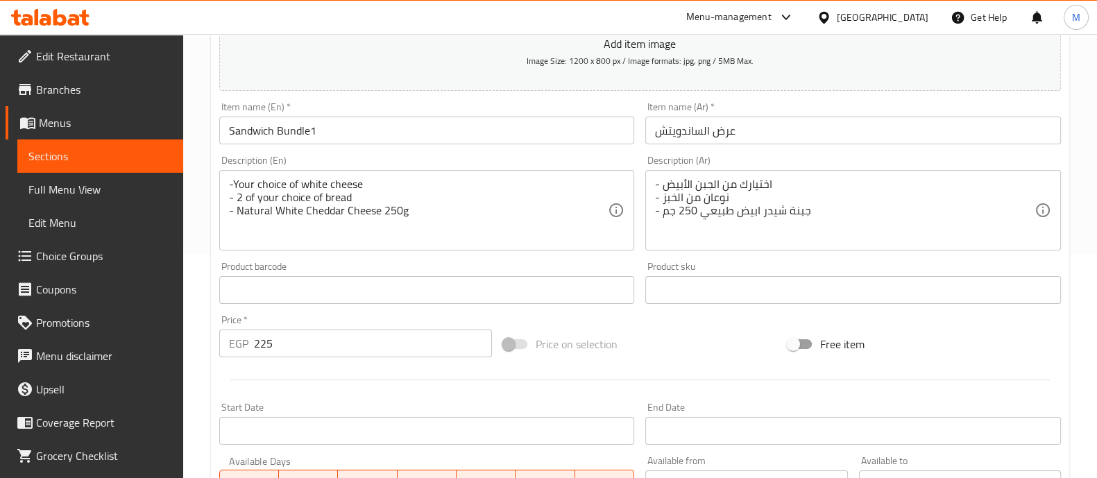
click at [311, 361] on div "Price   * EGP 225 Price *" at bounding box center [356, 336] width 285 height 53
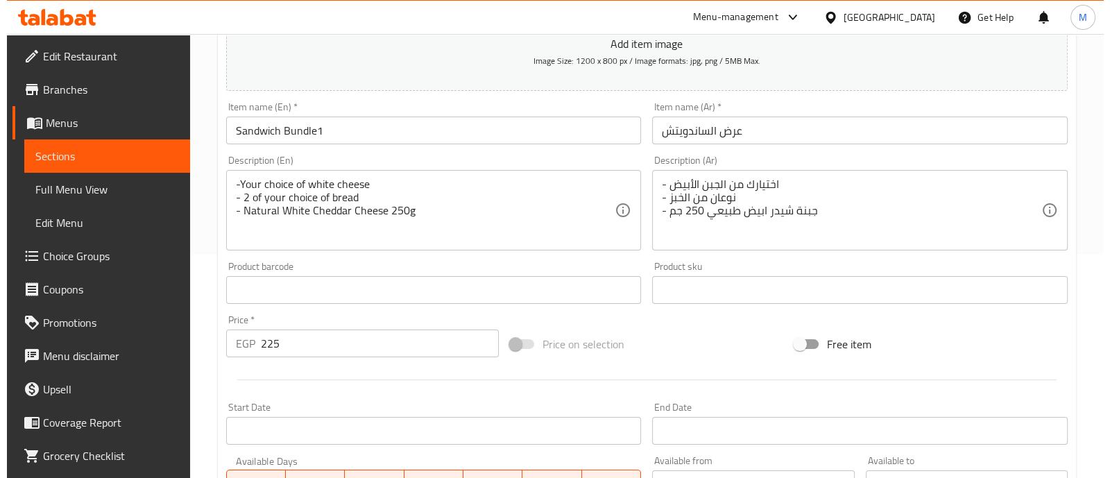
scroll to position [501, 0]
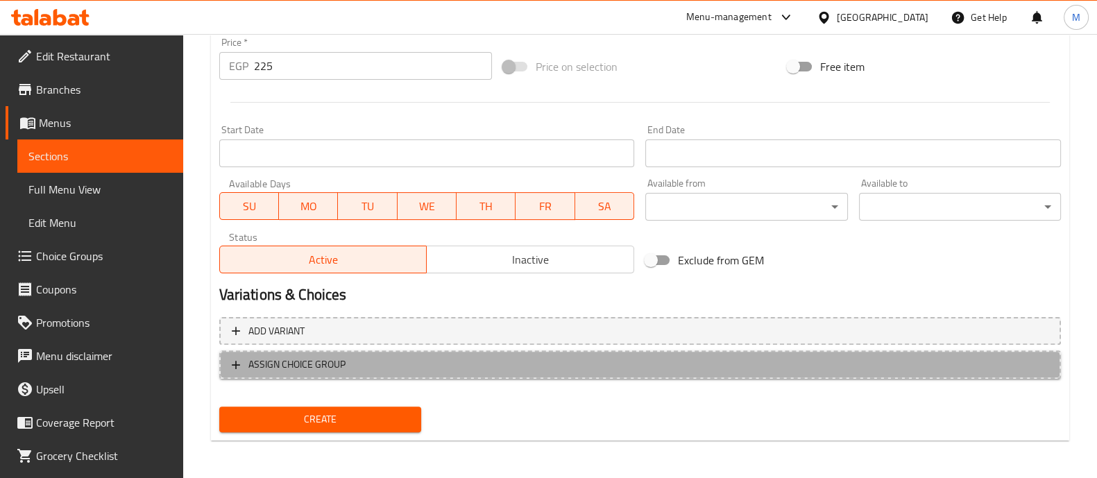
click at [300, 363] on span "ASSIGN CHOICE GROUP" at bounding box center [296, 364] width 97 height 17
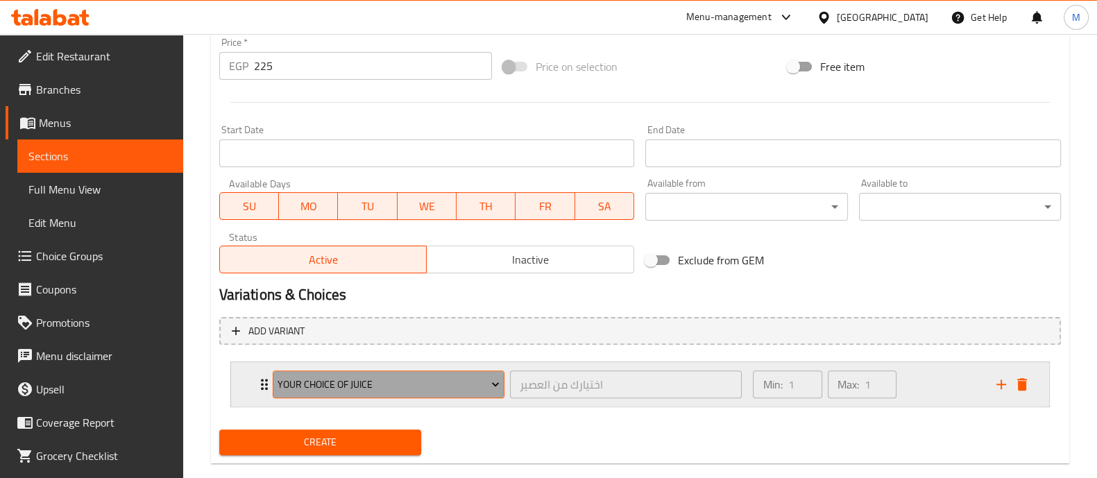
click at [316, 378] on span "Your Choice Of Juice" at bounding box center [389, 384] width 222 height 17
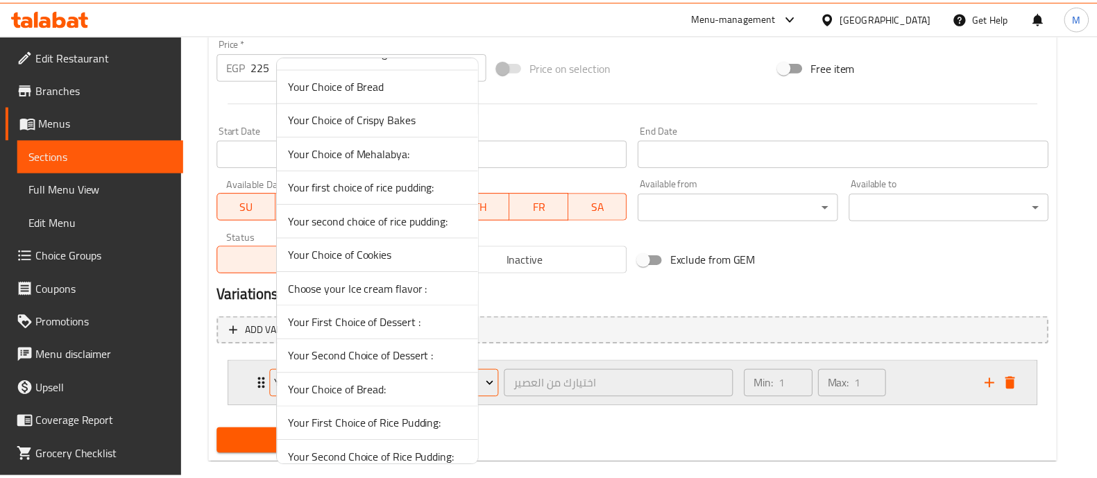
scroll to position [1260, 0]
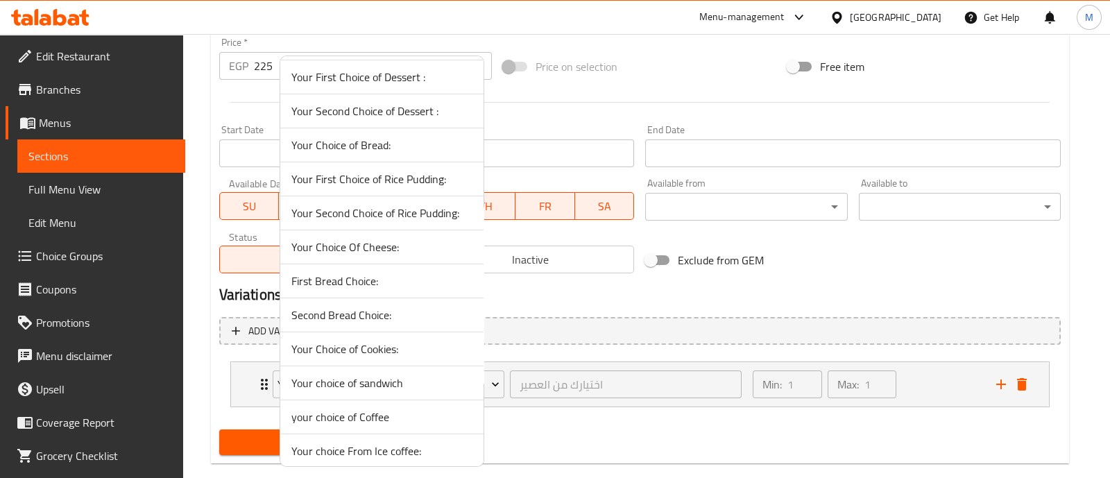
click at [376, 244] on span "Your Choice Of Cheese:" at bounding box center [381, 247] width 181 height 17
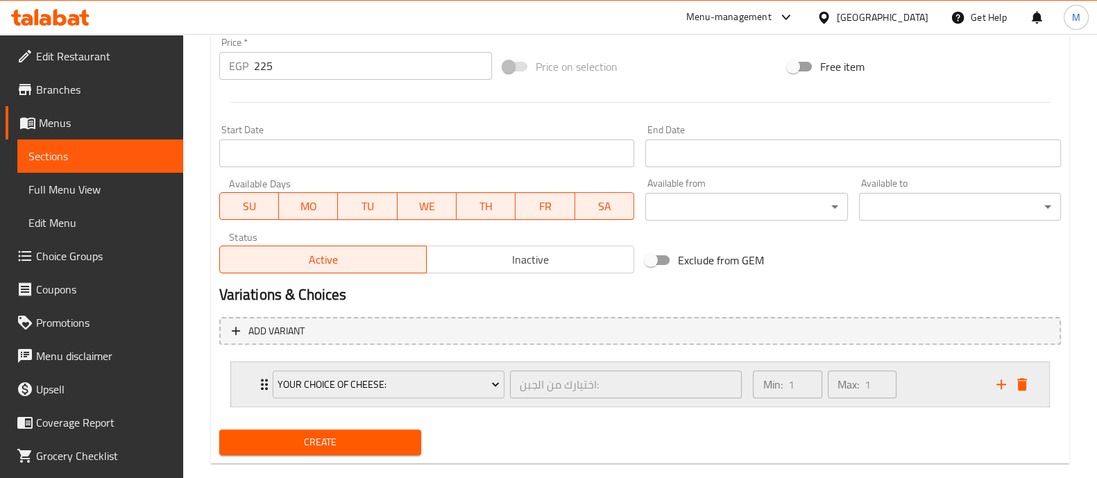
click at [260, 382] on icon "Expand" at bounding box center [264, 384] width 17 height 17
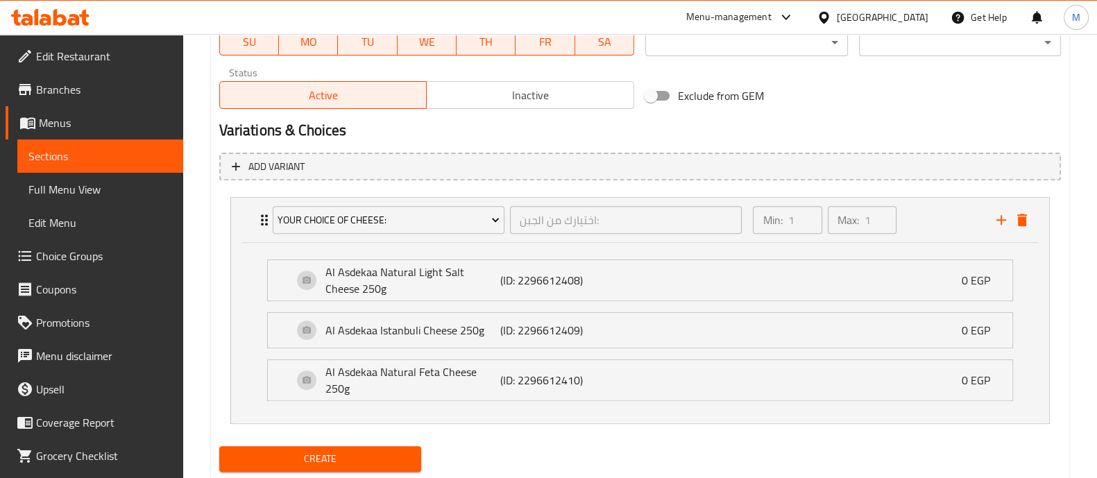
scroll to position [666, 0]
click at [261, 219] on icon "Expand" at bounding box center [264, 219] width 7 height 11
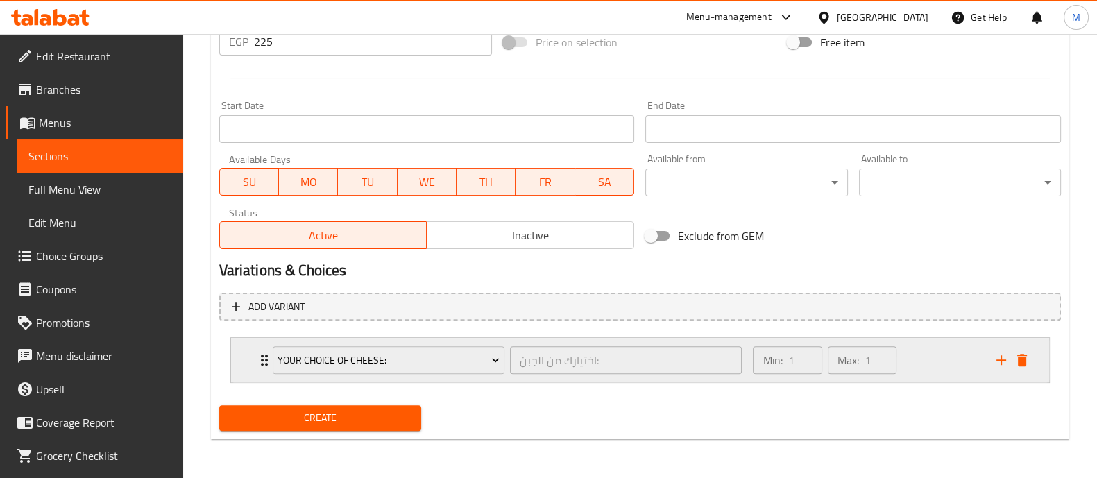
scroll to position [524, 0]
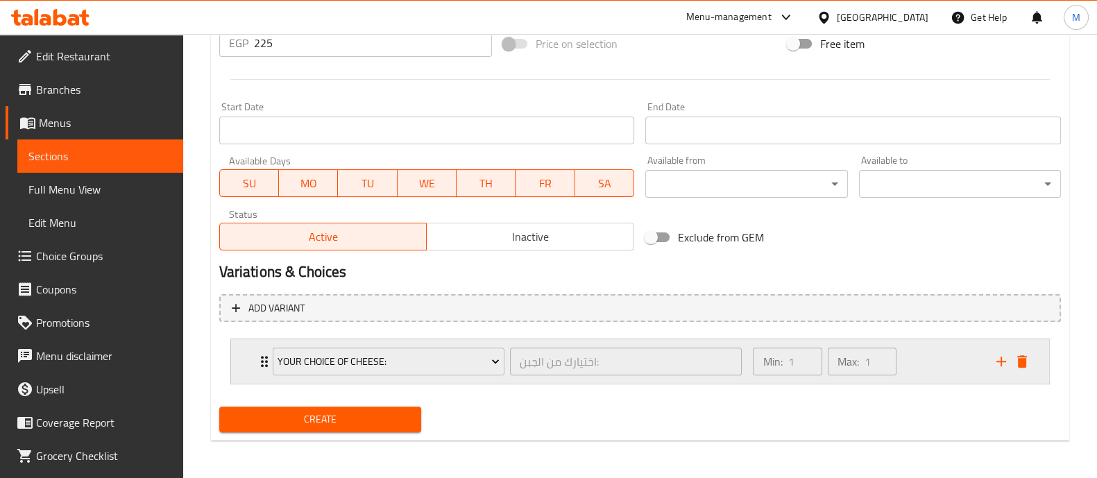
click at [260, 363] on icon "Expand" at bounding box center [264, 361] width 17 height 17
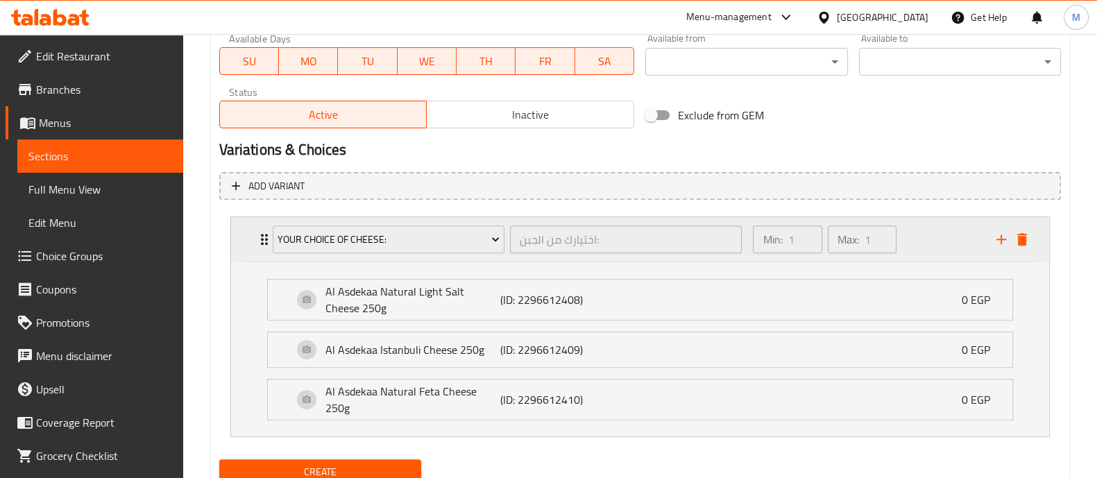
scroll to position [666, 0]
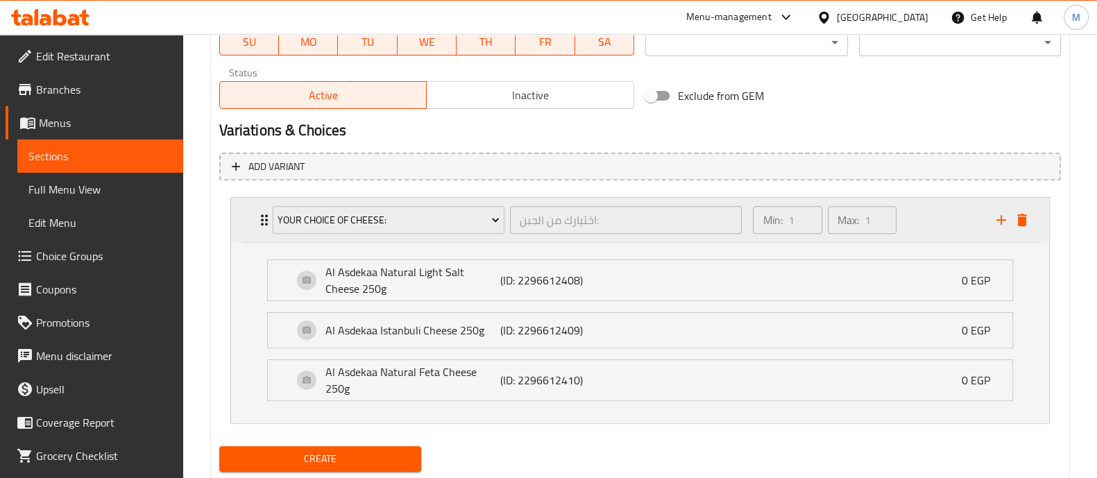
click at [266, 223] on div "Your Choice Of Cheese: اختيارك من الجبن: ​" at bounding box center [507, 220] width 487 height 44
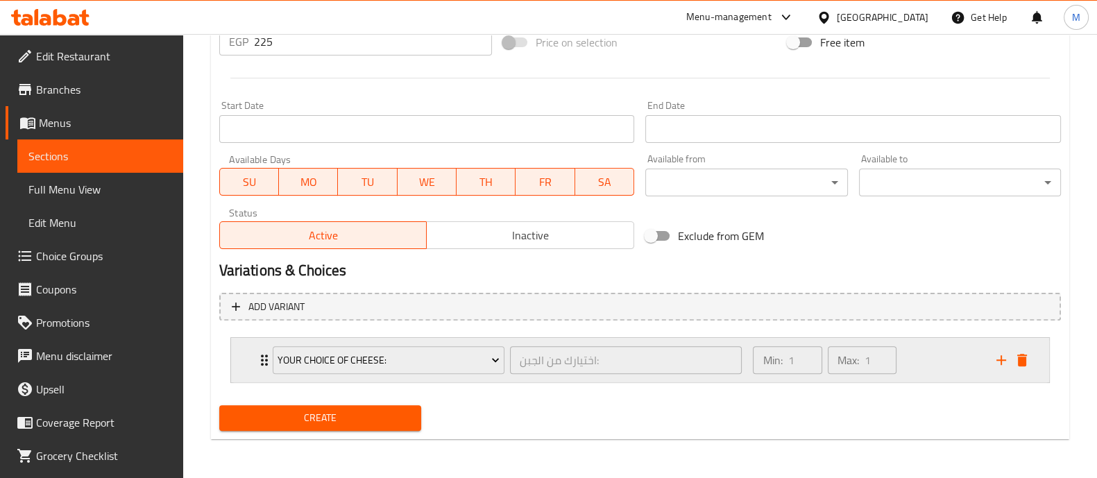
scroll to position [524, 0]
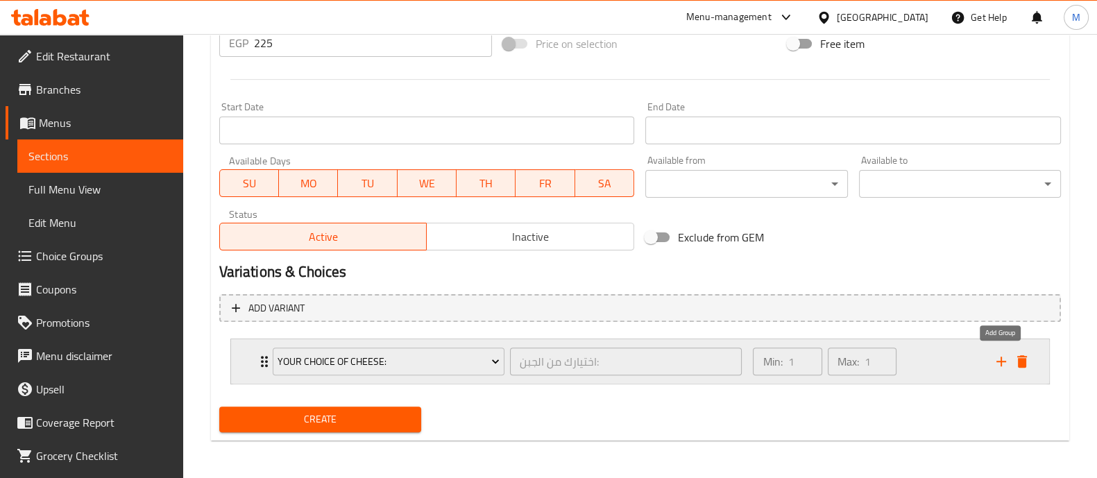
click at [1000, 362] on icon "add" at bounding box center [1001, 361] width 17 height 17
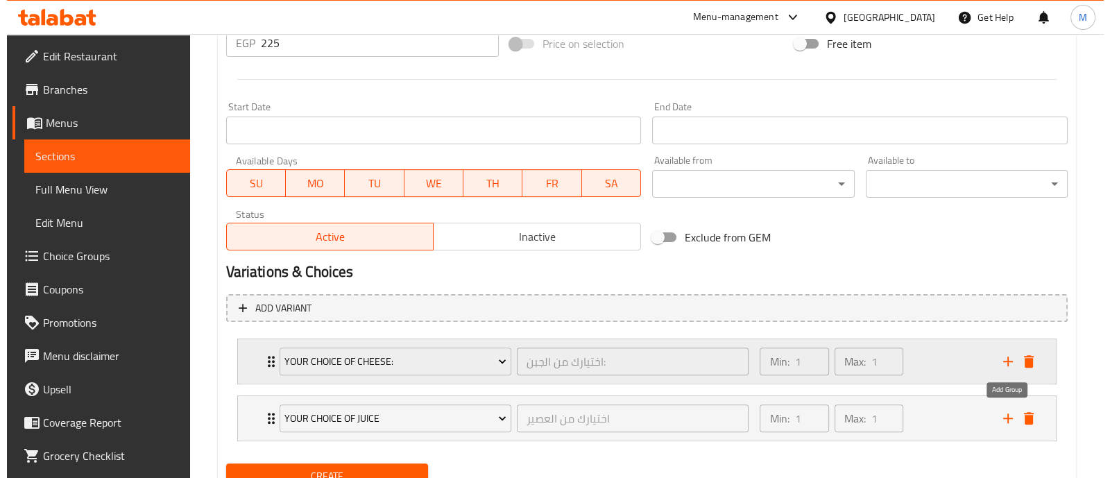
scroll to position [581, 0]
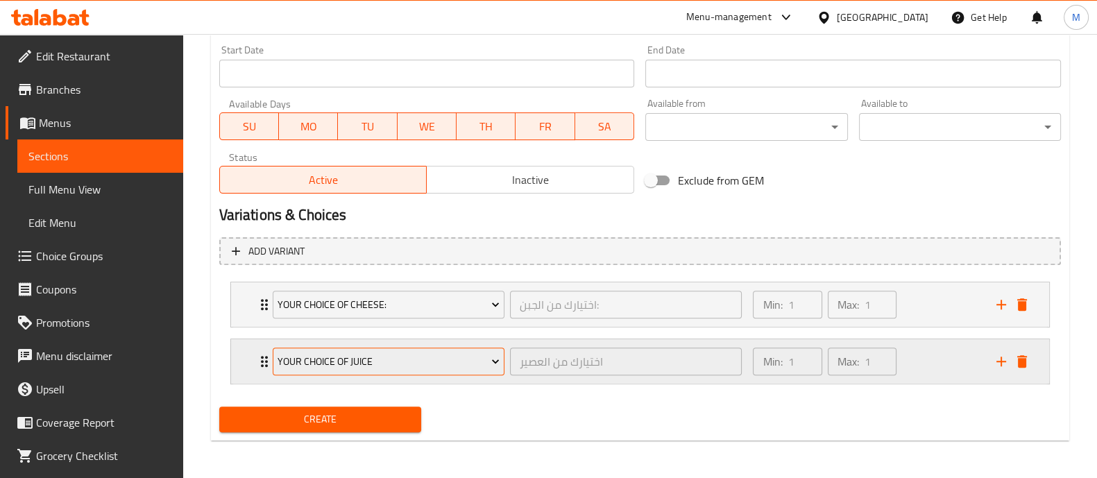
click at [418, 357] on span "Your Choice Of Juice" at bounding box center [389, 361] width 222 height 17
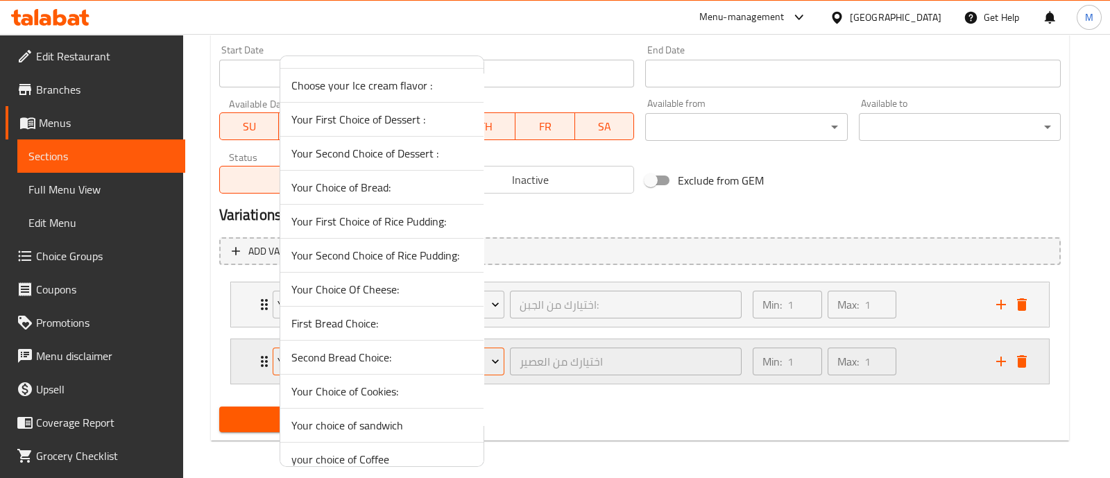
scroll to position [1260, 0]
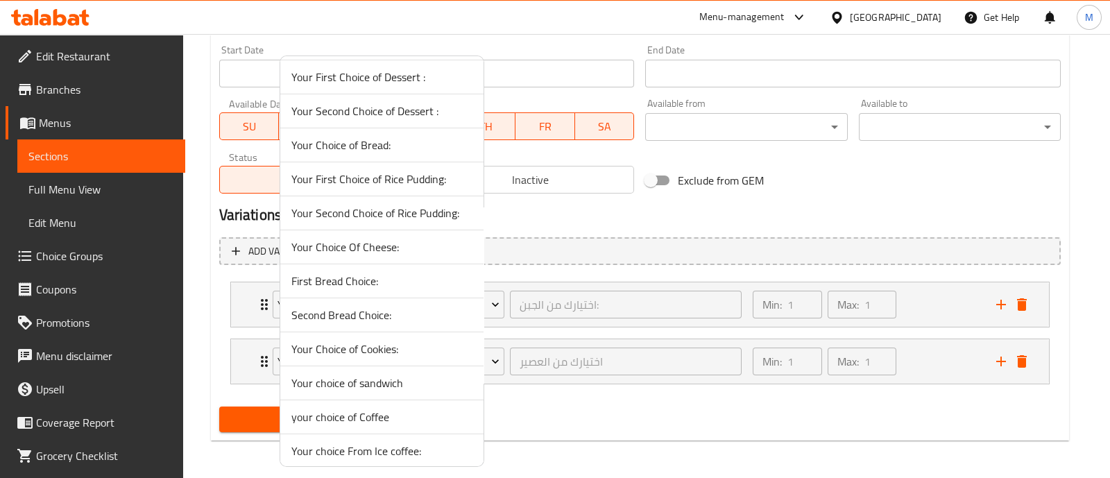
click at [344, 274] on span "First Bread Choice:" at bounding box center [381, 281] width 181 height 17
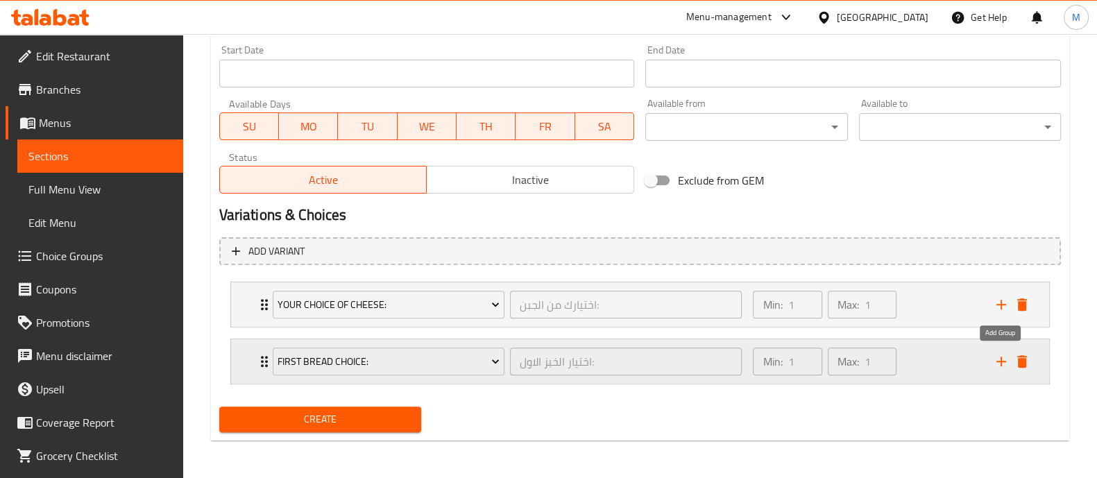
click at [999, 357] on icon "add" at bounding box center [1001, 361] width 17 height 17
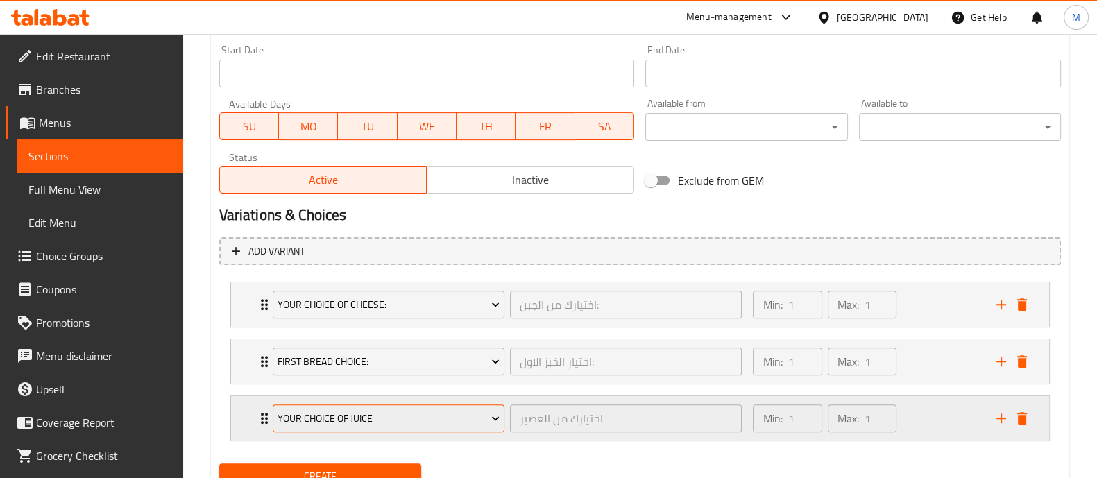
click at [293, 414] on span "Your Choice Of Juice" at bounding box center [389, 418] width 222 height 17
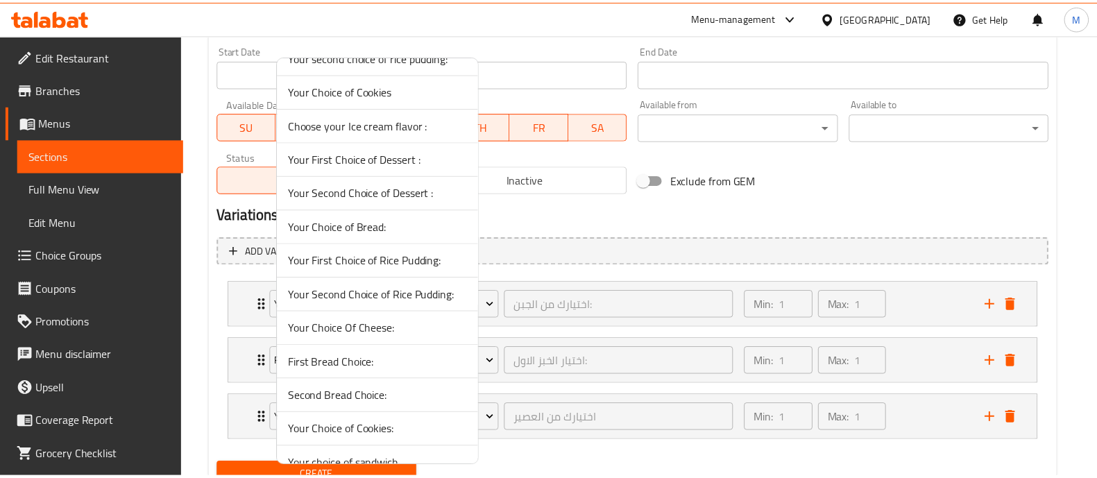
scroll to position [1179, 0]
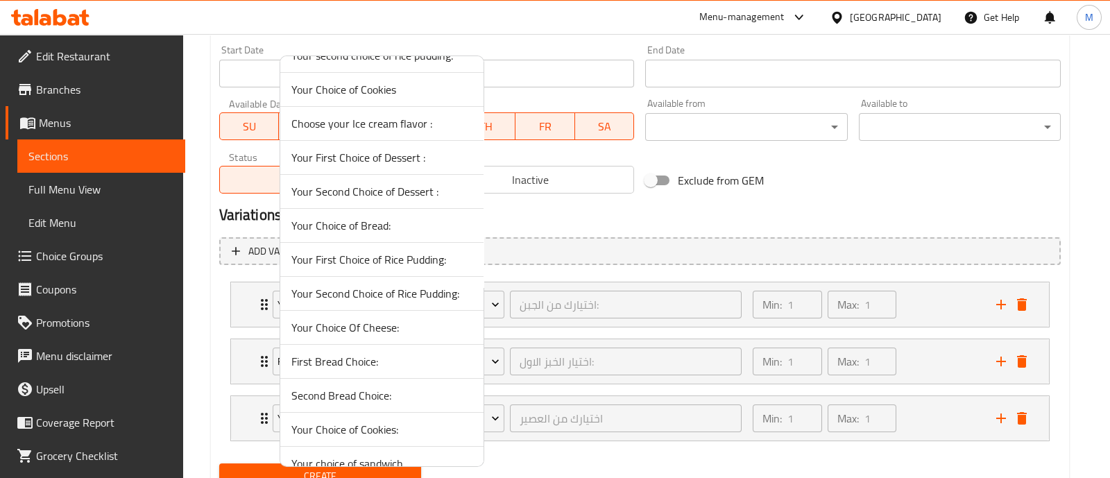
click at [344, 392] on span "Second Bread Choice:" at bounding box center [381, 395] width 181 height 17
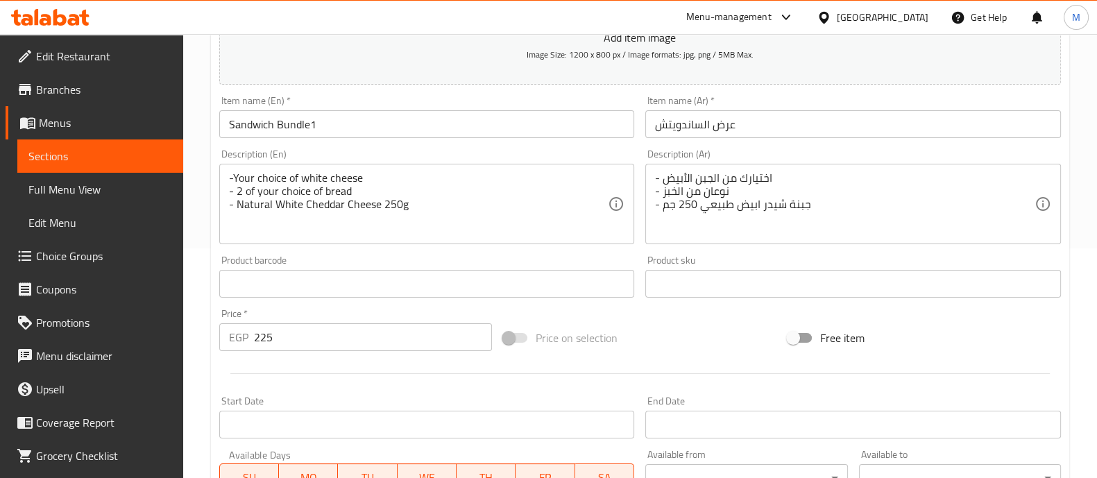
scroll to position [638, 0]
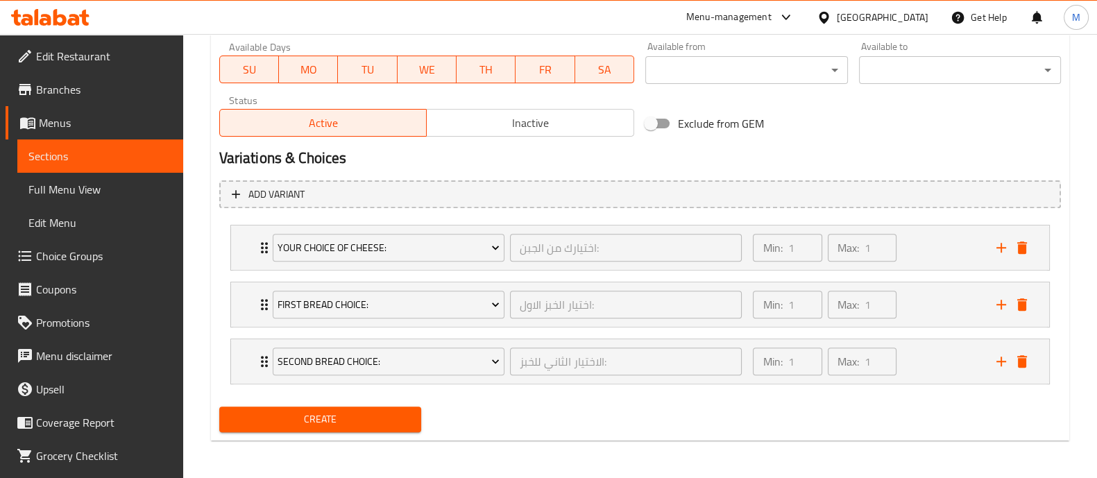
click at [318, 418] on span "Create" at bounding box center [320, 419] width 180 height 17
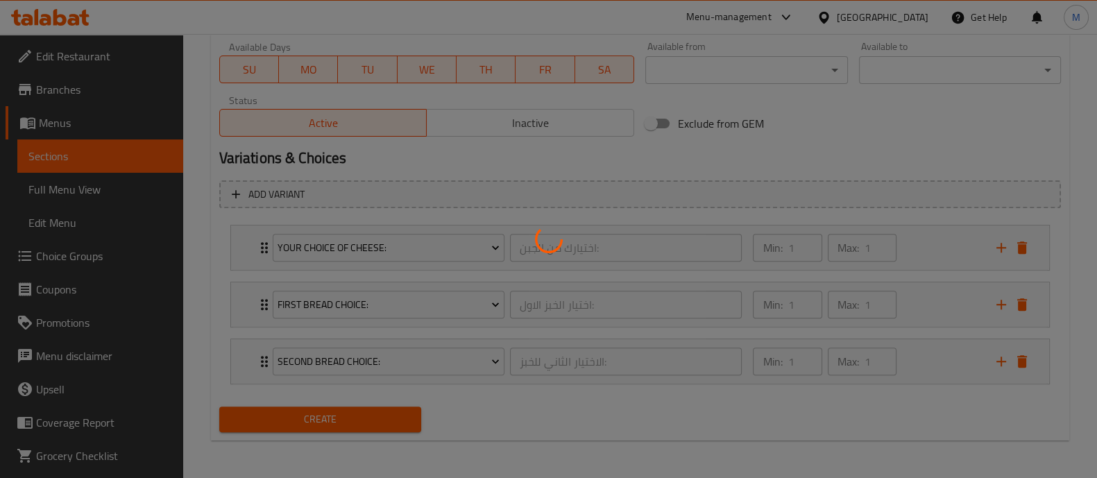
type input "0"
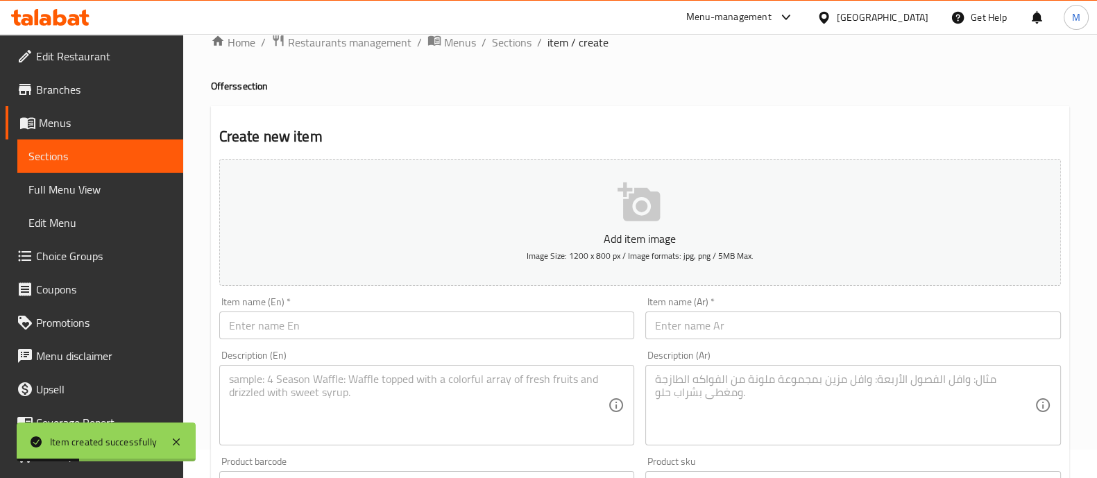
scroll to position [0, 0]
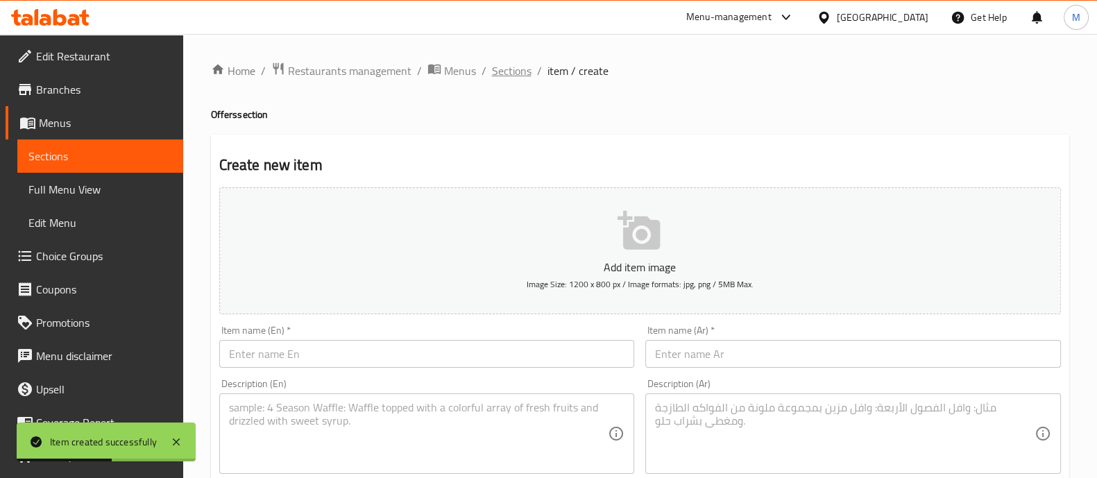
click at [500, 65] on span "Sections" at bounding box center [512, 70] width 40 height 17
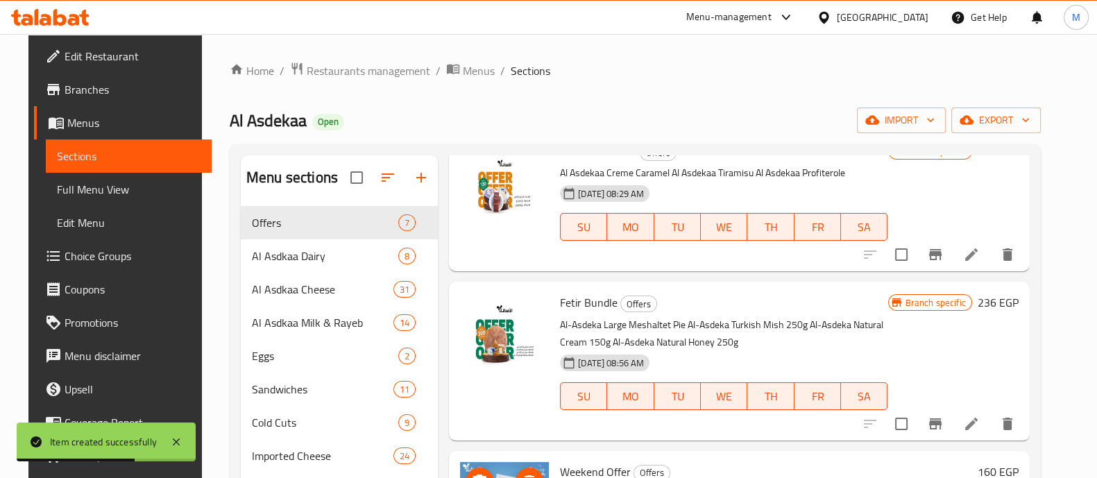
scroll to position [438, 0]
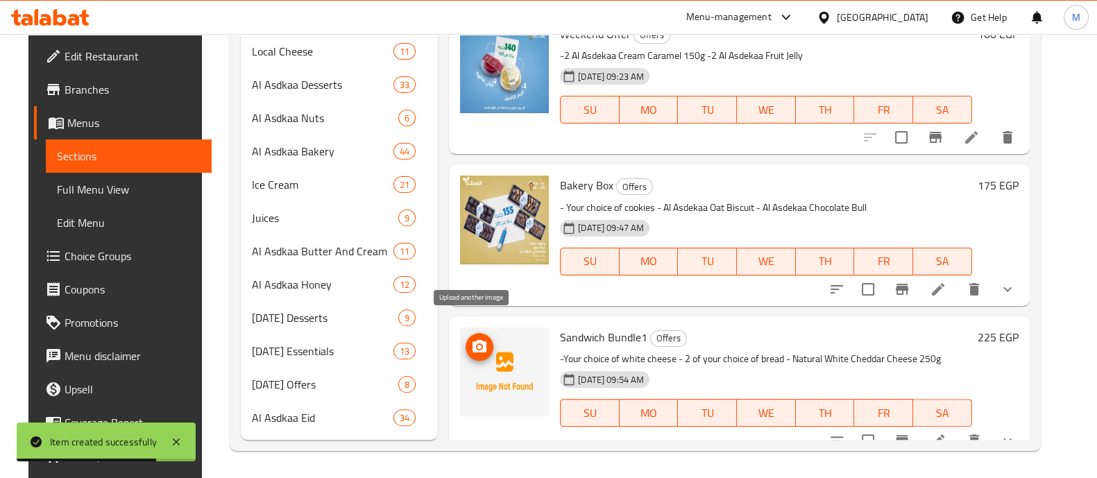
click at [471, 339] on icon "upload picture" at bounding box center [479, 347] width 17 height 17
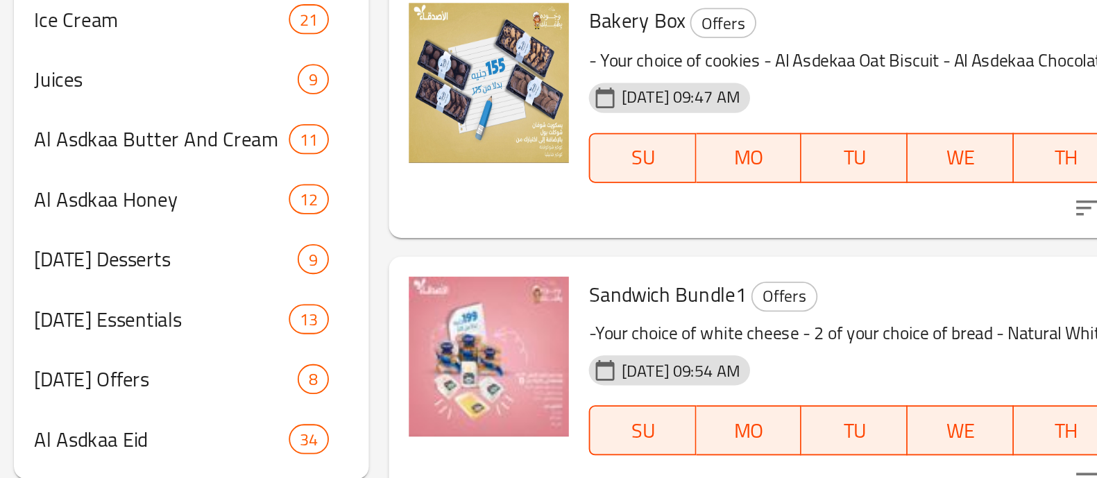
click at [479, 410] on div at bounding box center [505, 387] width 100 height 130
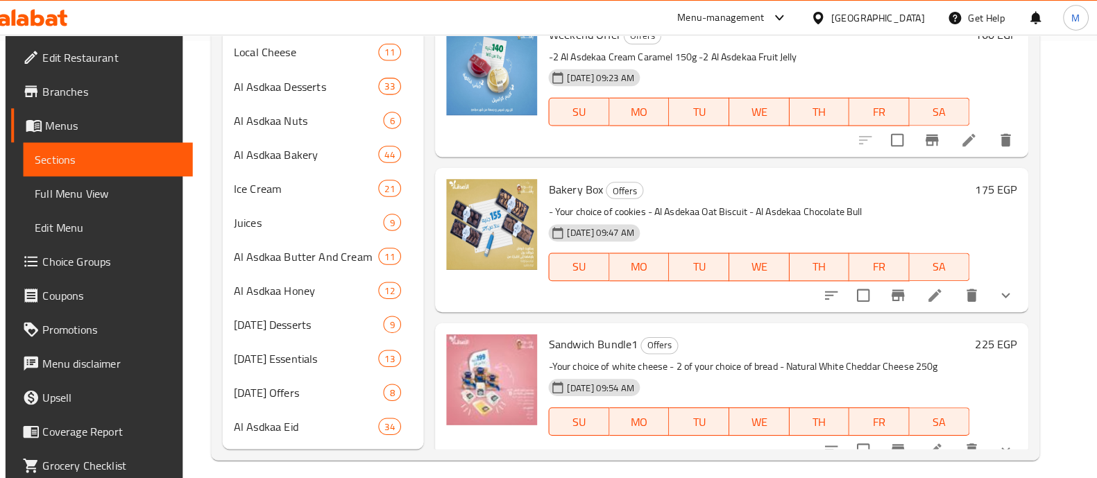
scroll to position [431, 0]
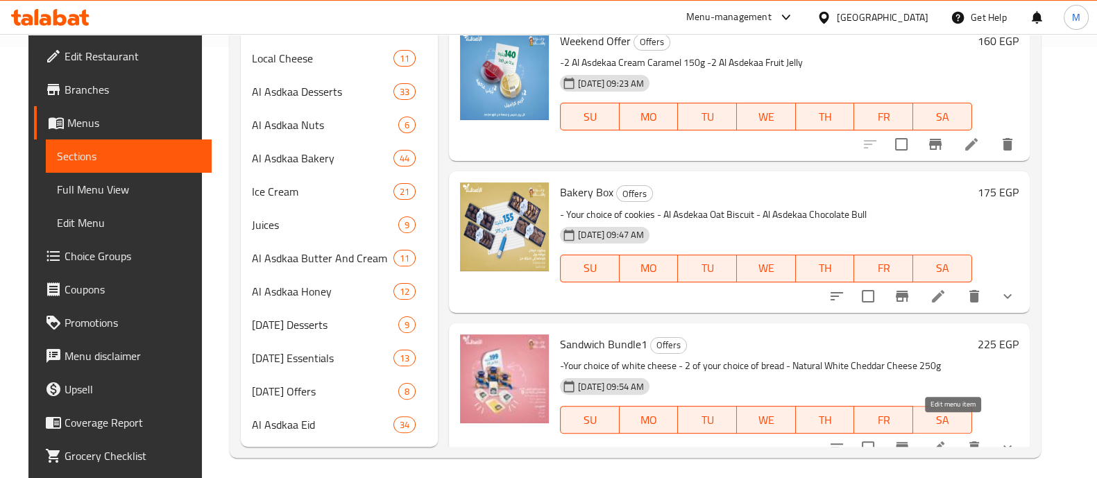
click at [945, 441] on icon at bounding box center [938, 447] width 12 height 12
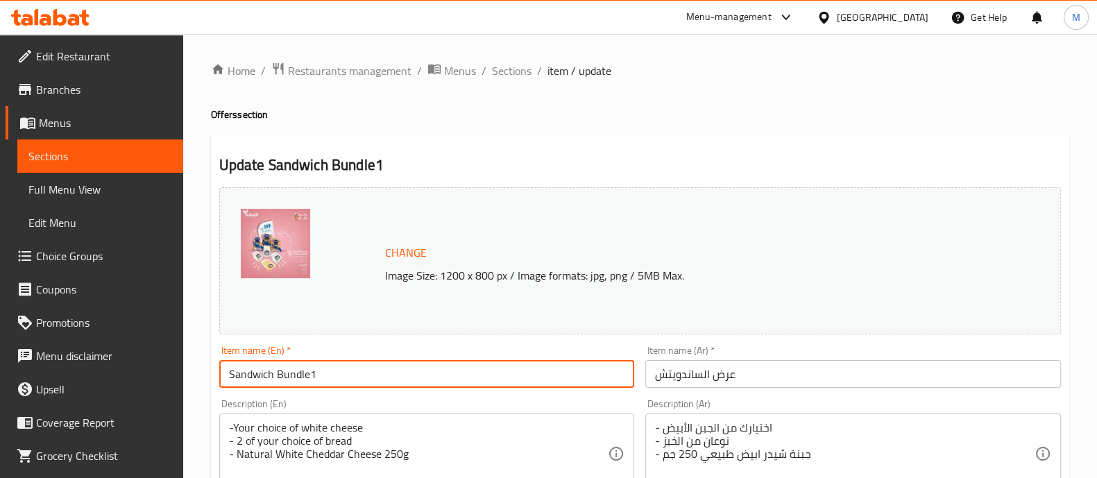
click at [378, 377] on input "Sandwich Bundle1" at bounding box center [427, 374] width 416 height 28
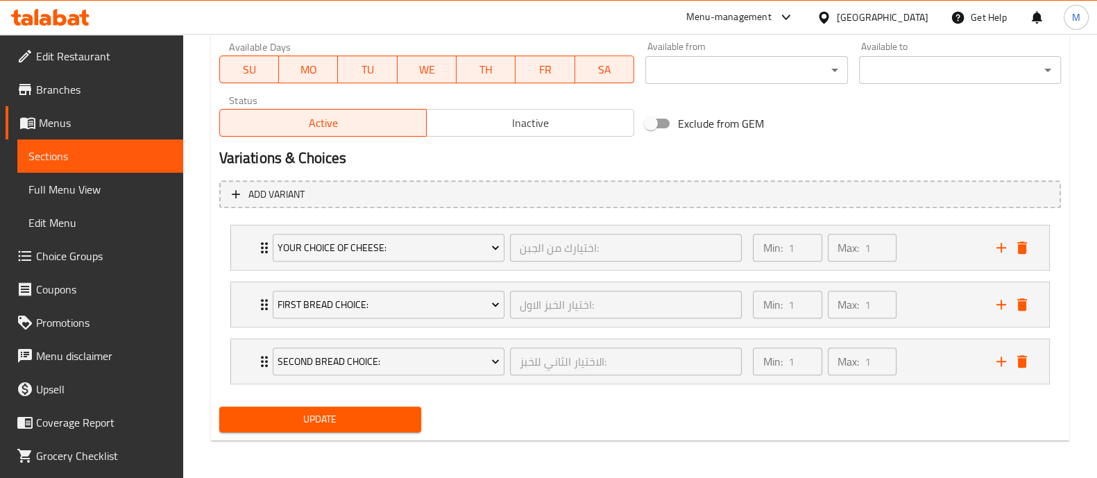
type input "Sandwich Bundle"
click at [350, 411] on span "Update" at bounding box center [320, 419] width 180 height 17
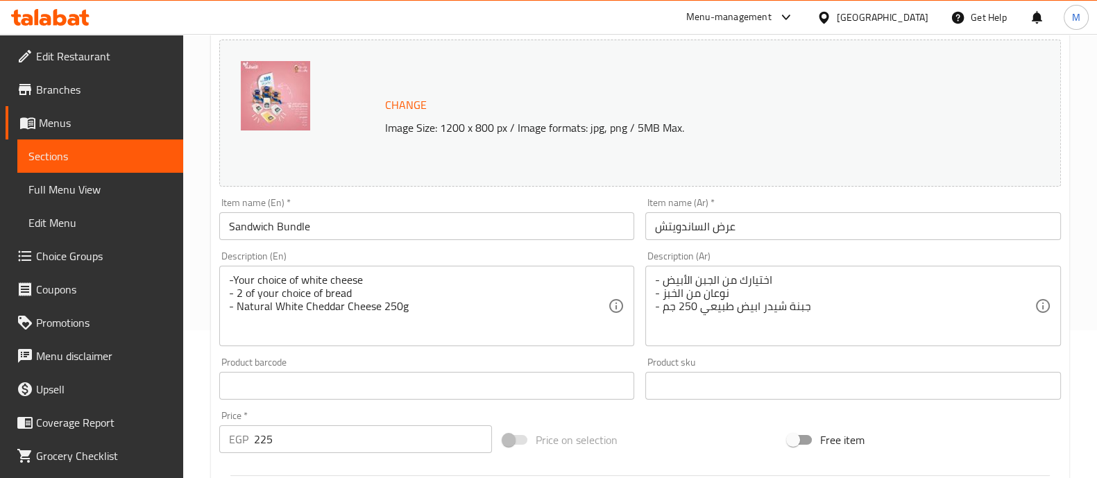
scroll to position [0, 0]
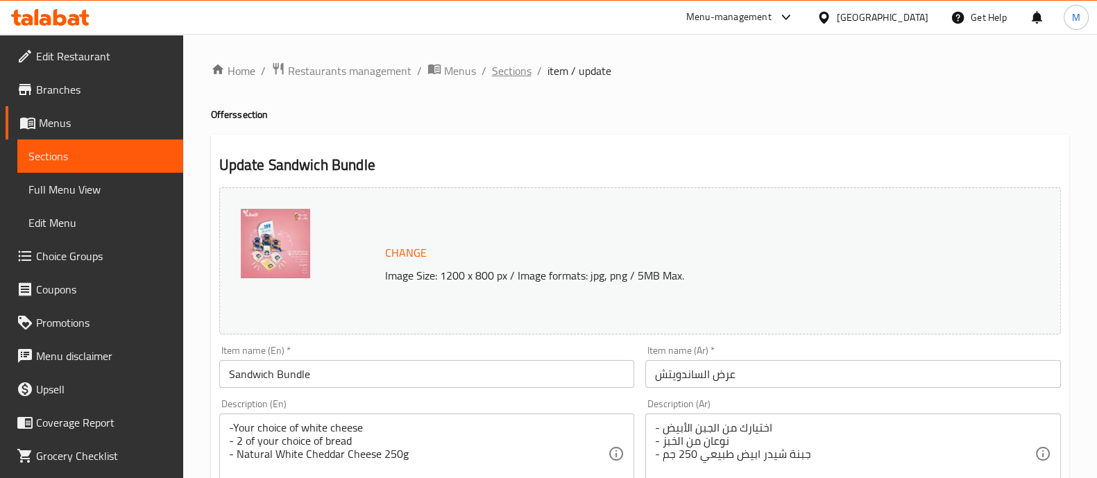
click at [513, 70] on span "Sections" at bounding box center [512, 70] width 40 height 17
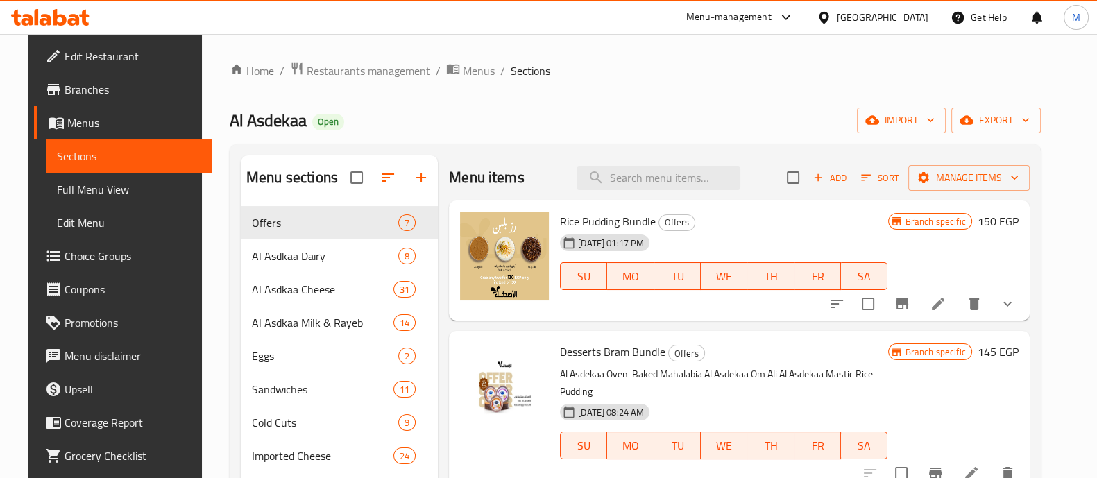
click at [342, 69] on span "Restaurants management" at bounding box center [369, 70] width 124 height 17
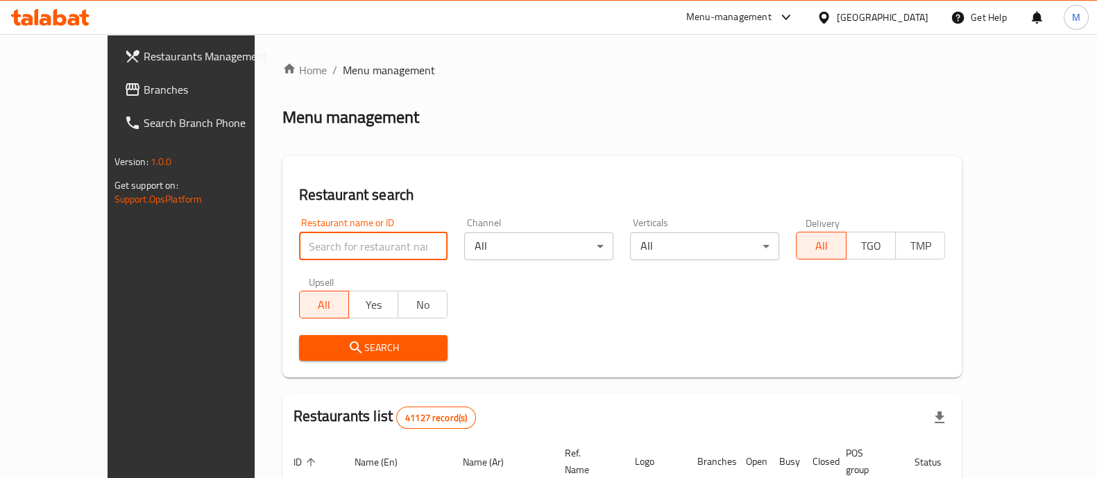
click at [299, 245] on input "search" at bounding box center [373, 247] width 149 height 28
paste input "674033"
type input "674033"
click button "Search" at bounding box center [373, 348] width 149 height 26
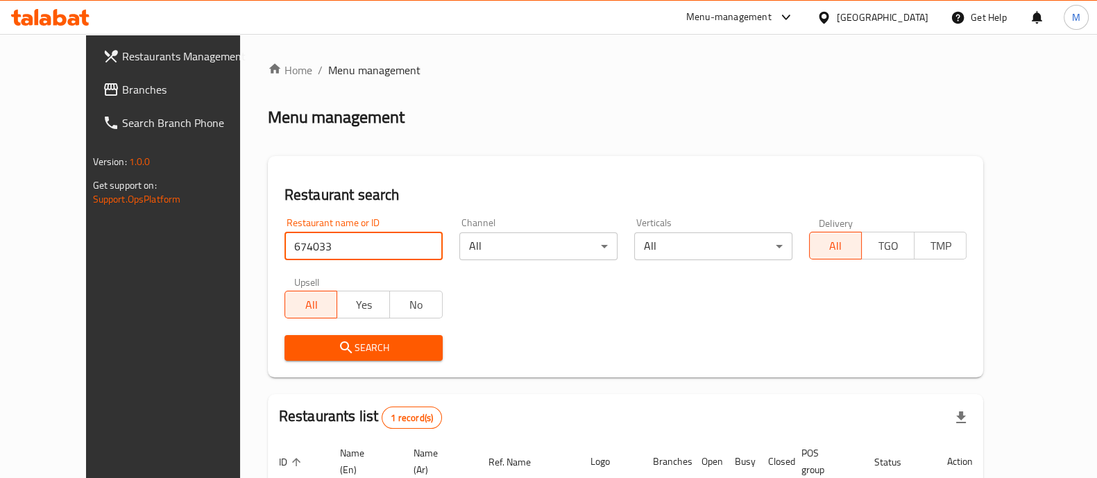
scroll to position [129, 0]
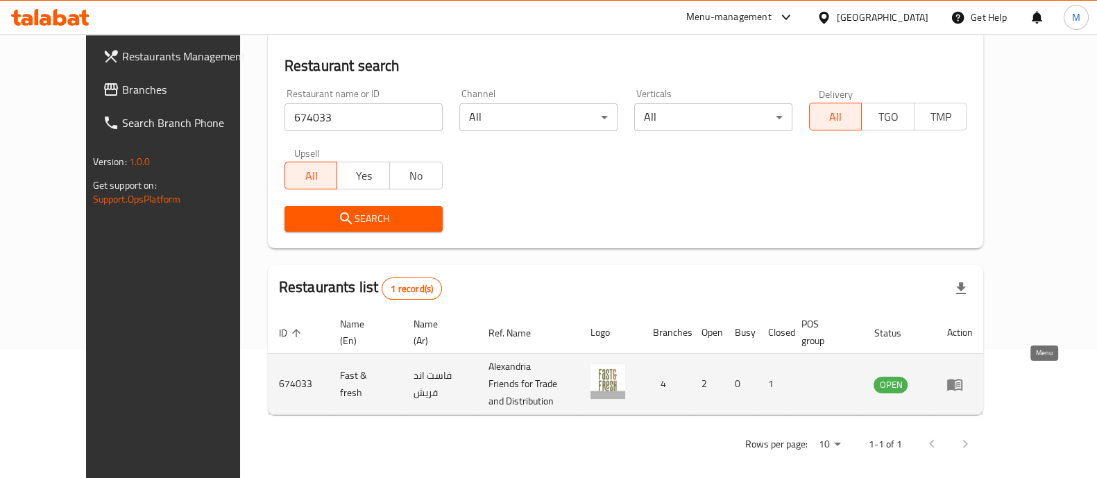
click at [963, 380] on icon "enhanced table" at bounding box center [954, 385] width 15 height 12
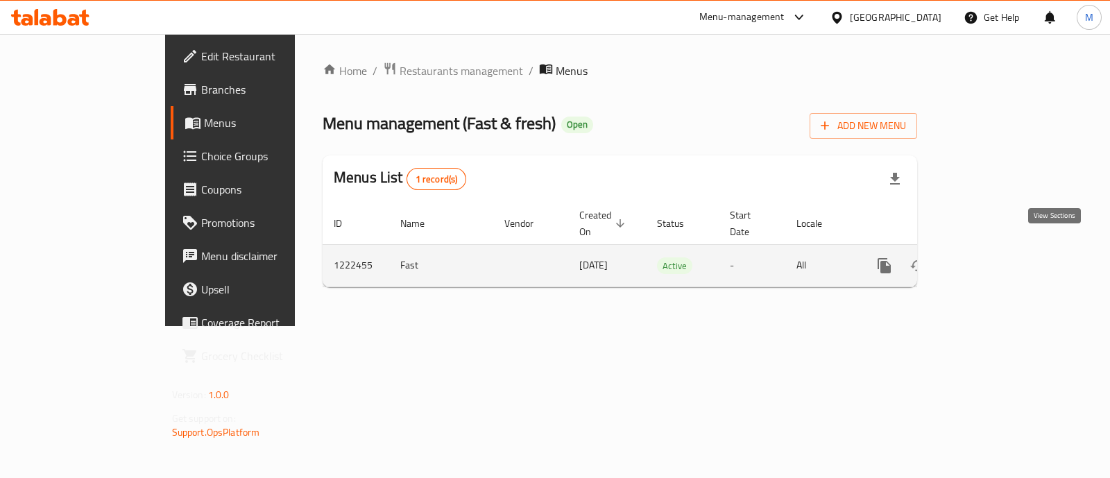
click at [993, 257] on icon "enhanced table" at bounding box center [985, 265] width 17 height 17
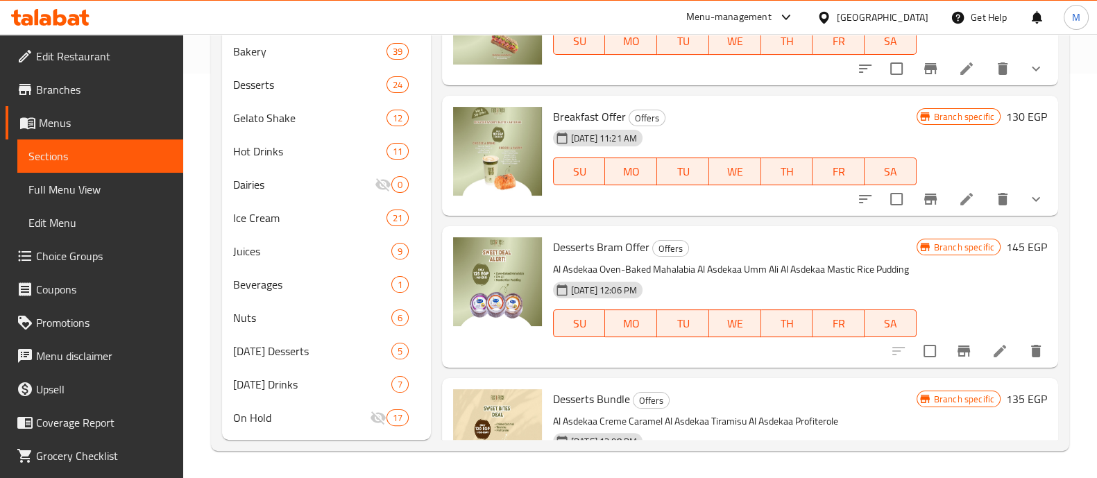
scroll to position [228, 0]
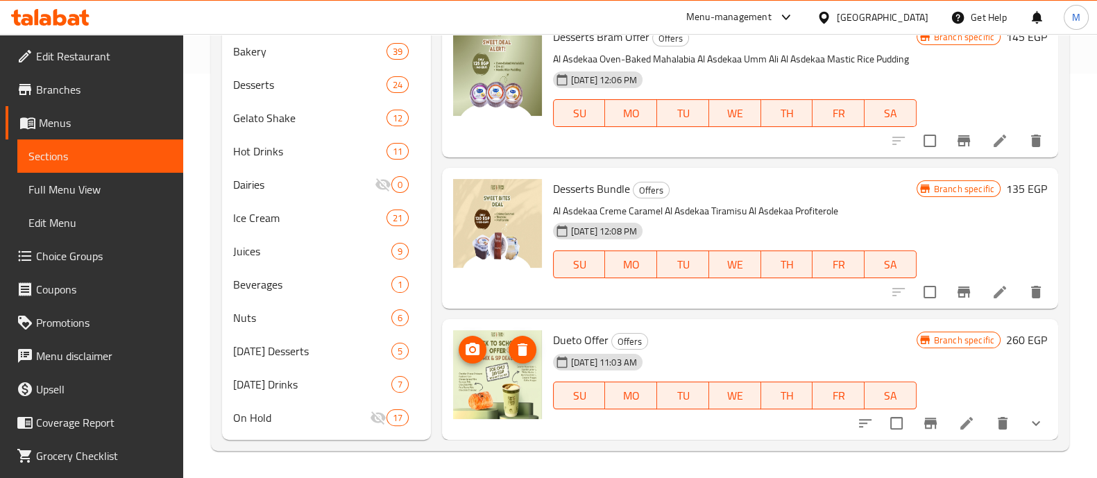
click at [477, 390] on img at bounding box center [497, 374] width 89 height 89
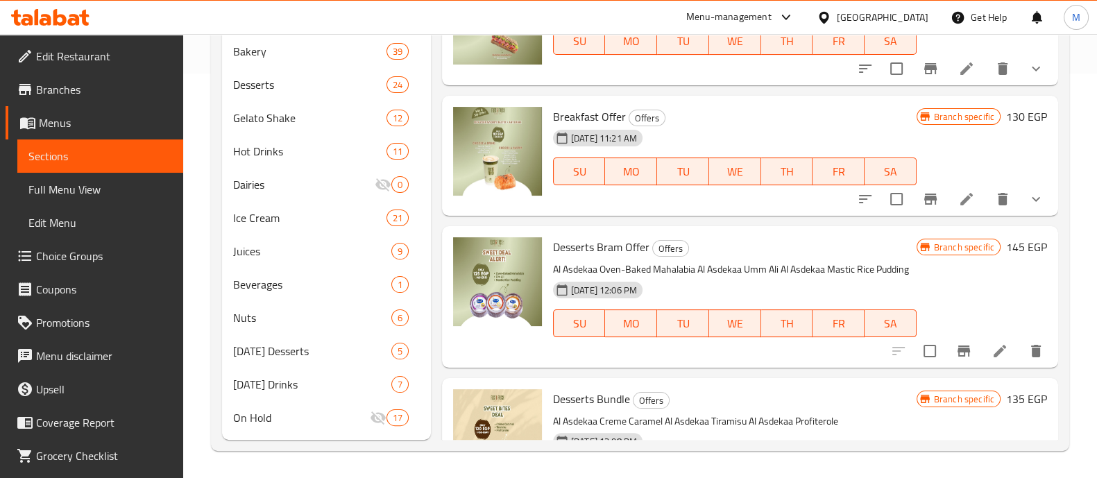
scroll to position [0, 0]
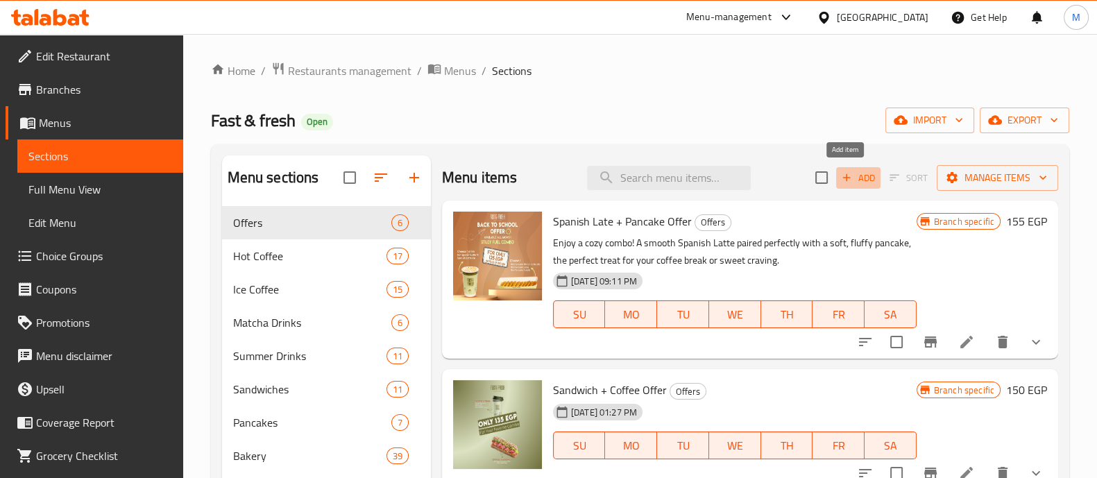
click at [850, 184] on span "Add" at bounding box center [858, 178] width 37 height 16
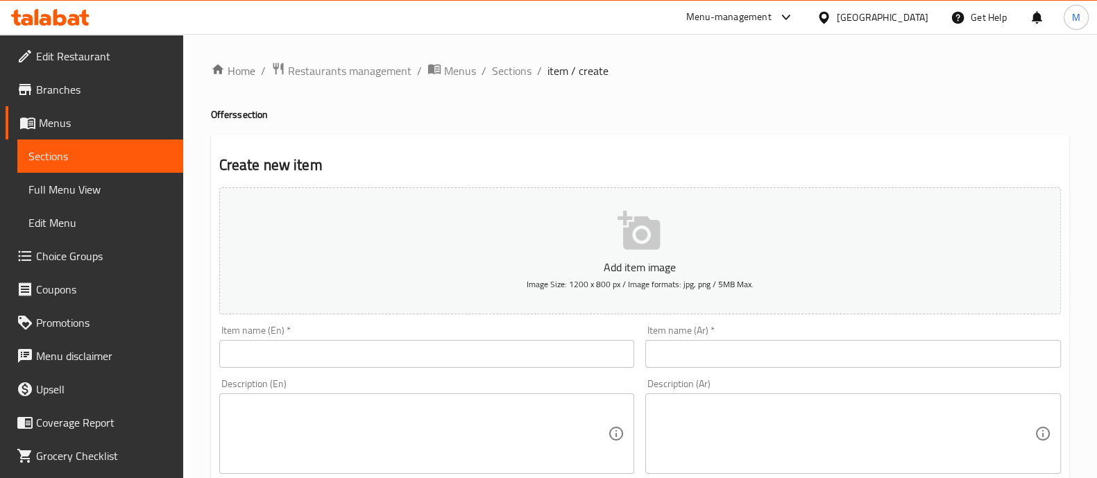
click at [371, 357] on input "text" at bounding box center [427, 354] width 416 height 28
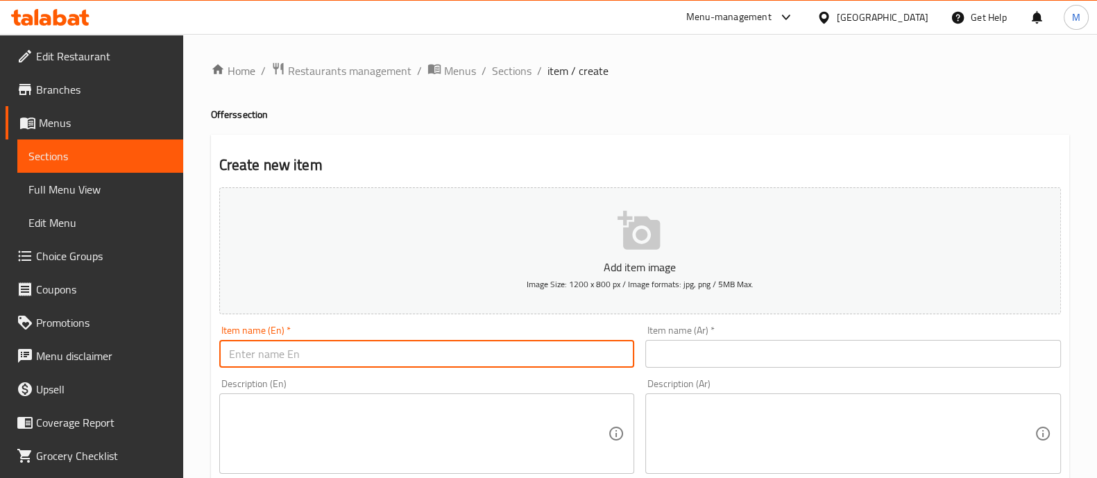
paste input "Dueto Offer"
type input "Dueto Offer"
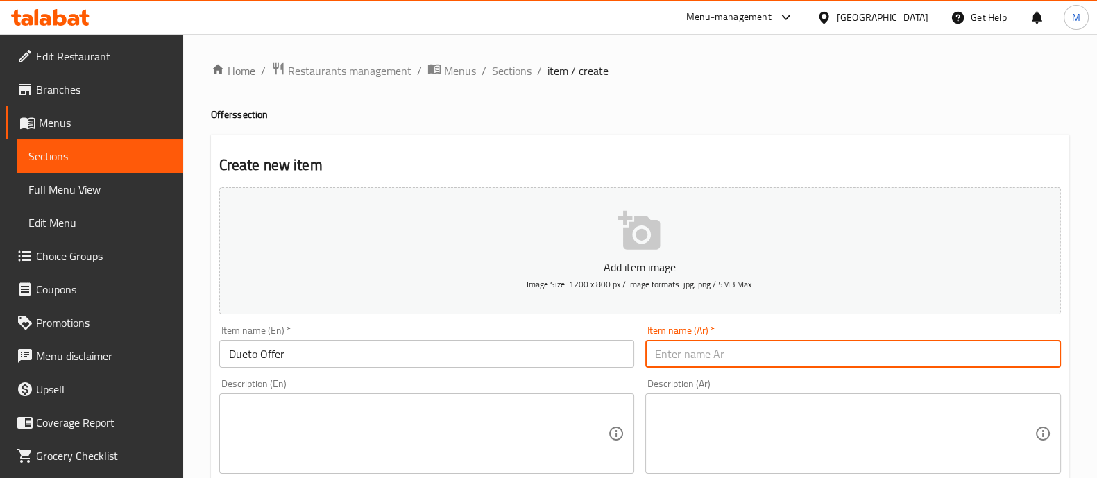
click at [658, 348] on input "text" at bounding box center [853, 354] width 416 height 28
click at [686, 350] on input "text" at bounding box center [853, 354] width 416 height 28
paste input "عرض دويتو"
type input "عرض دويتو"
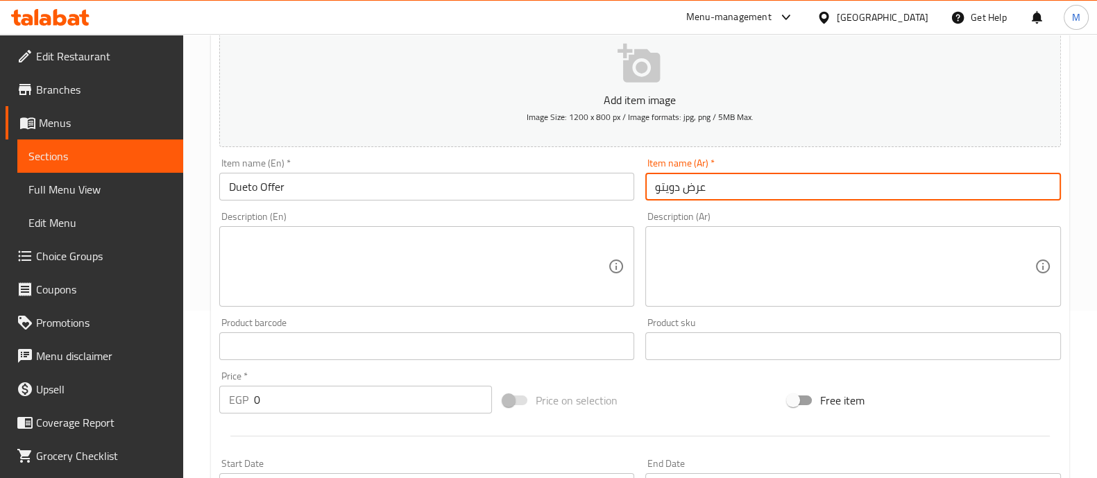
scroll to position [169, 0]
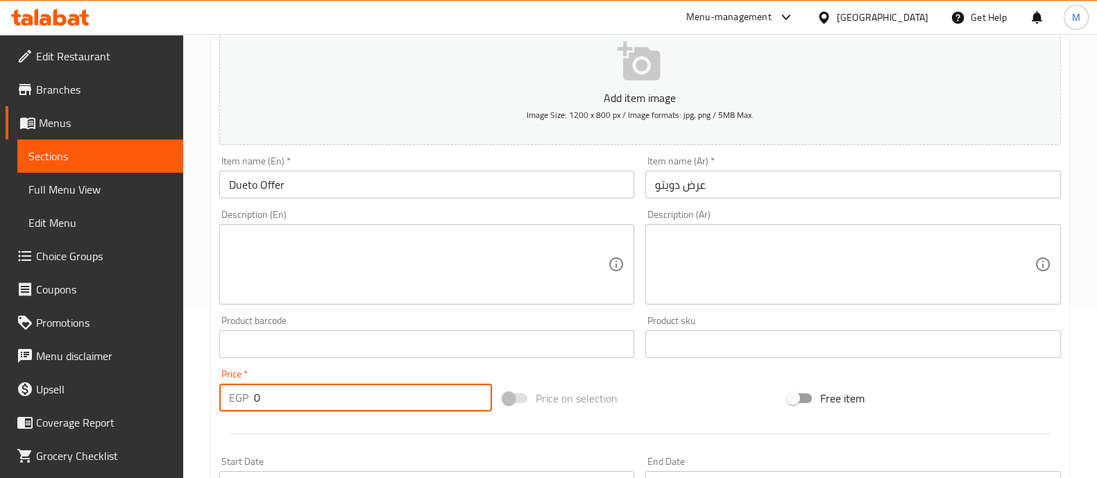
click at [316, 394] on input "0" at bounding box center [373, 398] width 239 height 28
type input "260"
click at [312, 418] on div at bounding box center [640, 434] width 853 height 34
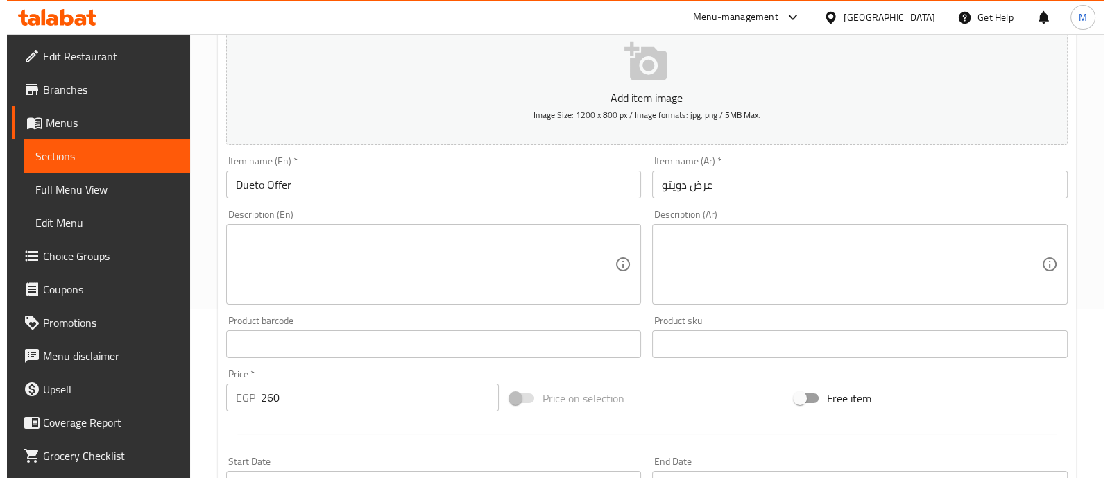
scroll to position [501, 0]
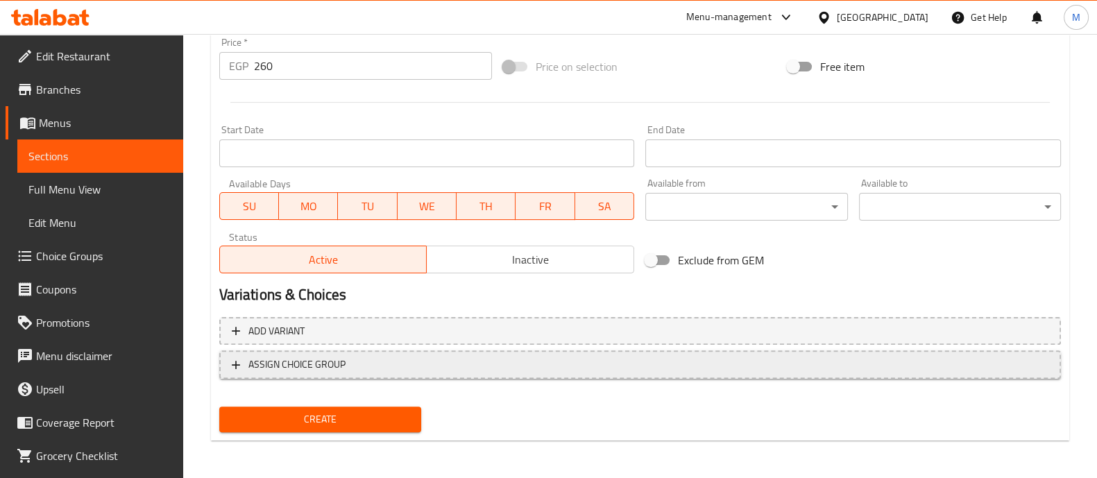
click at [293, 369] on span "ASSIGN CHOICE GROUP" at bounding box center [296, 364] width 97 height 17
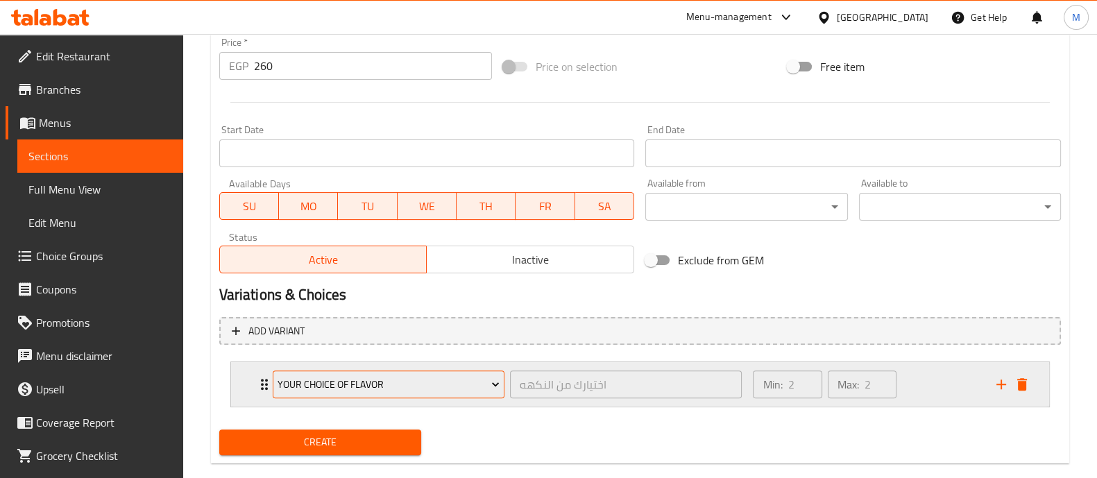
click at [326, 382] on span "your choice of flavor" at bounding box center [389, 384] width 222 height 17
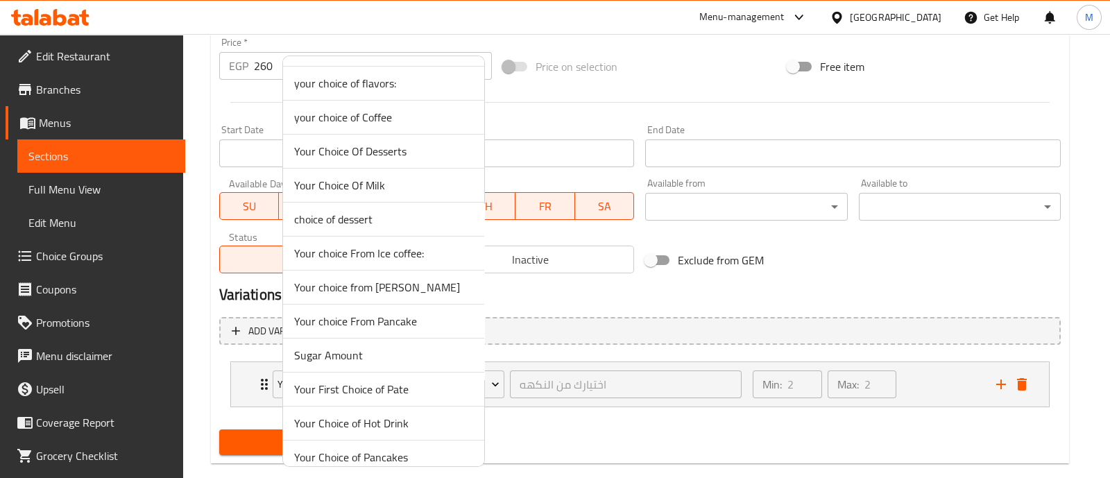
scroll to position [28, 0]
click at [345, 388] on span "Your First Choice of Pate" at bounding box center [383, 390] width 179 height 17
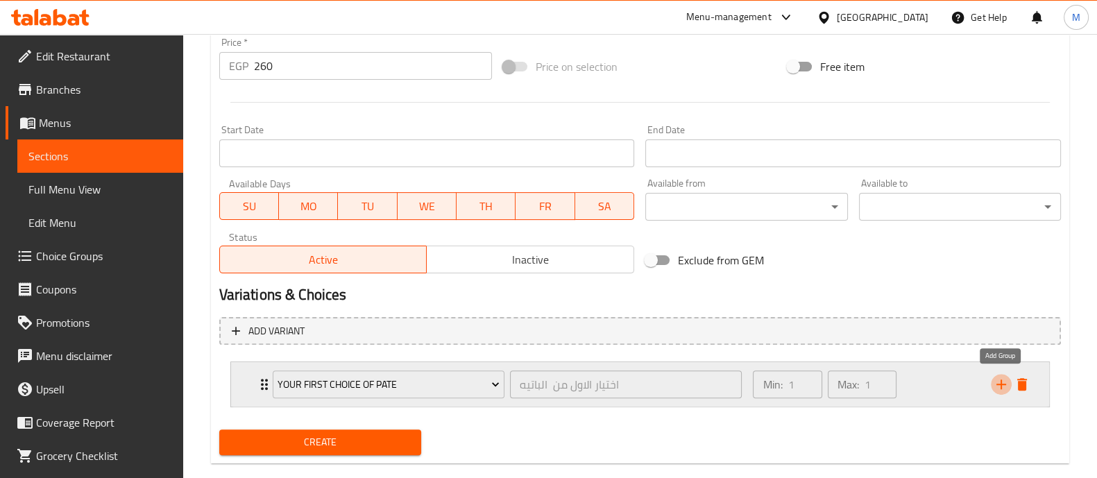
click at [1002, 383] on icon "add" at bounding box center [1002, 385] width 10 height 10
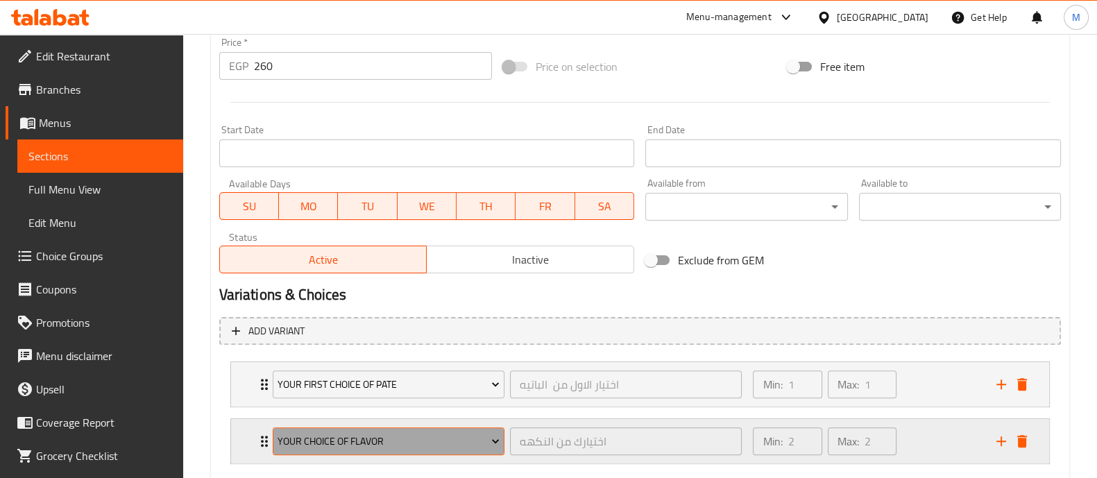
click at [348, 442] on span "your choice of flavor" at bounding box center [389, 441] width 222 height 17
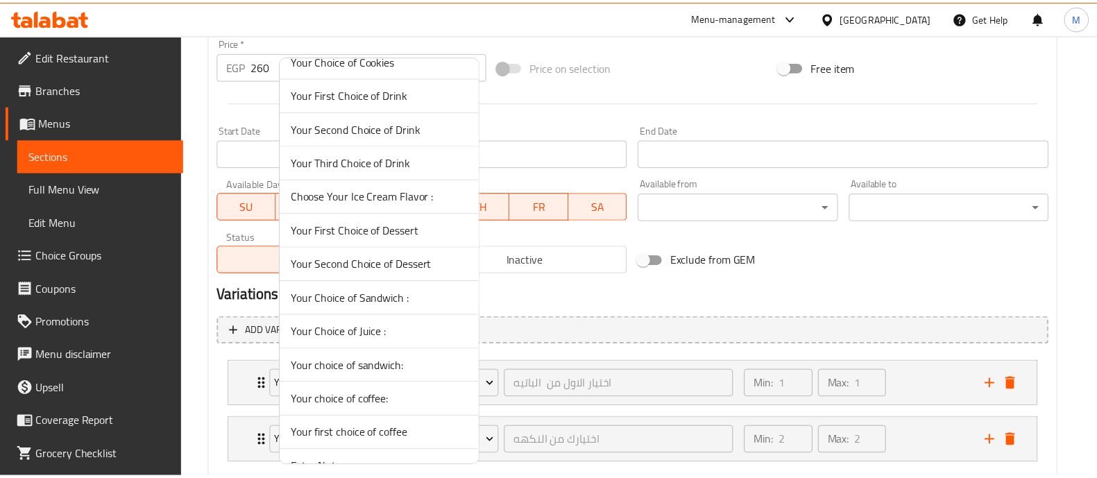
scroll to position [1328, 0]
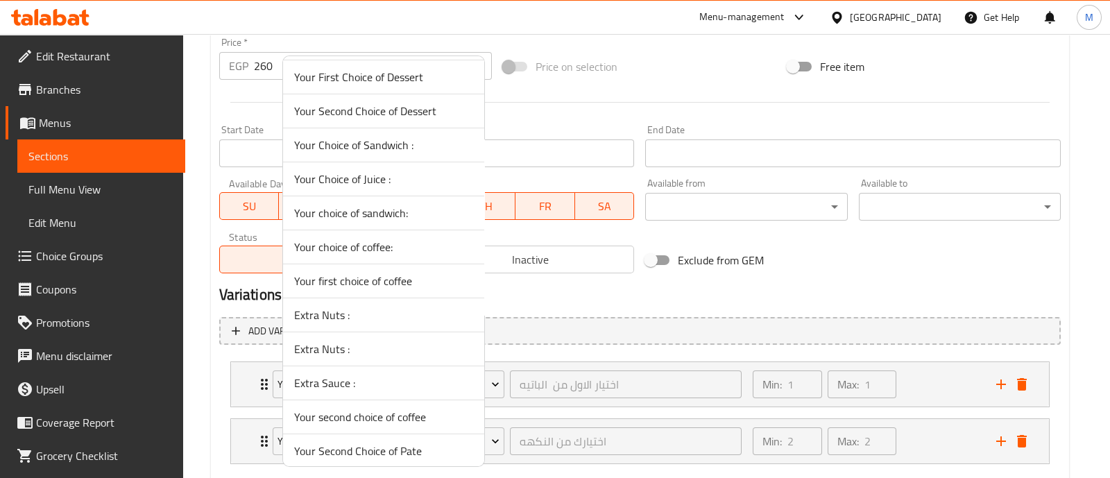
click at [370, 443] on span "Your Second Choice of Pate" at bounding box center [383, 451] width 179 height 17
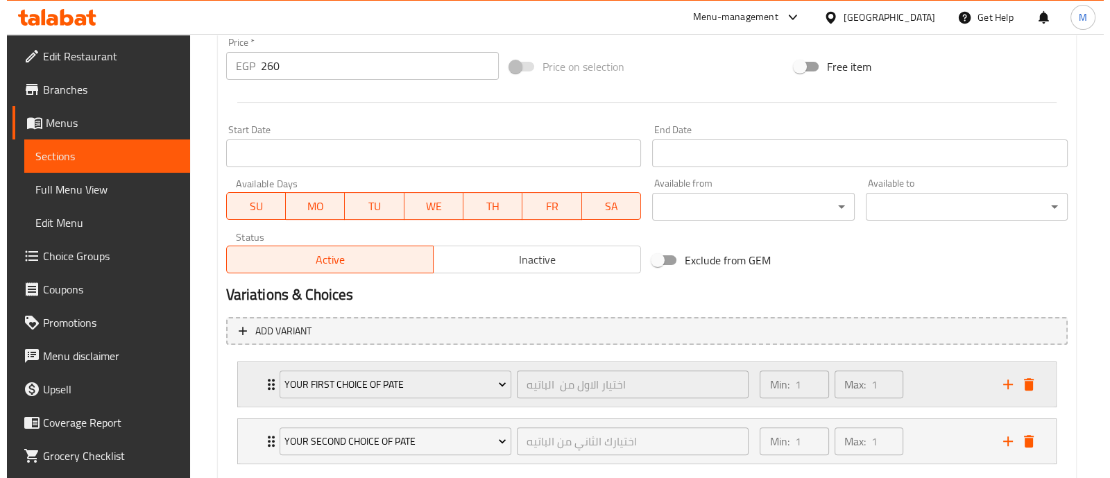
scroll to position [581, 0]
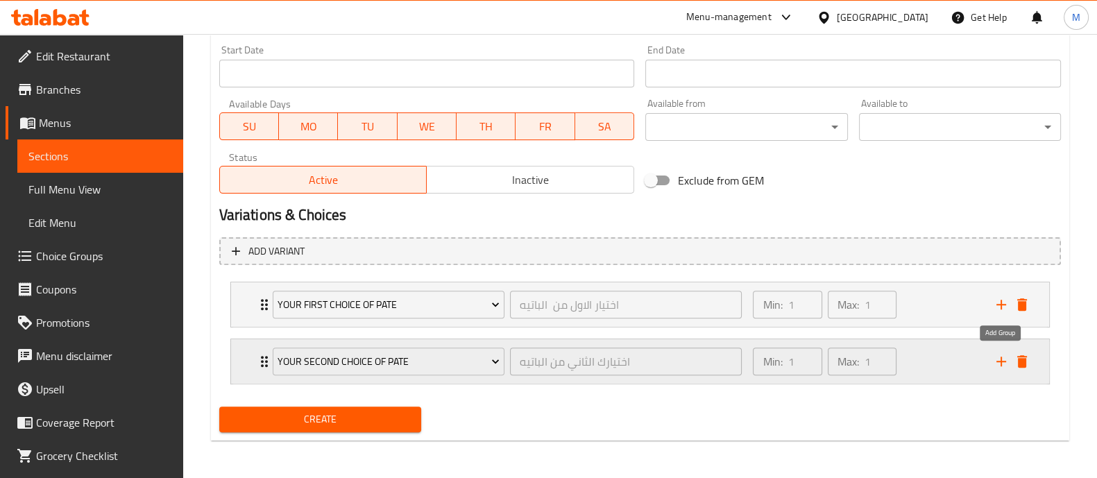
click at [1000, 357] on icon "add" at bounding box center [1001, 361] width 17 height 17
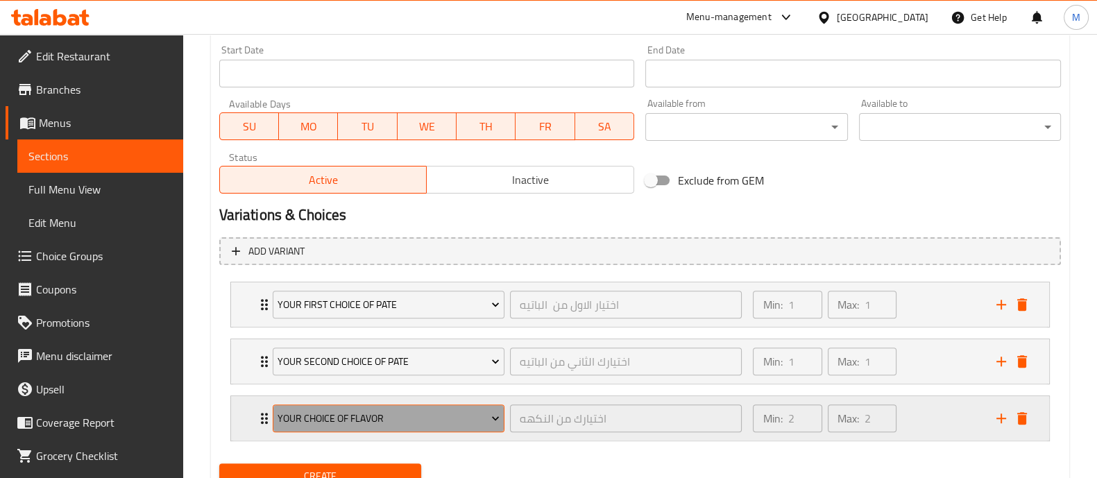
click at [419, 416] on span "your choice of flavor" at bounding box center [389, 418] width 222 height 17
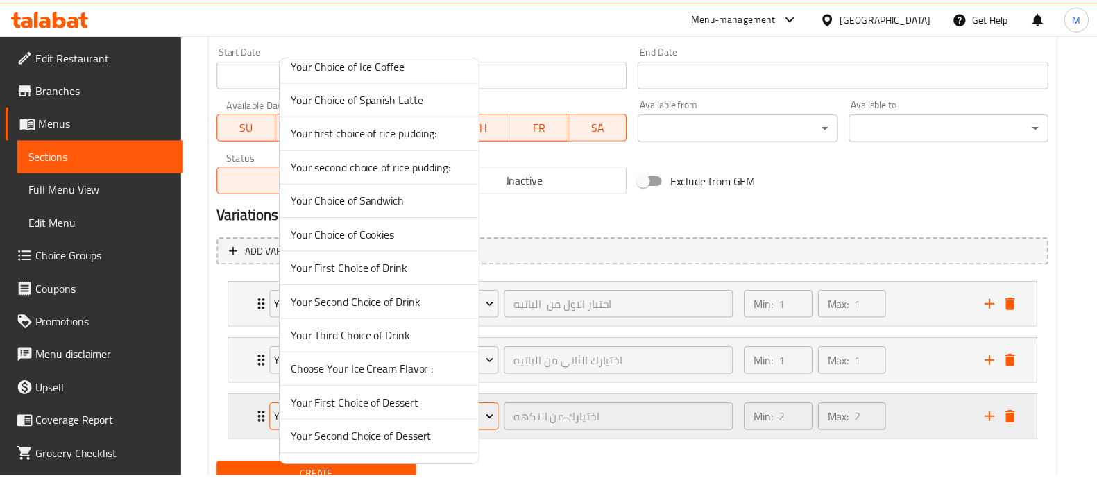
scroll to position [1328, 0]
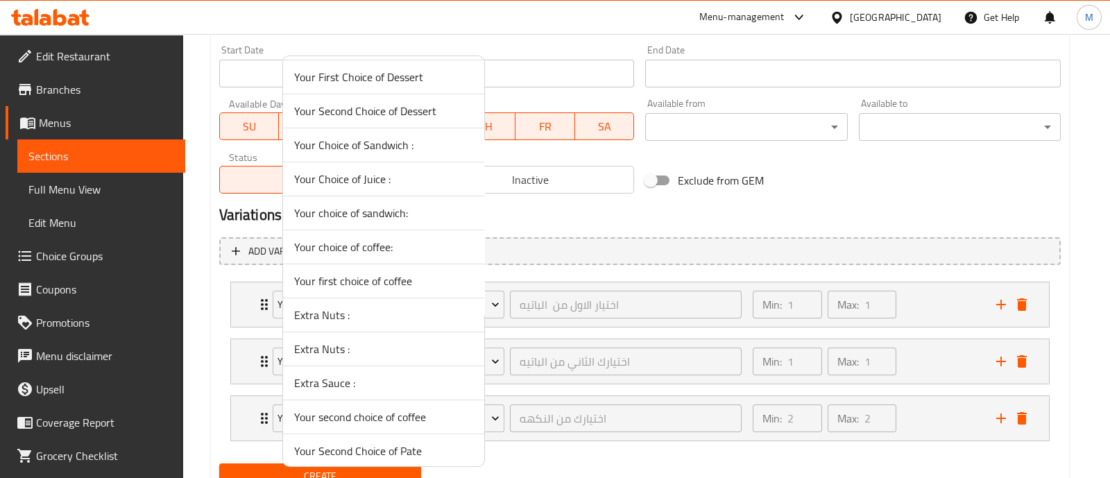
click at [375, 278] on span "Your first choice of coffee" at bounding box center [383, 281] width 179 height 17
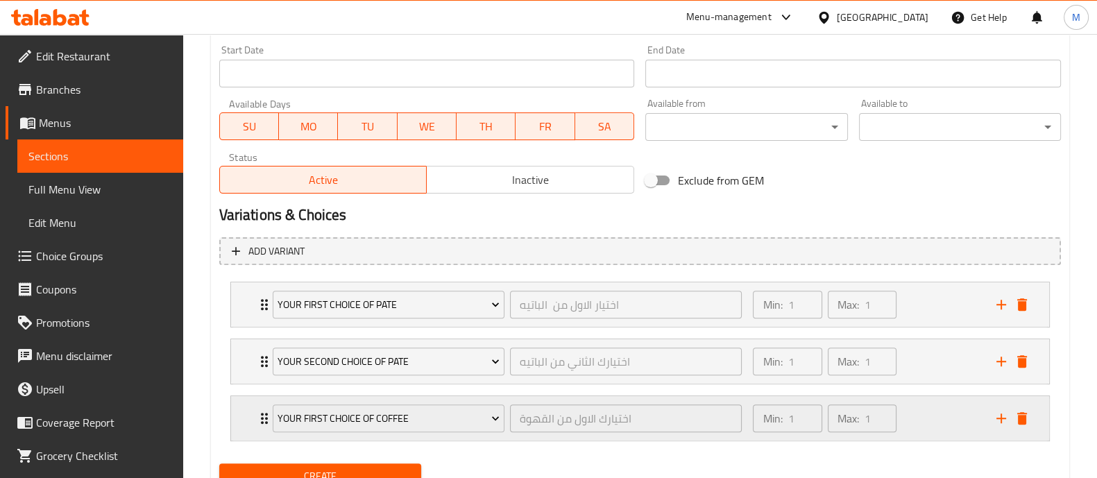
click at [261, 420] on icon "Expand" at bounding box center [264, 418] width 7 height 11
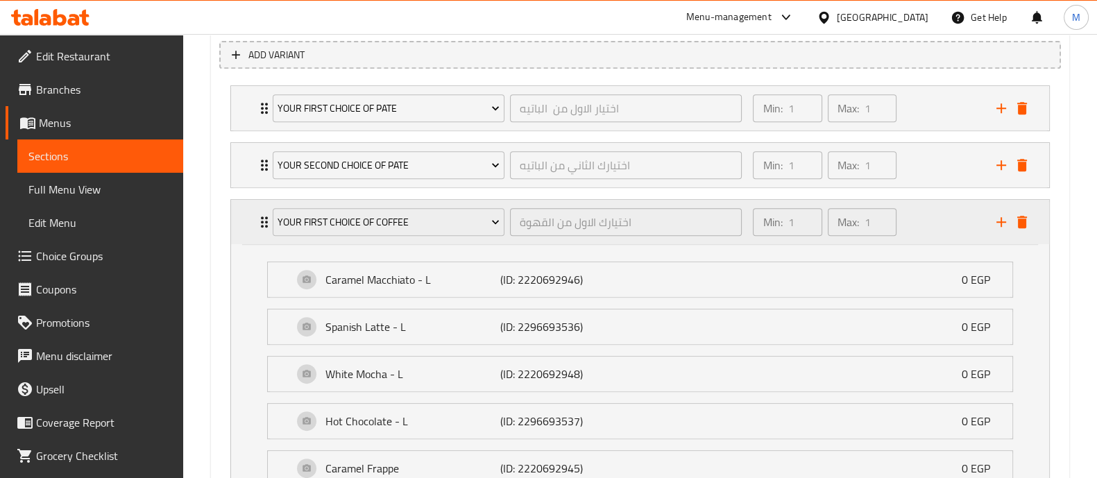
scroll to position [772, 0]
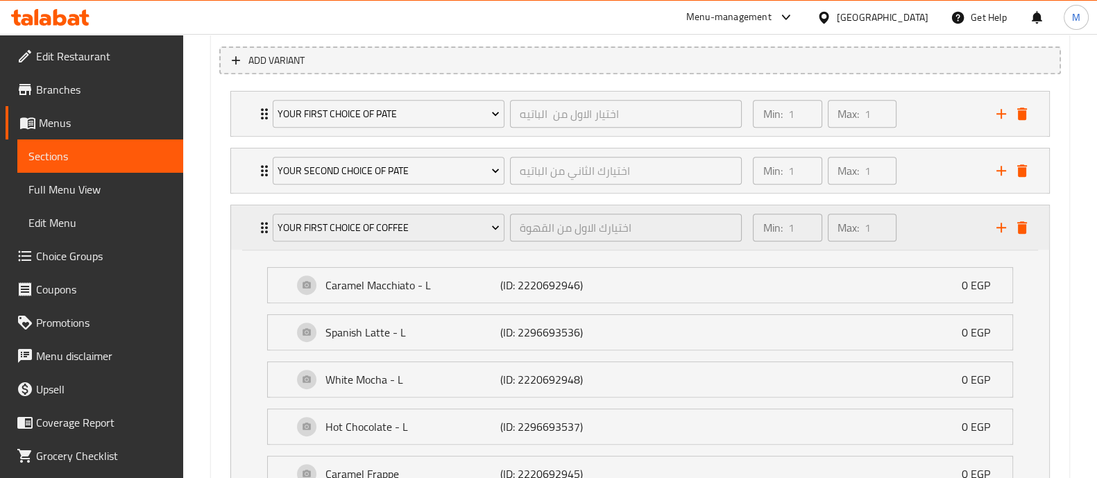
click at [261, 227] on icon "Expand" at bounding box center [264, 227] width 7 height 11
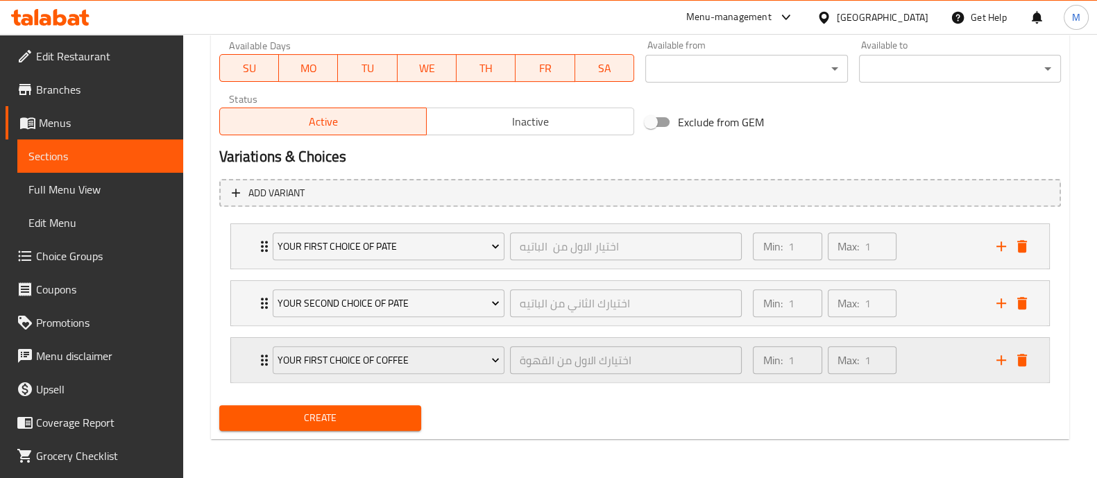
scroll to position [638, 0]
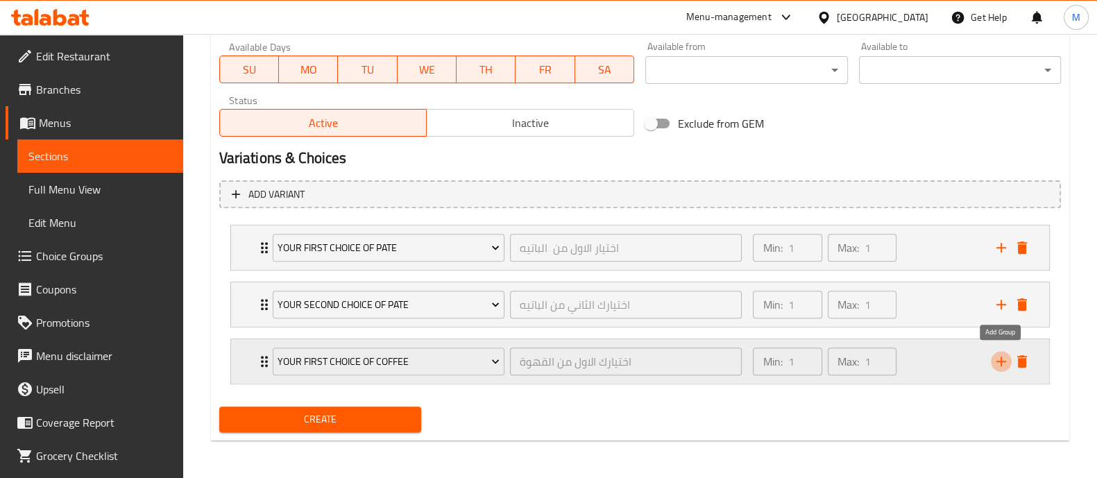
click at [999, 364] on icon "add" at bounding box center [1001, 361] width 17 height 17
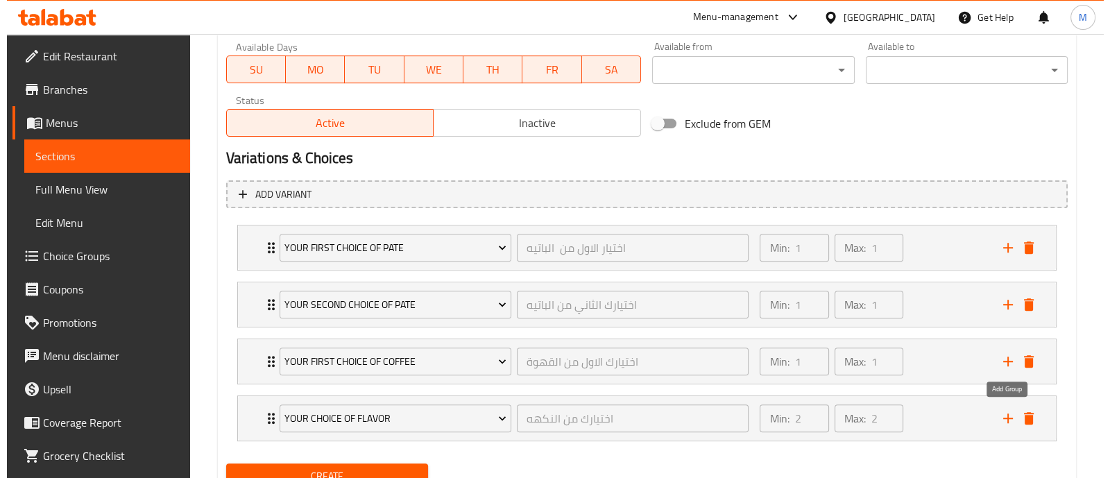
scroll to position [694, 0]
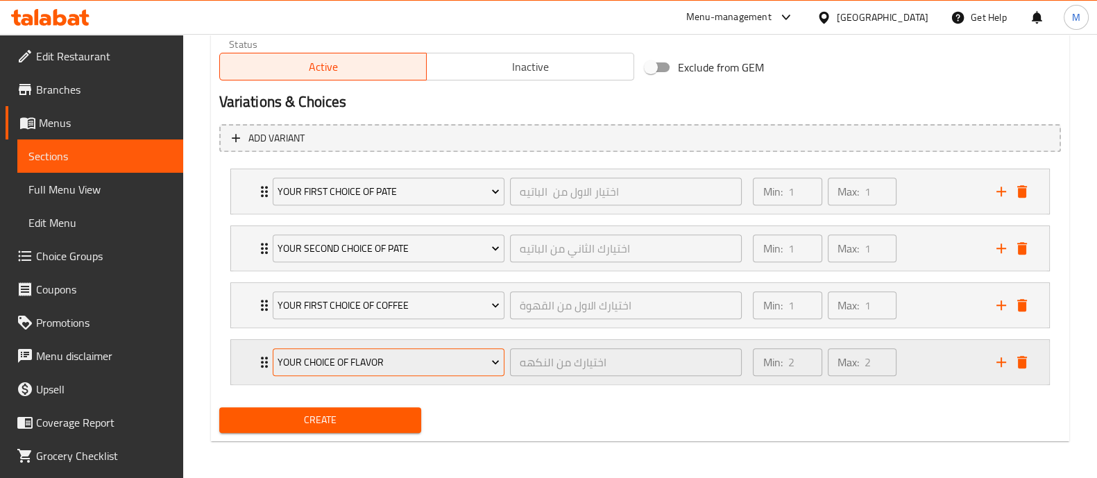
click at [350, 367] on span "your choice of flavor" at bounding box center [389, 362] width 222 height 17
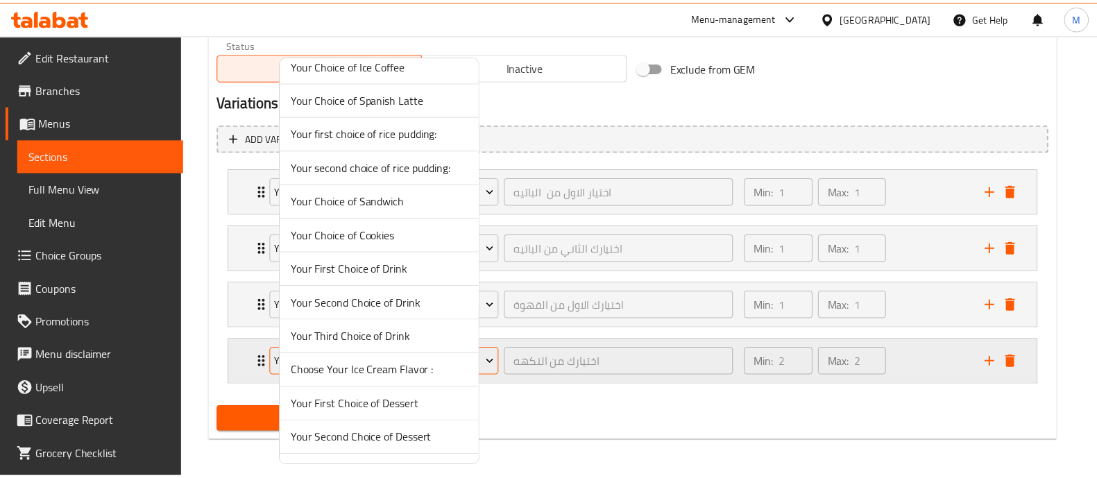
scroll to position [1328, 0]
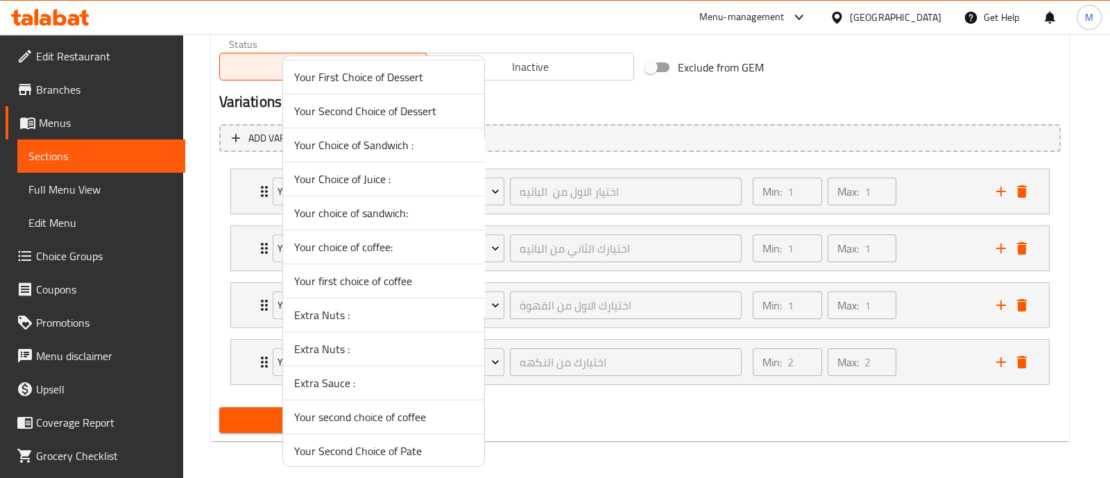
click at [382, 414] on span "Your second choice of coffee" at bounding box center [383, 417] width 179 height 17
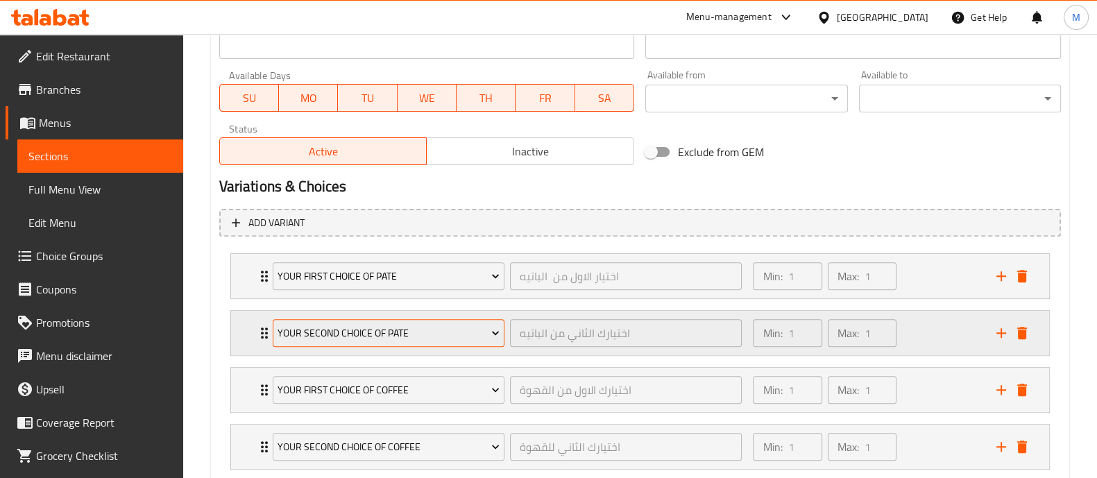
scroll to position [694, 0]
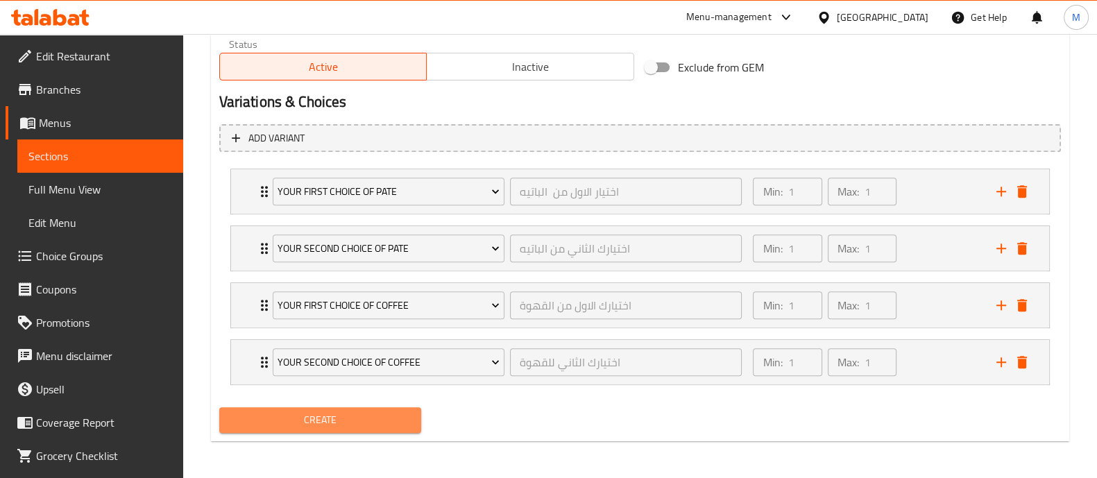
click at [328, 412] on span "Create" at bounding box center [320, 420] width 180 height 17
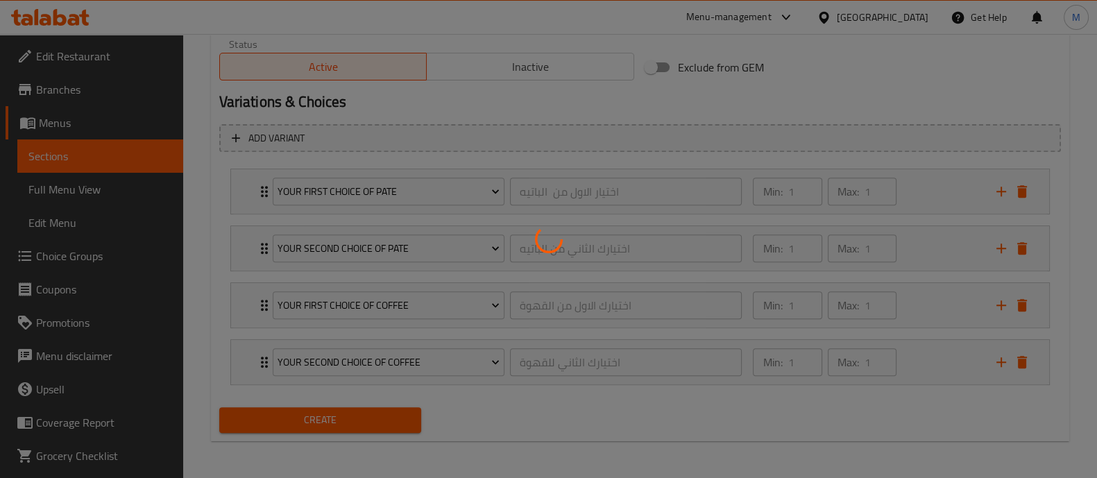
type input "0"
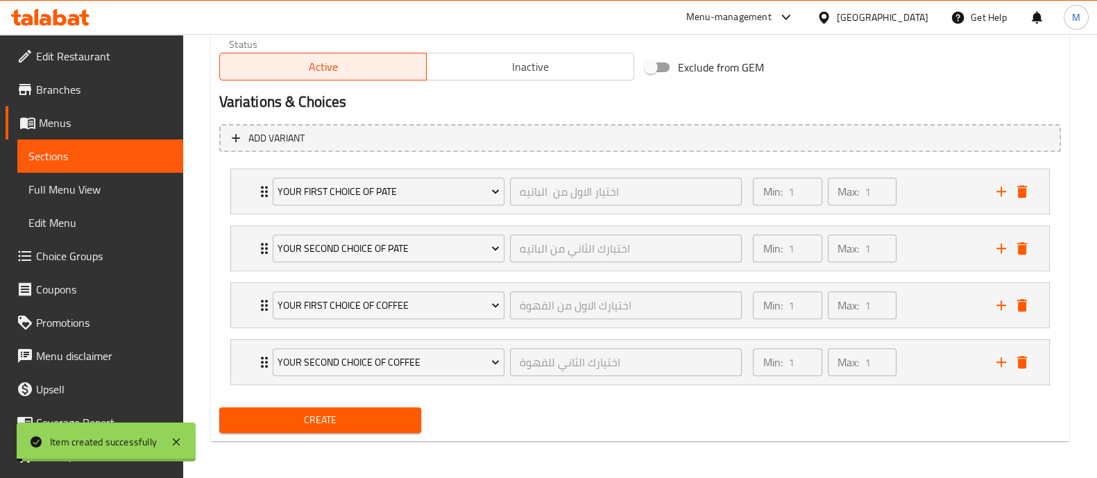
scroll to position [0, 0]
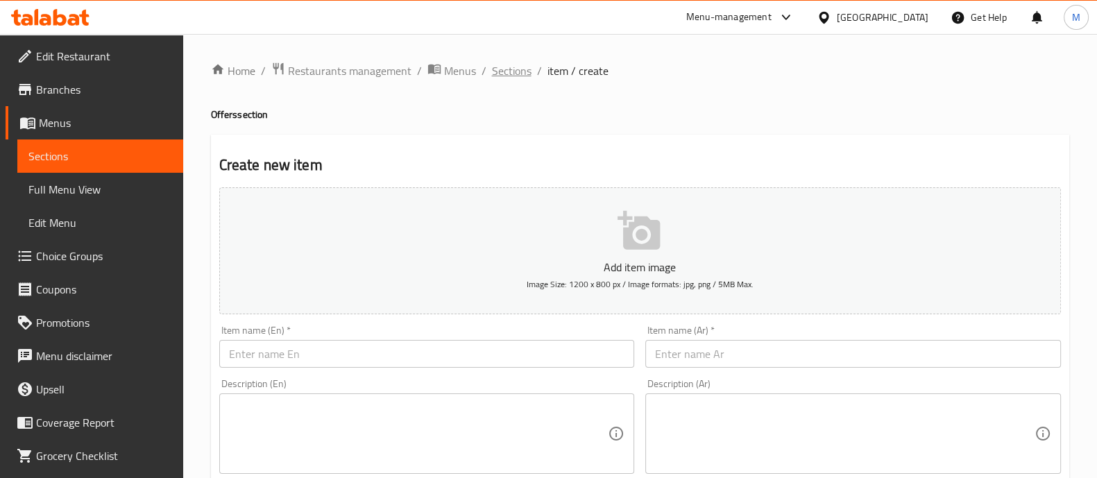
click at [501, 67] on span "Sections" at bounding box center [512, 70] width 40 height 17
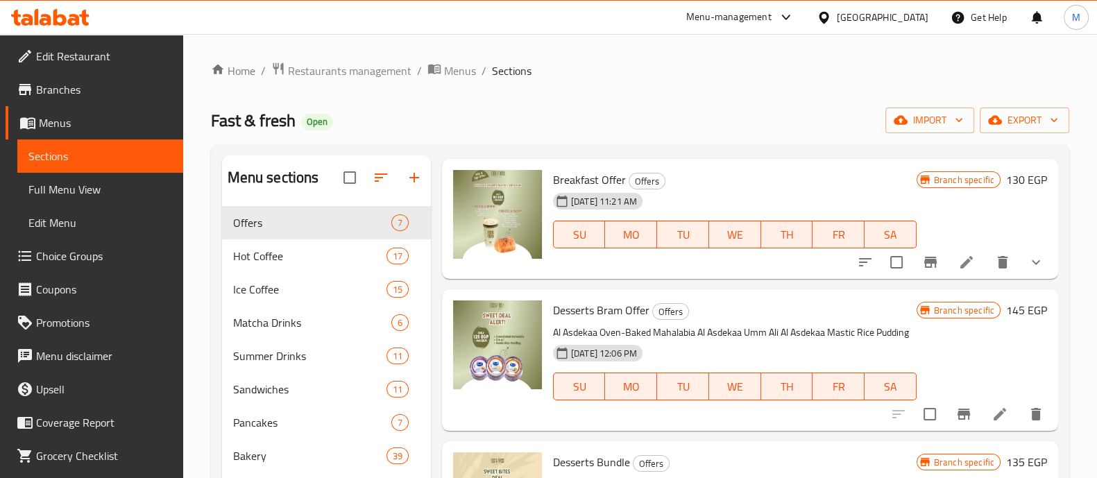
scroll to position [405, 0]
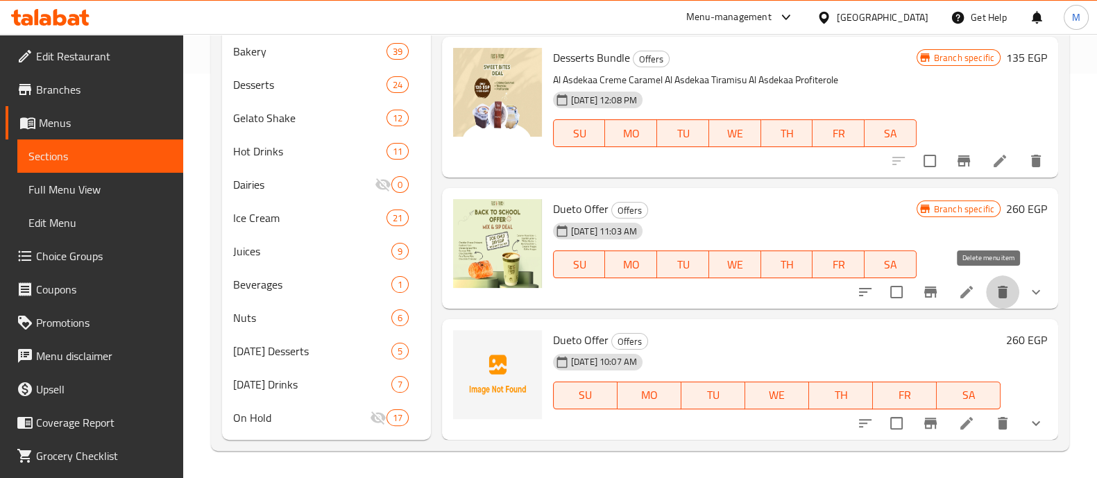
click at [998, 293] on icon "delete" at bounding box center [1003, 292] width 10 height 12
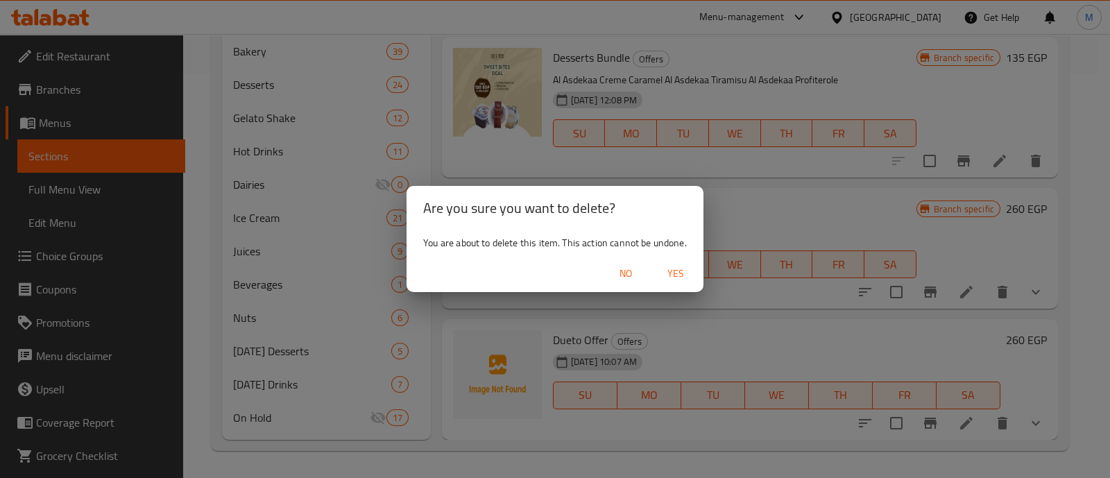
click at [680, 269] on span "Yes" at bounding box center [675, 273] width 33 height 17
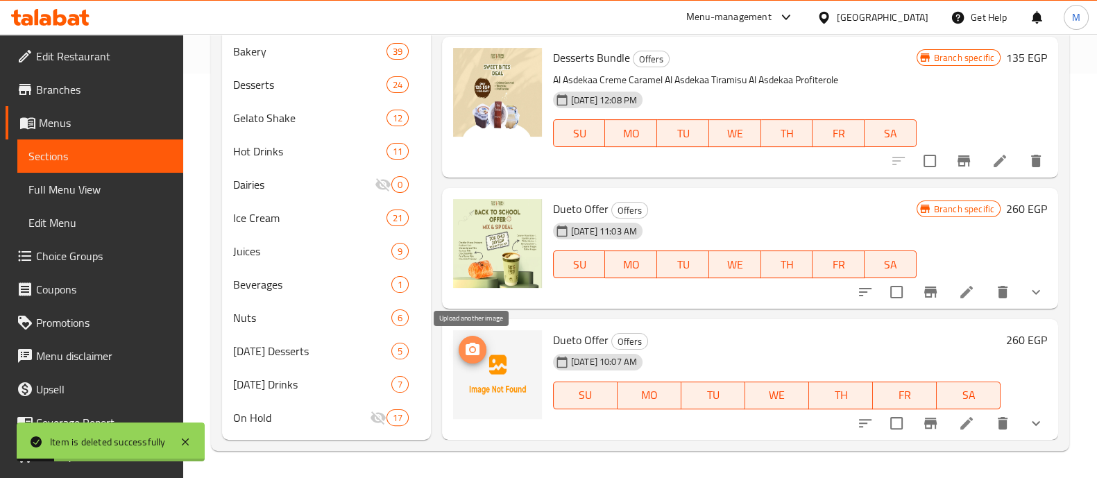
click at [468, 346] on icon "upload picture" at bounding box center [473, 349] width 14 height 12
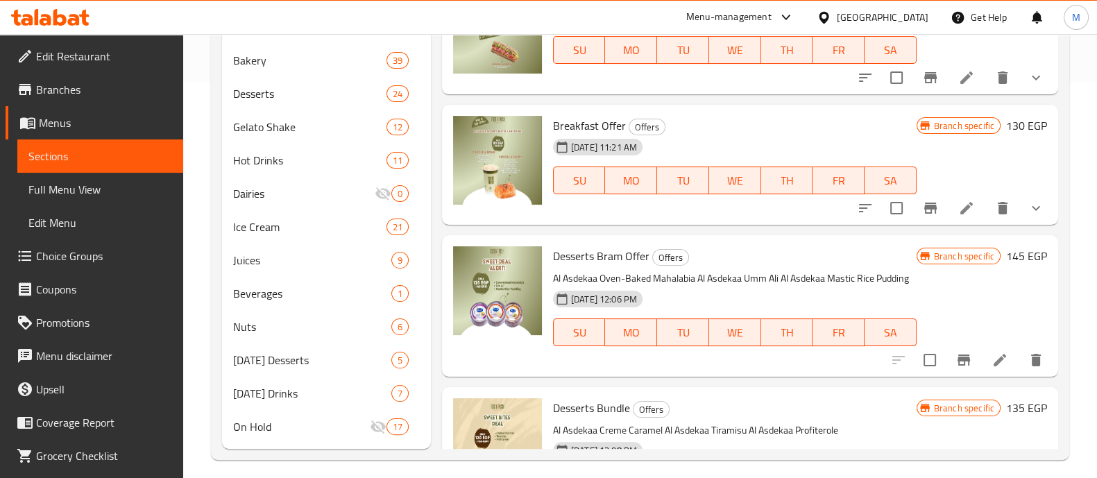
scroll to position [228, 0]
